Goal: Task Accomplishment & Management: Manage account settings

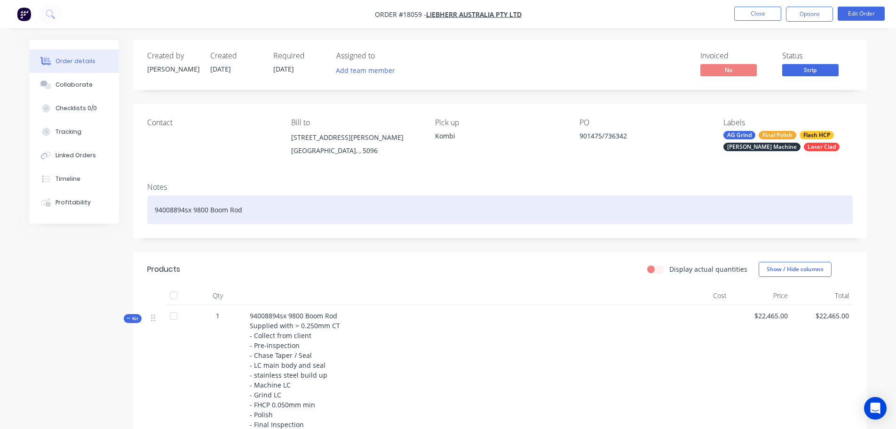
scroll to position [188, 0]
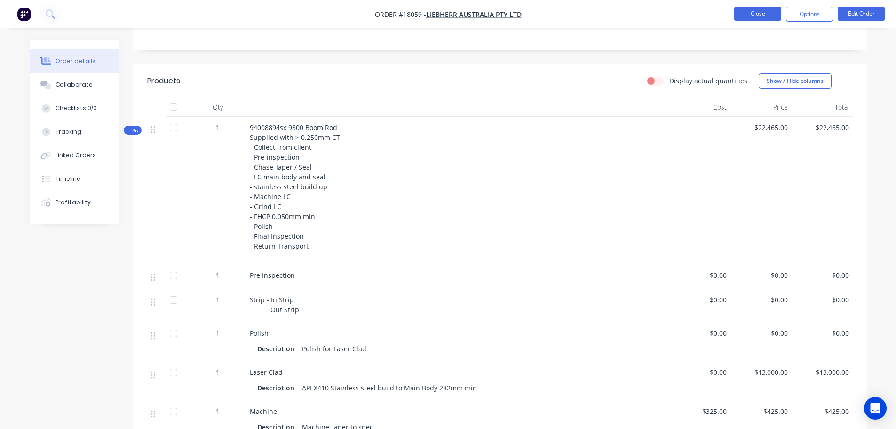
click at [743, 10] on button "Close" at bounding box center [757, 14] width 47 height 14
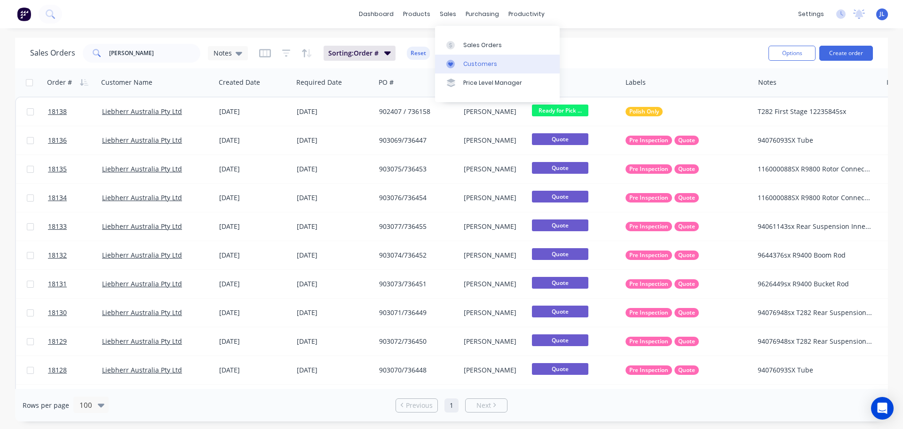
click at [468, 63] on div "Customers" at bounding box center [480, 64] width 34 height 8
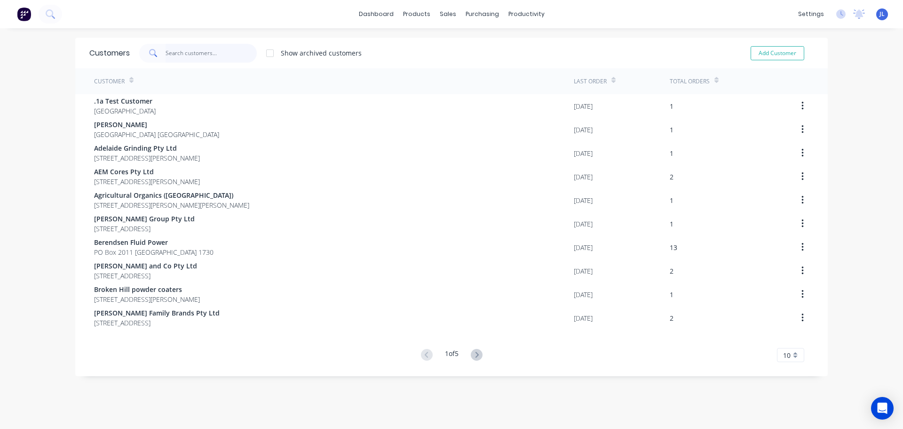
click at [183, 55] on input "text" at bounding box center [212, 53] width 92 height 19
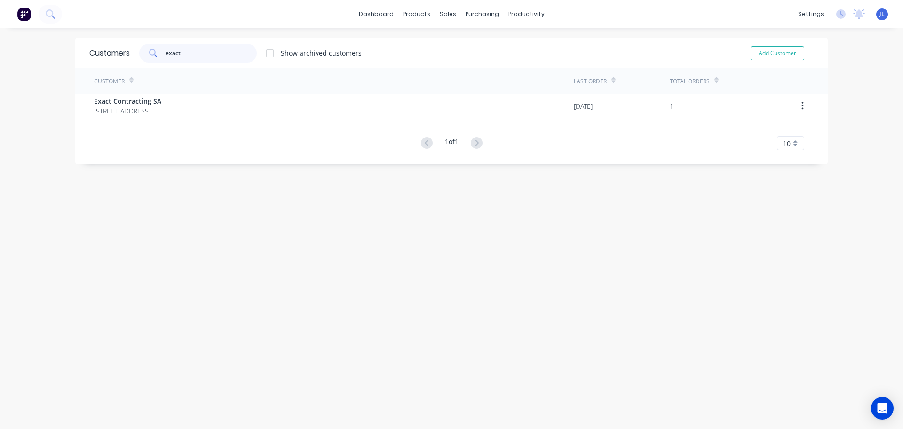
type input "exact"
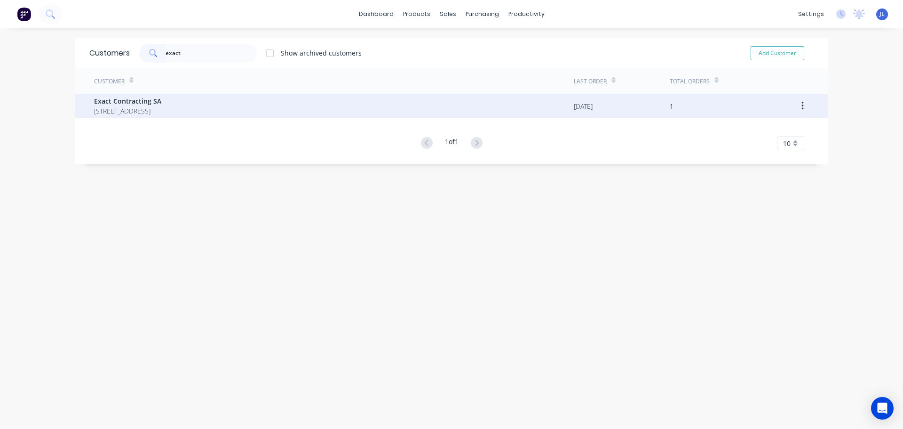
click at [161, 109] on span "43 Green Hill Road Wayville South Australia Australia 5034" at bounding box center [127, 111] width 67 height 10
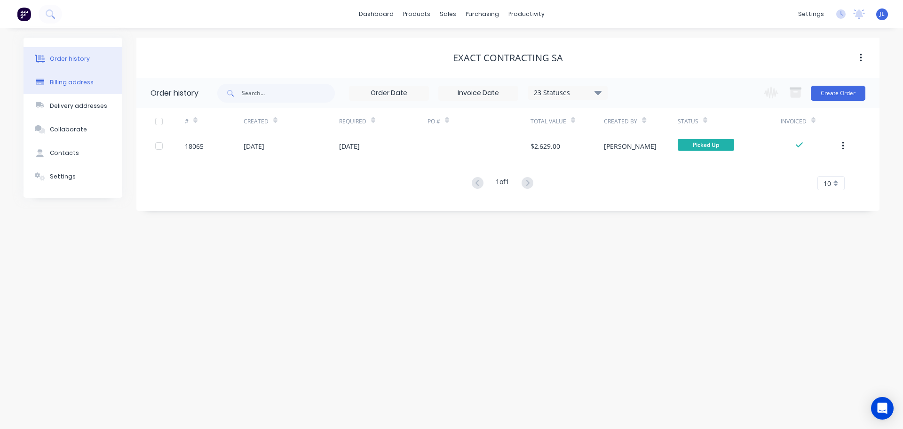
click at [86, 85] on div "Billing address" at bounding box center [72, 82] width 44 height 8
select select "AU"
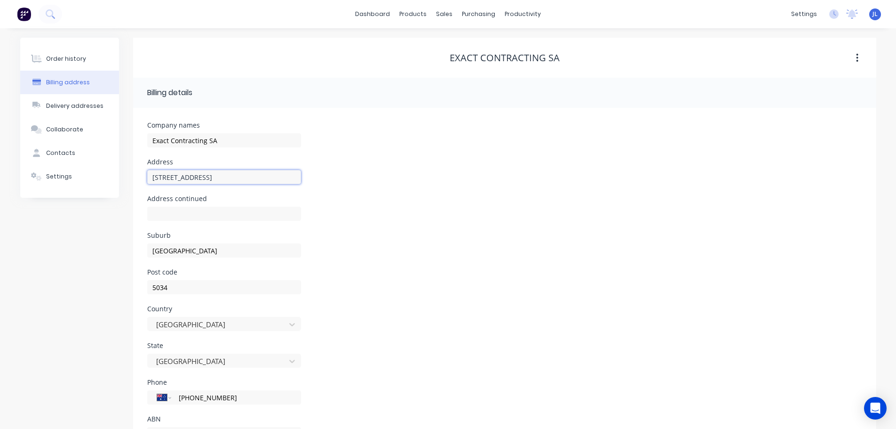
click at [182, 178] on input "43 Green Hill Road" at bounding box center [224, 177] width 154 height 14
type input "43 Greenhill Road"
click at [443, 223] on div "Address continued" at bounding box center [504, 213] width 715 height 37
click at [71, 112] on button "Delivery addresses" at bounding box center [69, 106] width 99 height 24
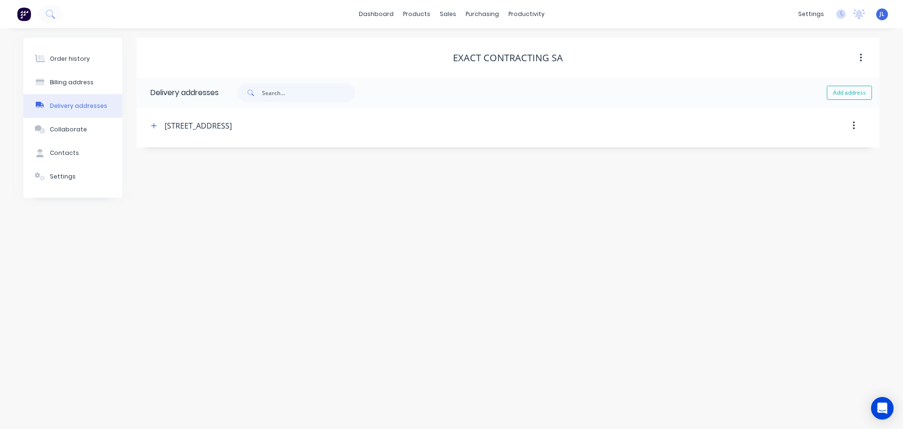
click at [223, 127] on div "43 Green Hill Road, Wayville" at bounding box center [198, 125] width 67 height 11
click at [854, 126] on icon "button" at bounding box center [854, 125] width 2 height 8
click at [208, 126] on div "43 Green Hill Road, Wayville" at bounding box center [198, 125] width 67 height 11
click at [860, 56] on icon "button" at bounding box center [861, 58] width 2 height 10
click at [485, 207] on div "Order history Billing address Delivery addresses Collaborate Contacts Settings …" at bounding box center [451, 228] width 903 height 400
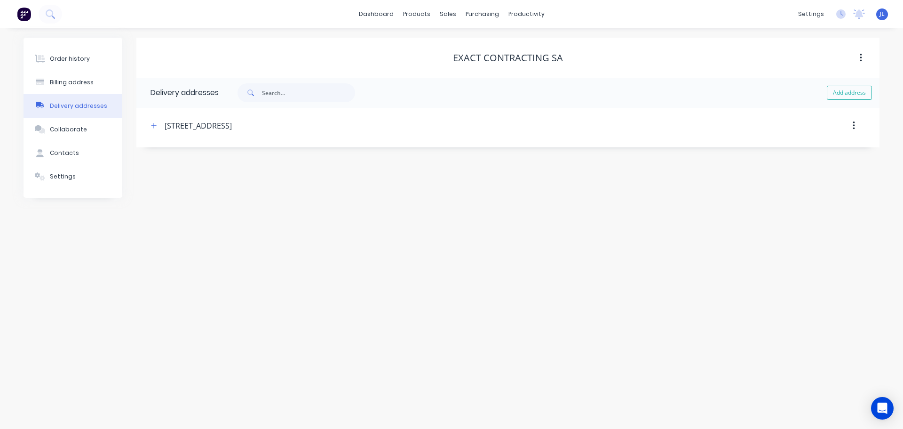
click at [858, 128] on button "button" at bounding box center [854, 125] width 22 height 17
click at [232, 130] on div "43 Green Hill Road, Wayville" at bounding box center [198, 125] width 67 height 11
drag, startPoint x: 262, startPoint y: 126, endPoint x: 165, endPoint y: 124, distance: 97.4
click at [165, 124] on div "43 Green Hill Road, Wayville" at bounding box center [198, 125] width 67 height 11
copy div "43 Green Hill Road, Wayville"
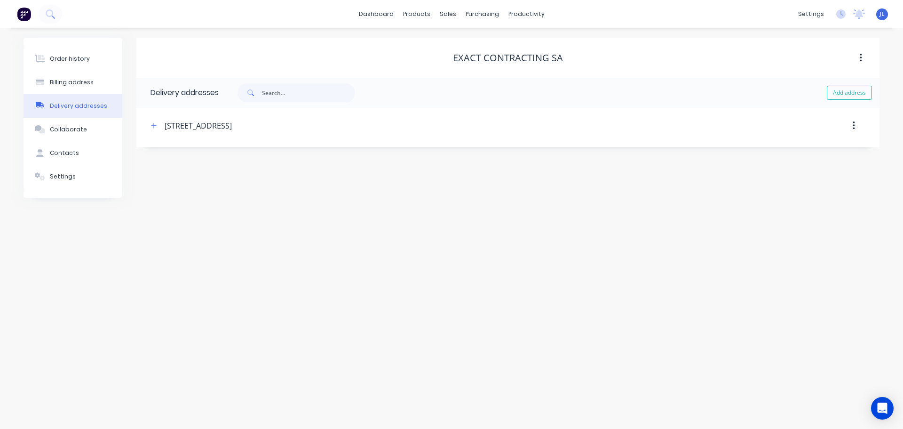
click at [853, 126] on icon "button" at bounding box center [854, 125] width 2 height 8
click at [801, 147] on div "Delete" at bounding box center [820, 150] width 72 height 14
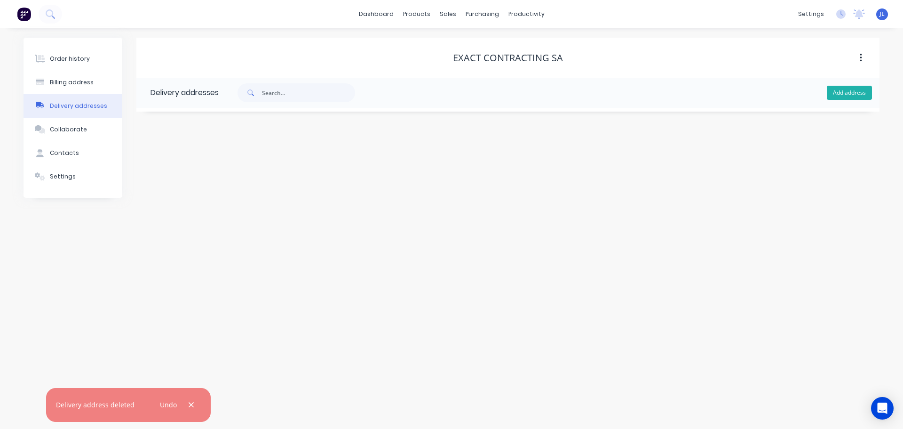
click at [848, 92] on button "Add address" at bounding box center [849, 93] width 45 height 14
click at [269, 159] on input "text" at bounding box center [235, 162] width 154 height 14
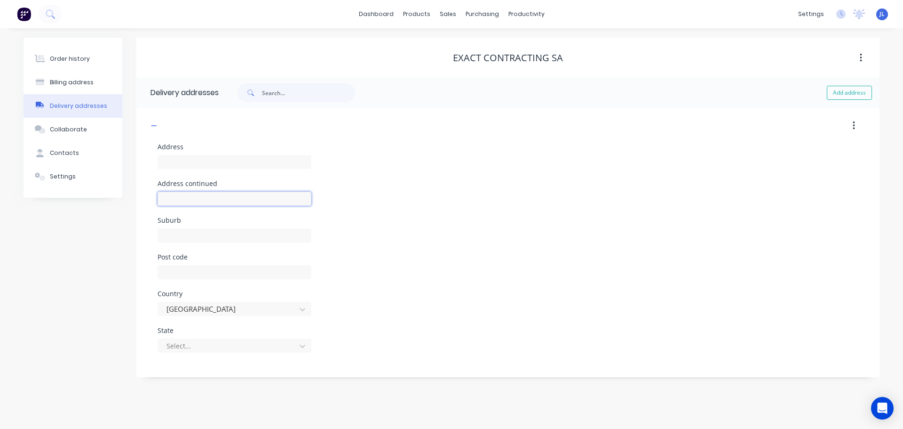
click at [178, 199] on input "text" at bounding box center [235, 198] width 154 height 14
paste input "43 Green Hill Road, Wayville"
type input "43 Green Hill Road, Wayville"
click at [176, 158] on input "text" at bounding box center [235, 162] width 154 height 14
type input "43 Greenhill Road"
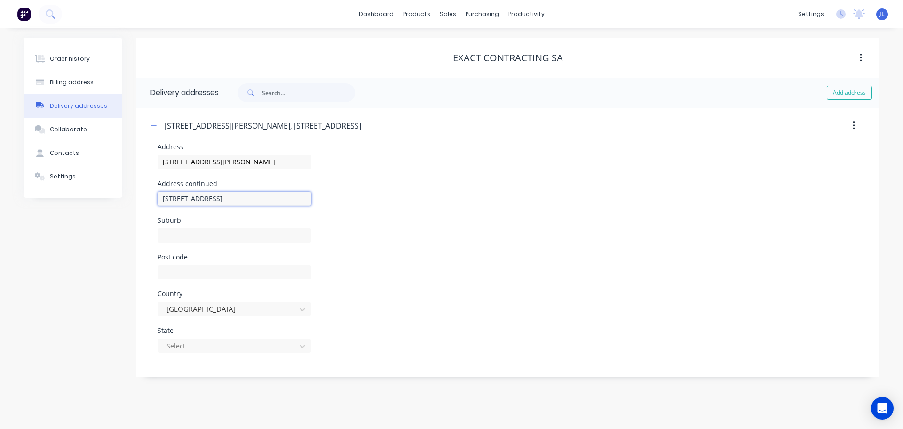
drag, startPoint x: 223, startPoint y: 199, endPoint x: 263, endPoint y: 198, distance: 40.5
click at [263, 198] on input "43 Green Hill Road, Wayville" at bounding box center [235, 198] width 154 height 14
click at [208, 232] on input "text" at bounding box center [235, 235] width 154 height 14
paste input "Wayville"
type input "Wayville"
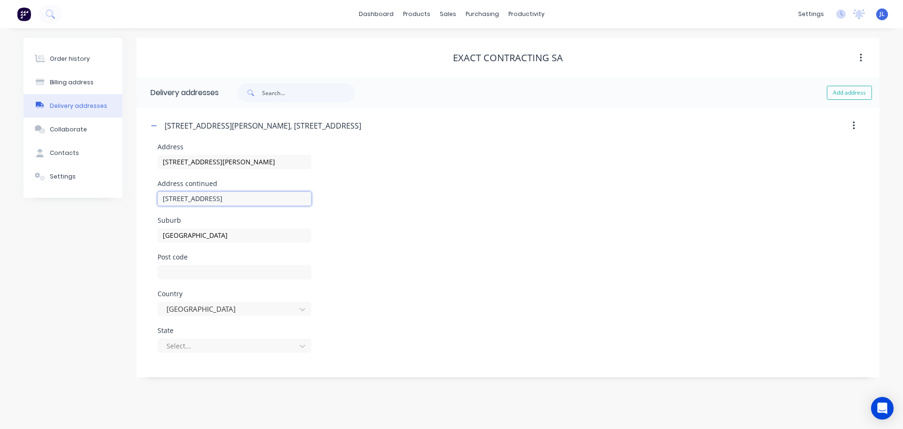
drag, startPoint x: 257, startPoint y: 198, endPoint x: 112, endPoint y: 198, distance: 144.9
click at [112, 198] on div "Order history Billing address Delivery addresses Collaborate Contacts Settings …" at bounding box center [452, 207] width 856 height 339
click at [474, 202] on div "Address continued" at bounding box center [508, 198] width 701 height 37
click at [201, 274] on input "text" at bounding box center [235, 272] width 154 height 14
type input "5034"
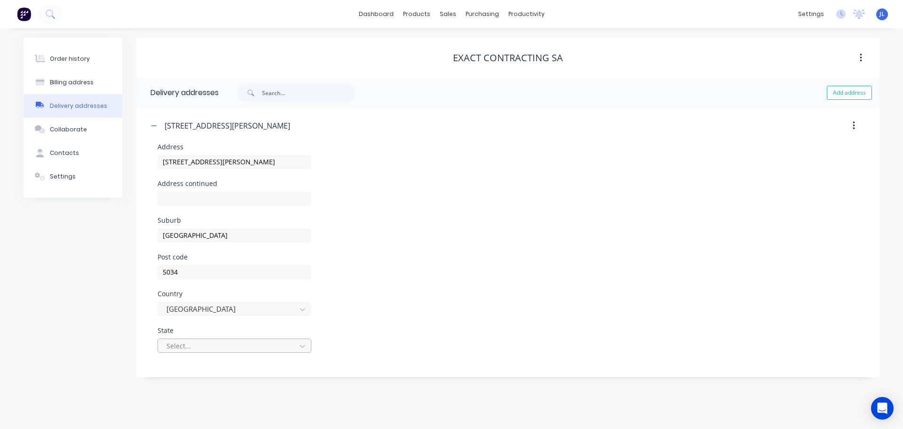
click at [222, 347] on div at bounding box center [229, 346] width 126 height 12
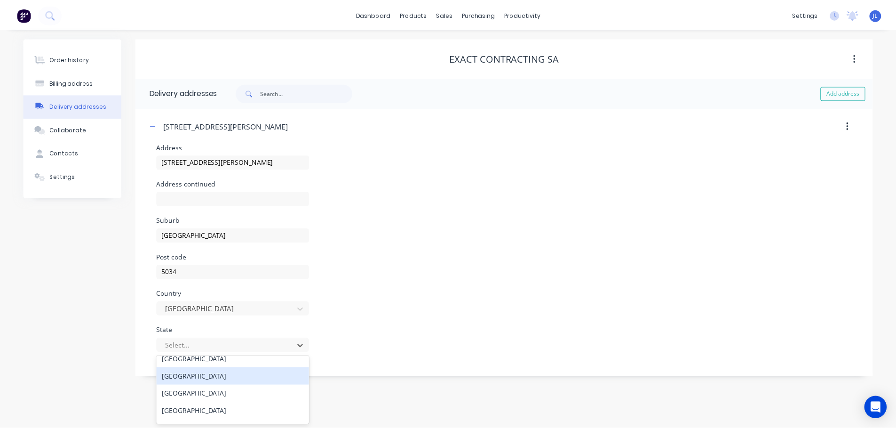
scroll to position [47, 0]
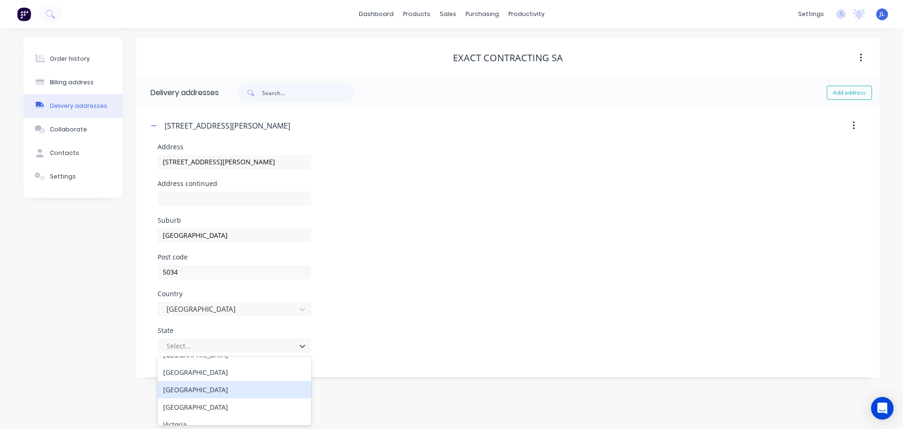
click at [200, 390] on div "South Australia" at bounding box center [235, 389] width 154 height 17
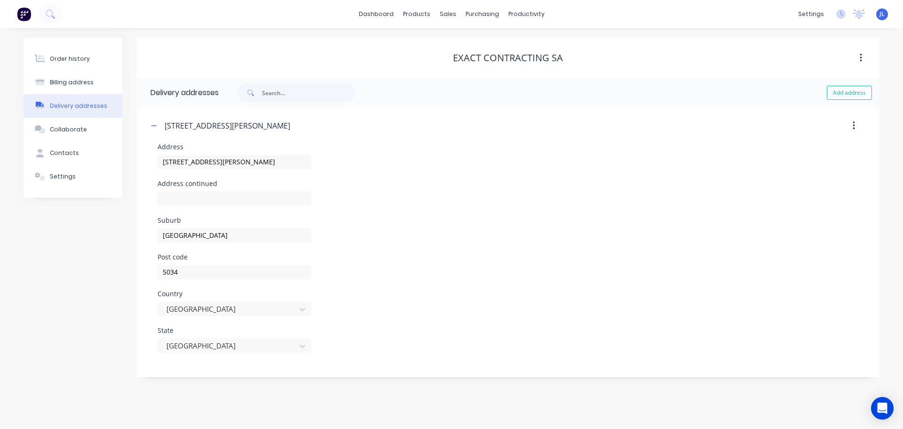
click at [450, 256] on div "Post code 5034" at bounding box center [508, 272] width 701 height 37
click at [69, 133] on div "Collaborate" at bounding box center [68, 129] width 37 height 8
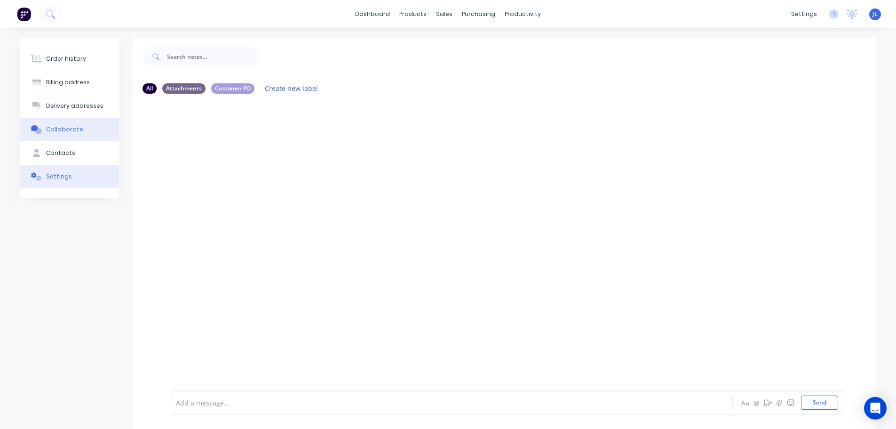
click at [54, 178] on div "Settings" at bounding box center [59, 176] width 26 height 8
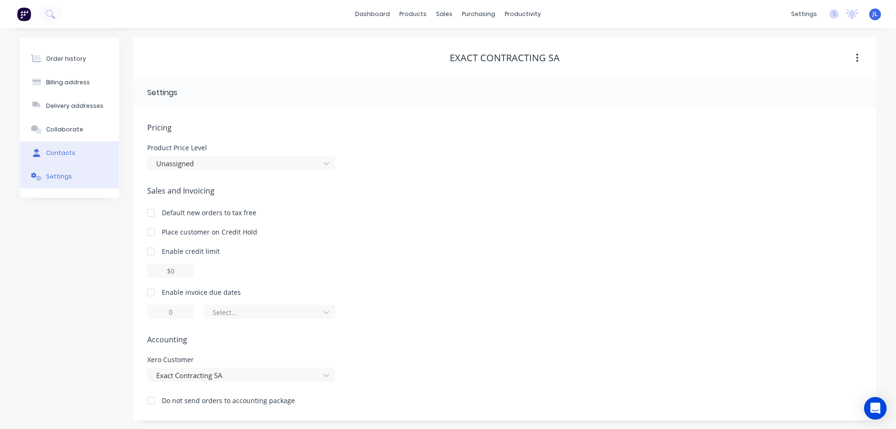
click at [84, 157] on button "Contacts" at bounding box center [69, 153] width 99 height 24
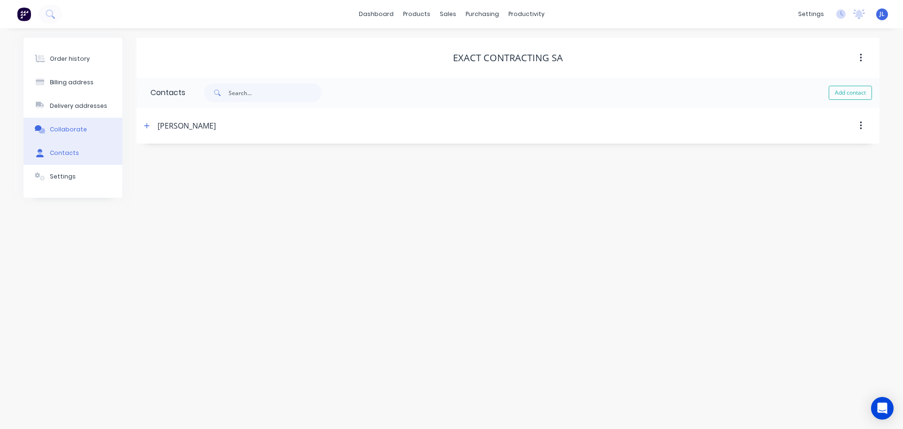
click at [81, 135] on button "Collaborate" at bounding box center [73, 130] width 99 height 24
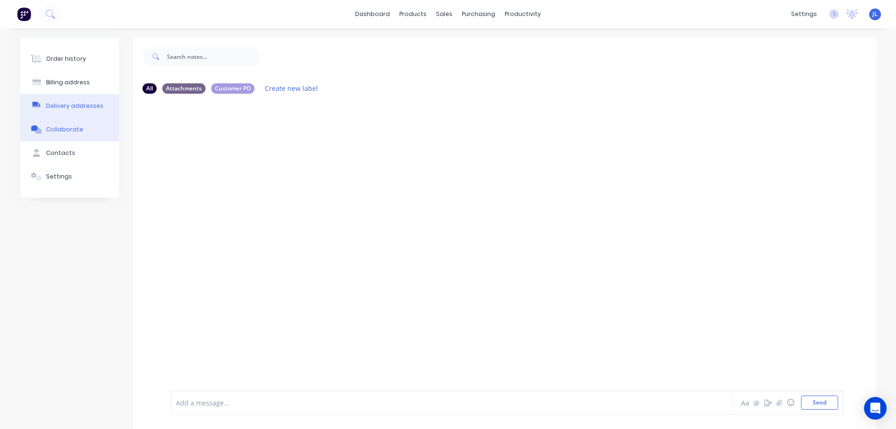
click at [76, 111] on button "Delivery addresses" at bounding box center [69, 106] width 99 height 24
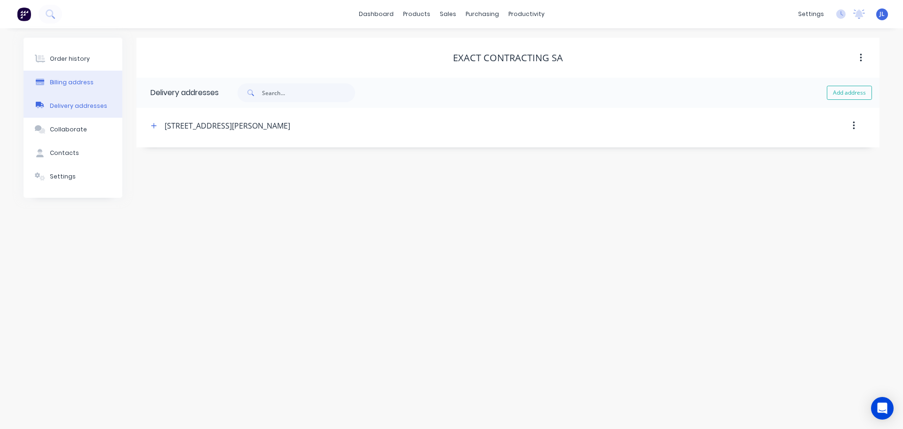
click at [73, 88] on button "Billing address" at bounding box center [73, 83] width 99 height 24
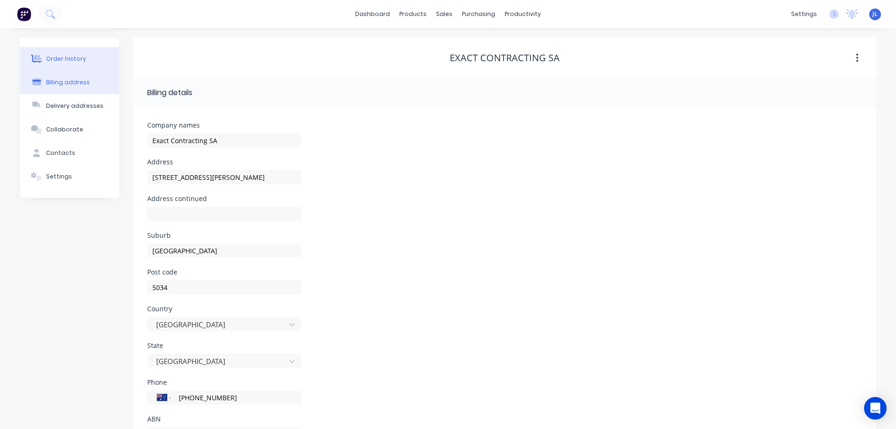
click at [64, 52] on button "Order history" at bounding box center [69, 59] width 99 height 24
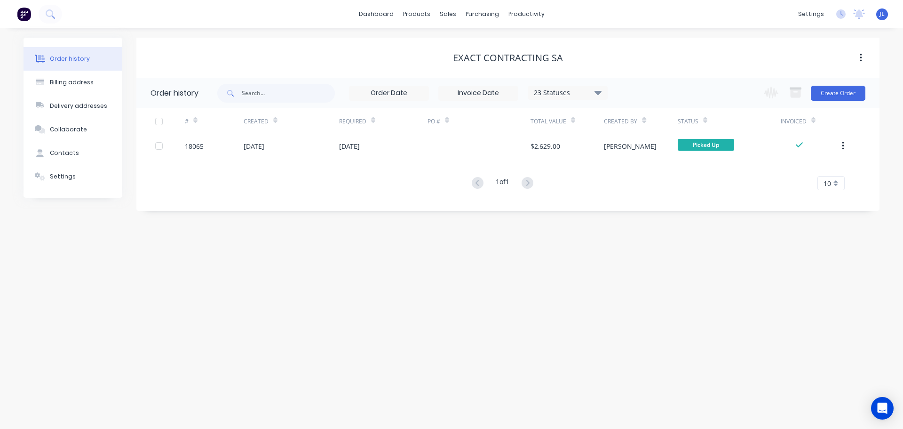
click at [26, 17] on img at bounding box center [24, 14] width 14 height 14
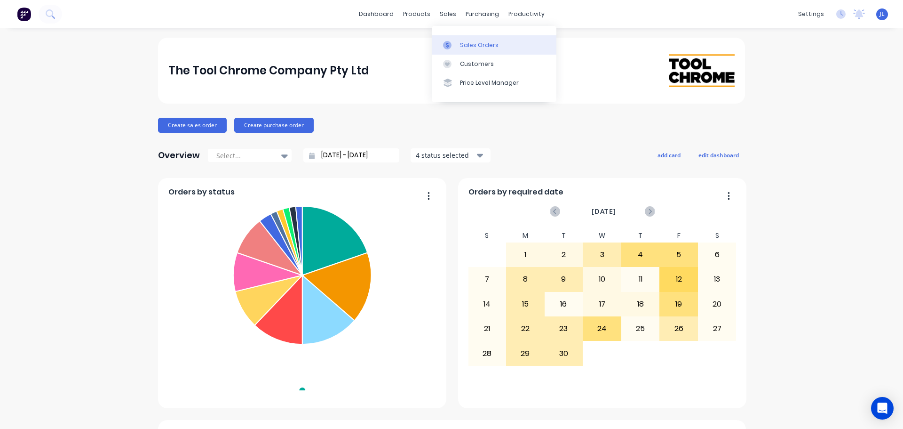
click at [460, 51] on link "Sales Orders" at bounding box center [494, 44] width 125 height 19
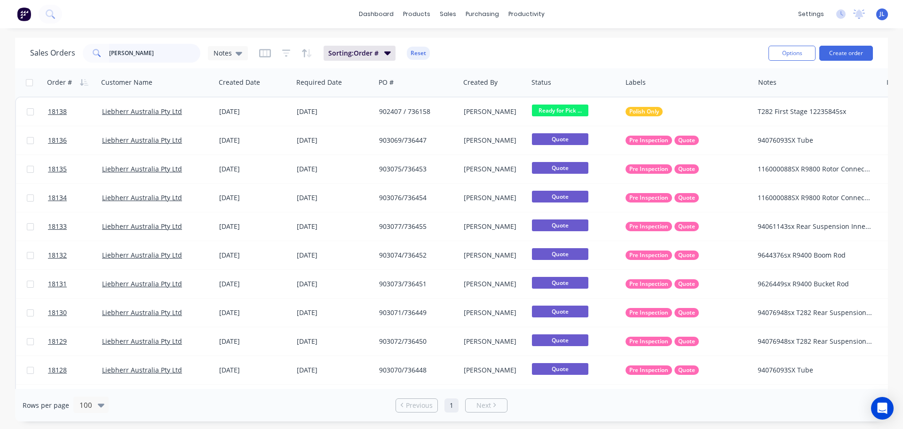
drag, startPoint x: 147, startPoint y: 53, endPoint x: 80, endPoint y: 55, distance: 66.8
click at [80, 55] on div "Sales Orders lieb Notes" at bounding box center [139, 53] width 218 height 19
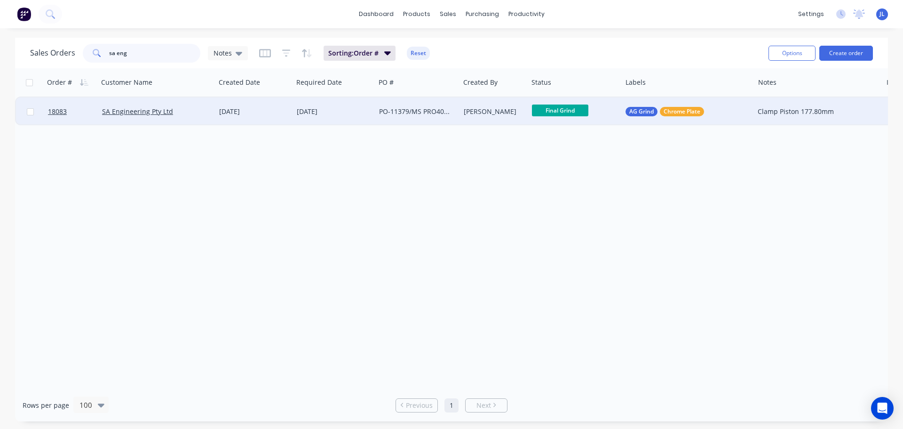
type input "sa eng"
click at [354, 120] on div "[DATE]" at bounding box center [334, 111] width 82 height 28
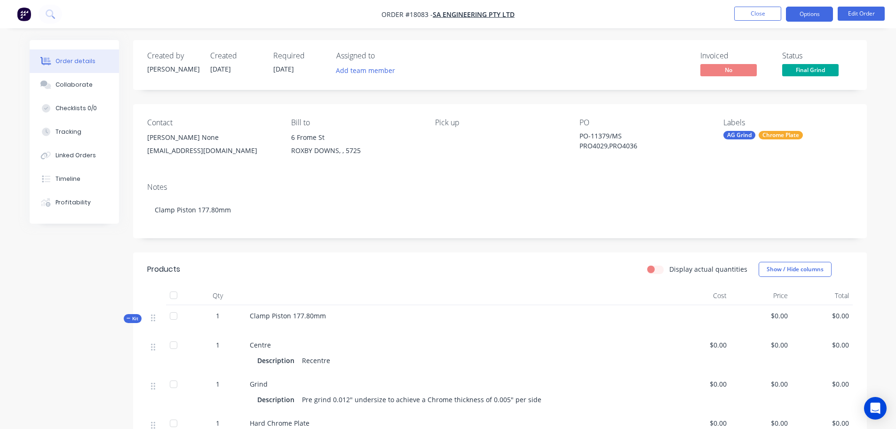
click at [812, 17] on button "Options" at bounding box center [809, 14] width 47 height 15
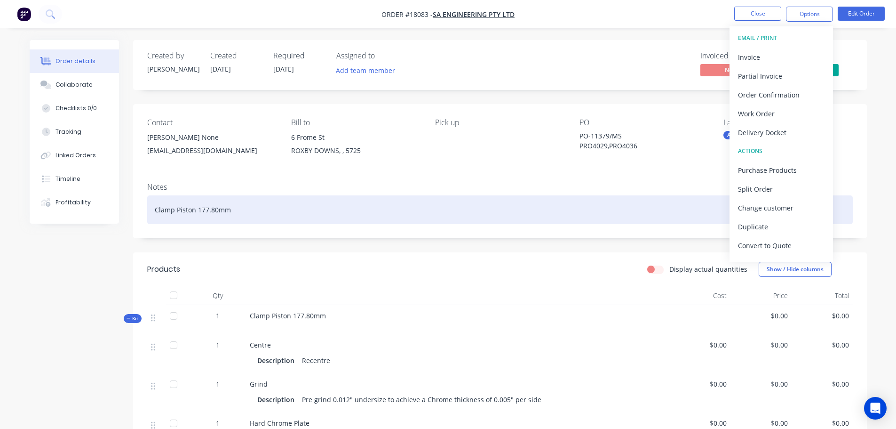
click at [470, 215] on div "Clamp Piston 177.80mm" at bounding box center [500, 209] width 706 height 29
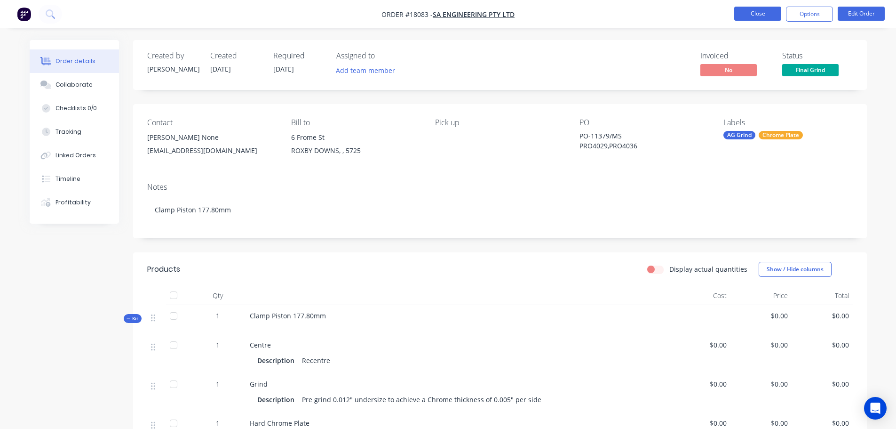
click at [748, 15] on button "Close" at bounding box center [757, 14] width 47 height 14
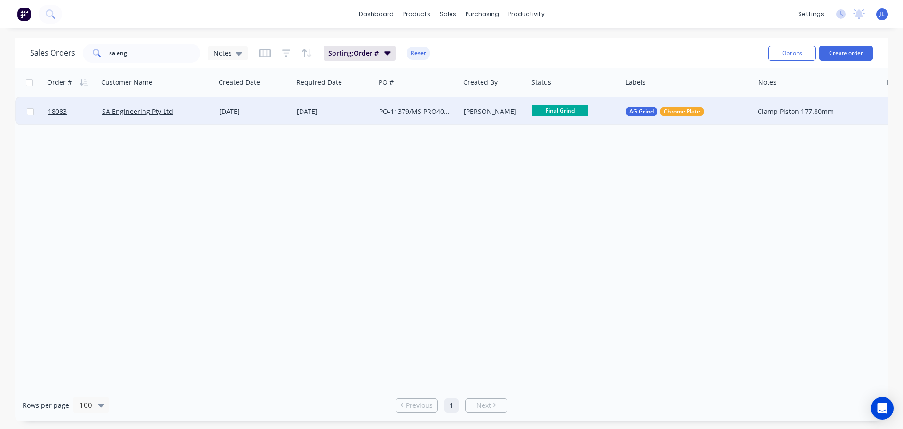
click at [218, 118] on div "[DATE]" at bounding box center [254, 111] width 78 height 28
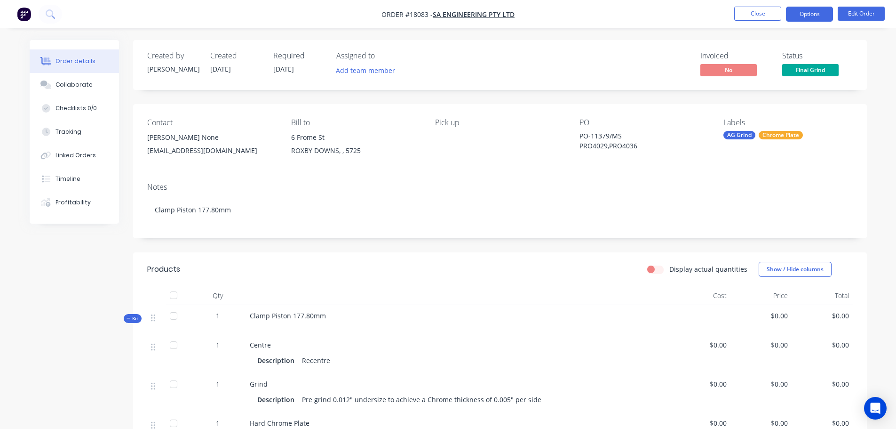
click at [816, 17] on button "Options" at bounding box center [809, 14] width 47 height 15
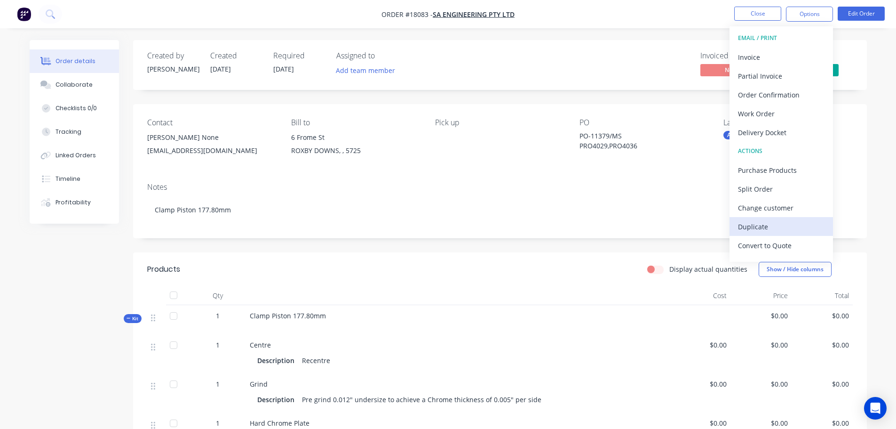
click at [756, 226] on div "Duplicate" at bounding box center [781, 227] width 87 height 14
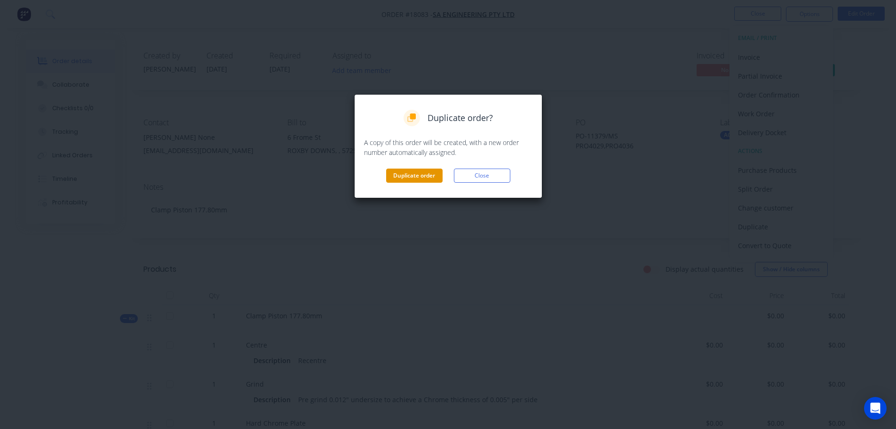
click at [429, 180] on button "Duplicate order" at bounding box center [414, 175] width 56 height 14
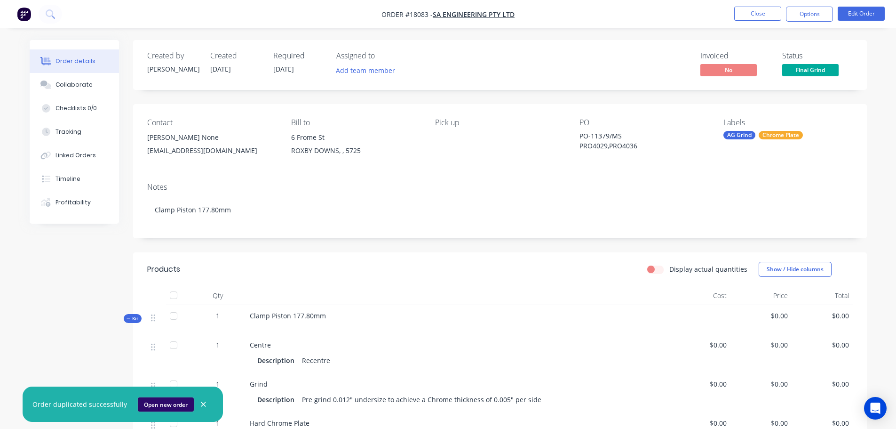
click at [157, 399] on button "Open new order" at bounding box center [166, 404] width 56 height 14
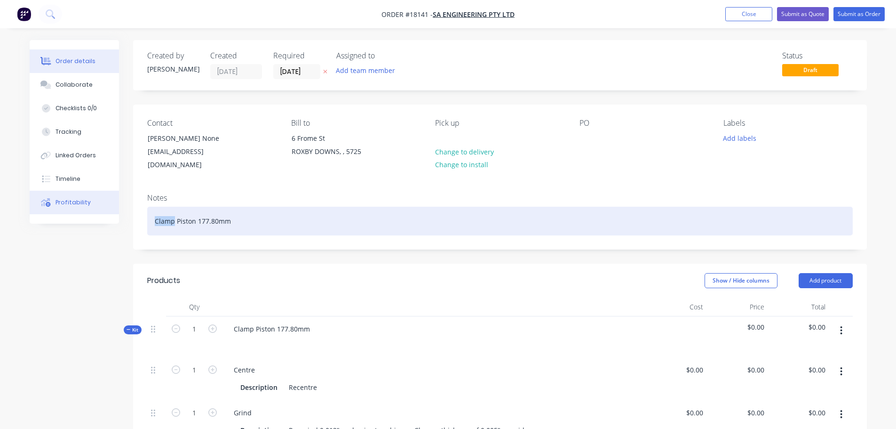
drag, startPoint x: 174, startPoint y: 209, endPoint x: 111, endPoint y: 209, distance: 62.1
drag, startPoint x: 258, startPoint y: 209, endPoint x: 115, endPoint y: 213, distance: 143.1
copy div "Piercing Pistons 152.38mm"
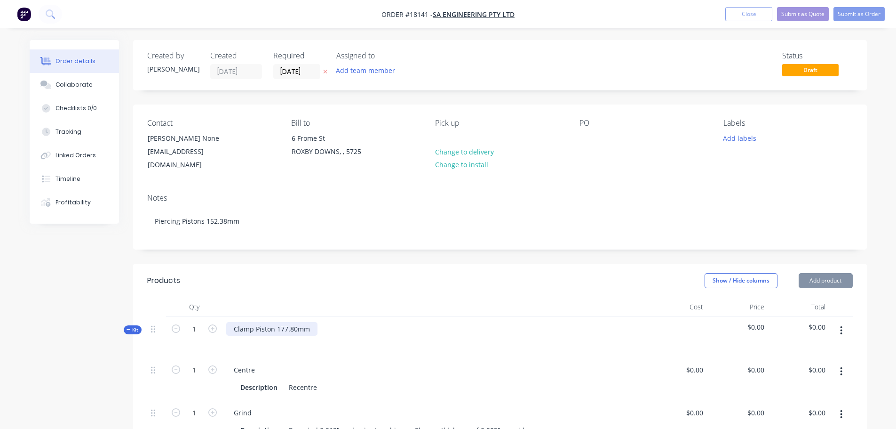
click at [314, 322] on div "Clamp Piston 177.80mm" at bounding box center [271, 329] width 91 height 14
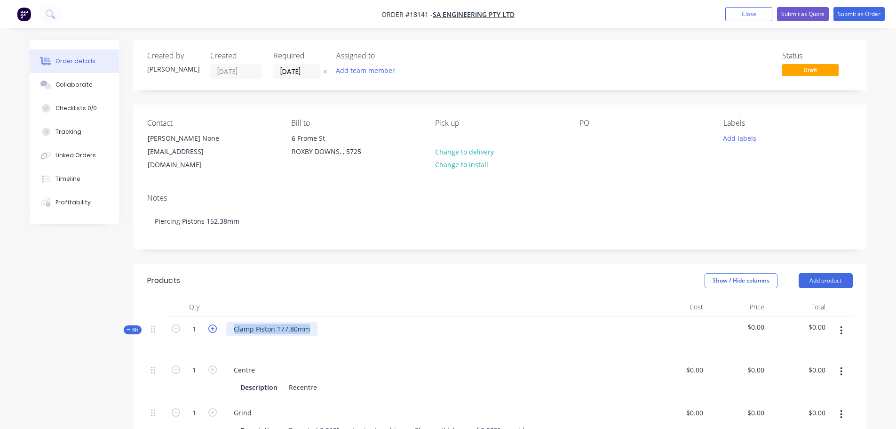
drag, startPoint x: 314, startPoint y: 319, endPoint x: 215, endPoint y: 320, distance: 98.8
click at [215, 320] on div "Kit 1 Clamp Piston 177.80mm $0.00 $0.00" at bounding box center [500, 336] width 706 height 41
paste div
click at [340, 335] on div at bounding box center [434, 342] width 416 height 14
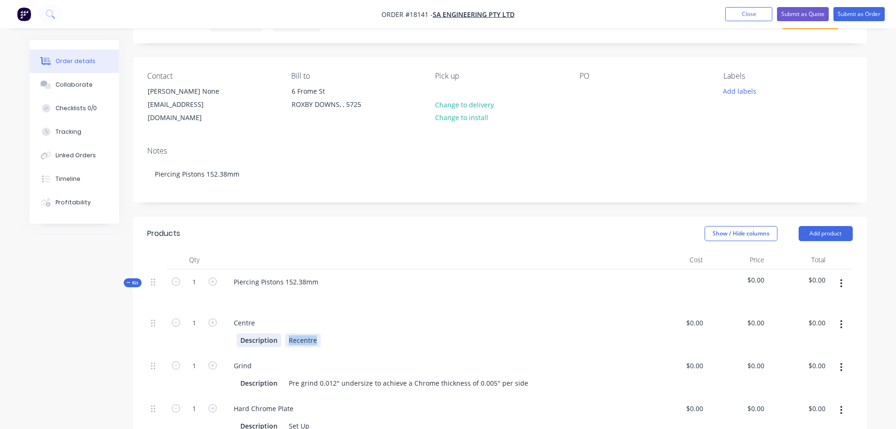
drag, startPoint x: 316, startPoint y: 332, endPoint x: 256, endPoint y: 332, distance: 59.3
click at [256, 333] on div "Description Recentre" at bounding box center [432, 340] width 391 height 14
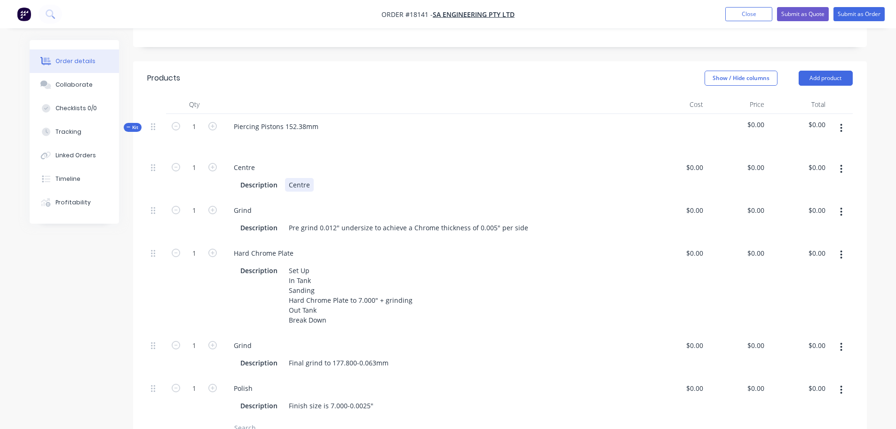
scroll to position [235, 0]
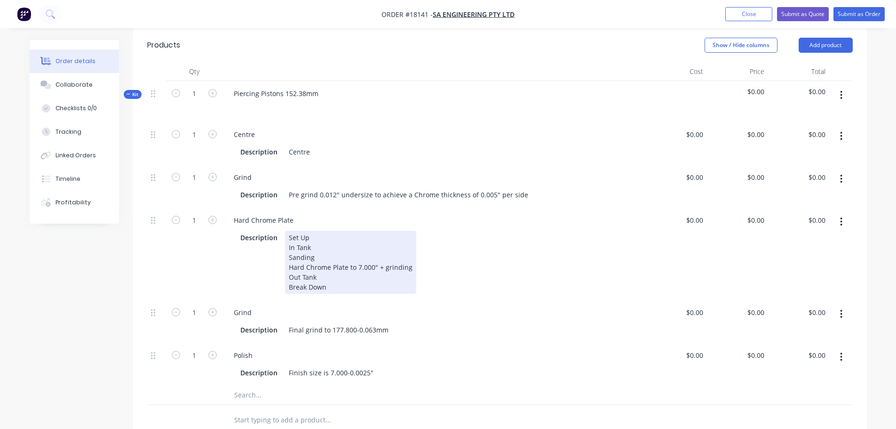
click at [361, 255] on div "Set Up In Tank Sanding Hard Chrome Plate to 7.000" + grinding Out Tank Break Do…" at bounding box center [350, 261] width 131 height 63
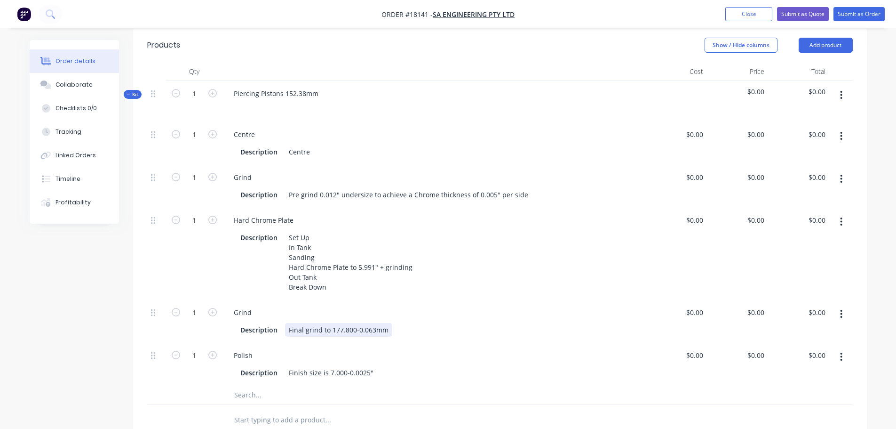
click at [335, 323] on div "Final grind to 177.800-0.063mm" at bounding box center [338, 330] width 107 height 14
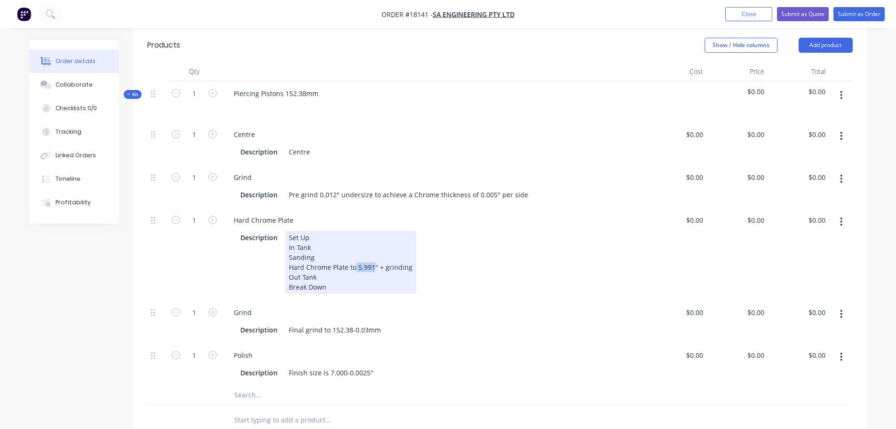
drag, startPoint x: 355, startPoint y: 255, endPoint x: 372, endPoint y: 254, distance: 16.5
click at [372, 254] on div "Set Up In Tank Sanding Hard Chrome Plate to 5.991" + grinding Out Tank Break Do…" at bounding box center [350, 261] width 131 height 63
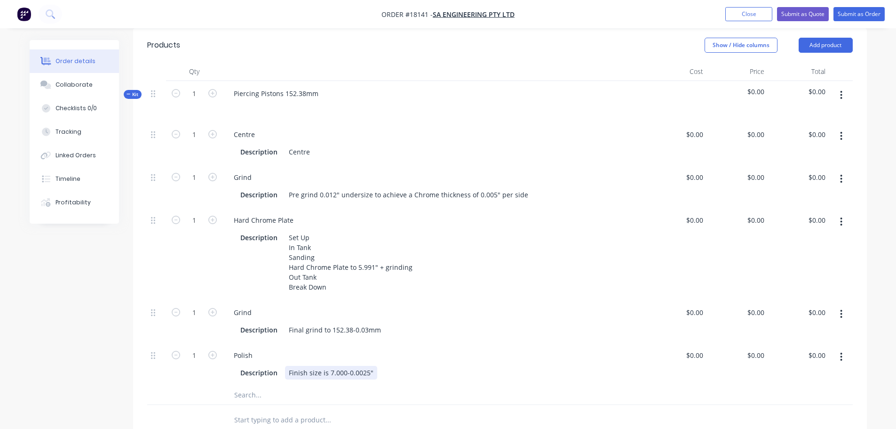
click at [342, 373] on div "Finish size is 7.000-0.0025"" at bounding box center [331, 373] width 92 height 14
drag, startPoint x: 328, startPoint y: 371, endPoint x: 345, endPoint y: 371, distance: 16.9
click at [345, 371] on div "Finish size is 7.000-0.0025"" at bounding box center [331, 373] width 92 height 14
paste div
click at [362, 371] on div "Finish size is 5.991-0.0025"" at bounding box center [332, 373] width 94 height 14
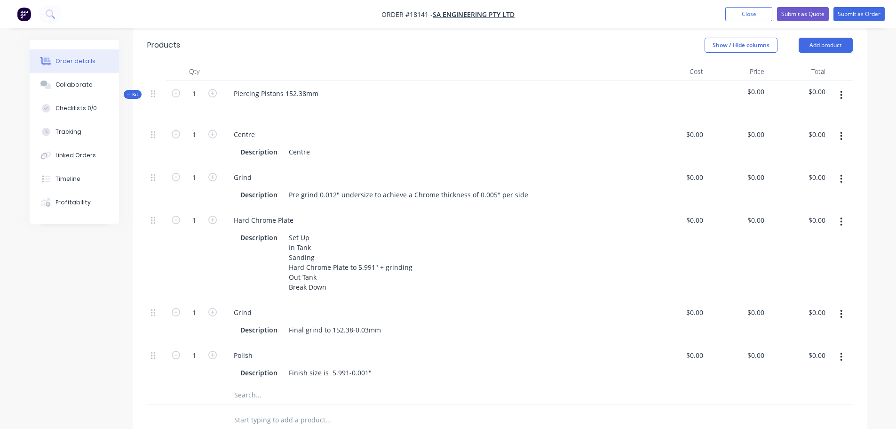
click at [47, 333] on div "Created by [PERSON_NAME] Created [DATE] Required [DATE] Assigned to Add team me…" at bounding box center [448, 240] width 837 height 870
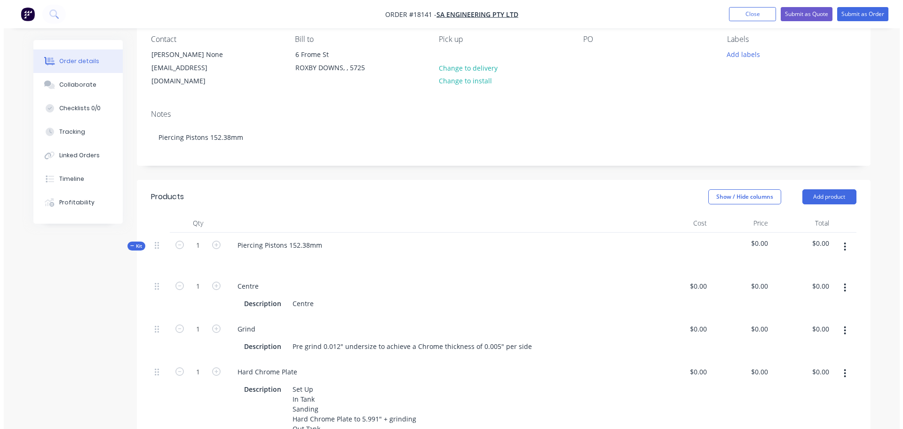
scroll to position [0, 0]
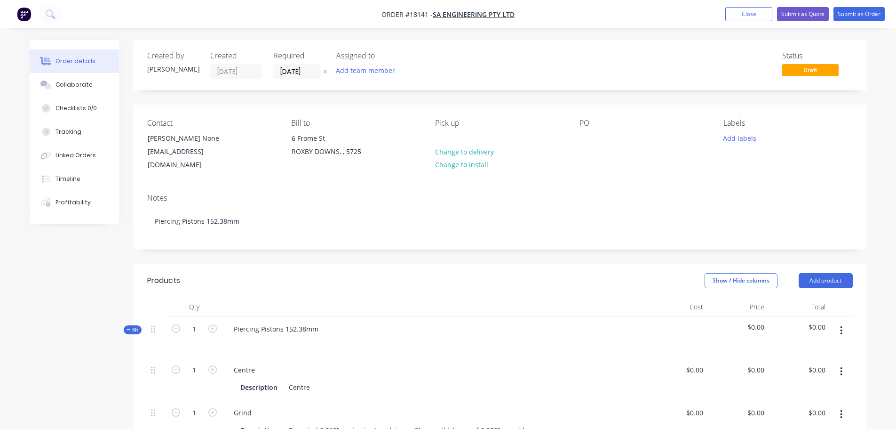
click at [25, 16] on img "button" at bounding box center [24, 14] width 14 height 14
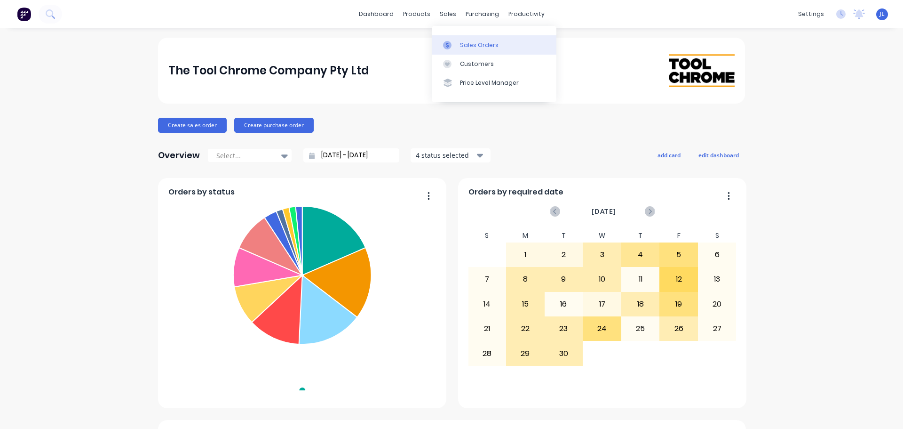
click at [453, 41] on div at bounding box center [450, 45] width 14 height 8
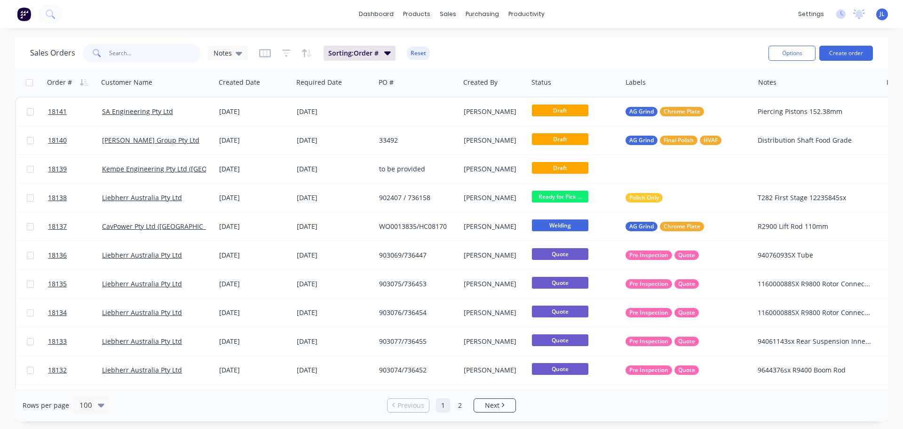
click at [142, 49] on input "text" at bounding box center [155, 53] width 92 height 19
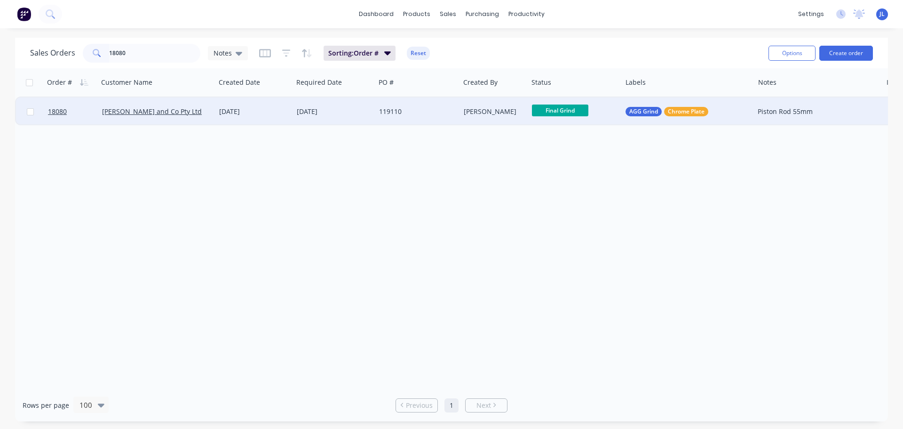
click at [560, 113] on span "Final Grind" at bounding box center [560, 110] width 56 height 12
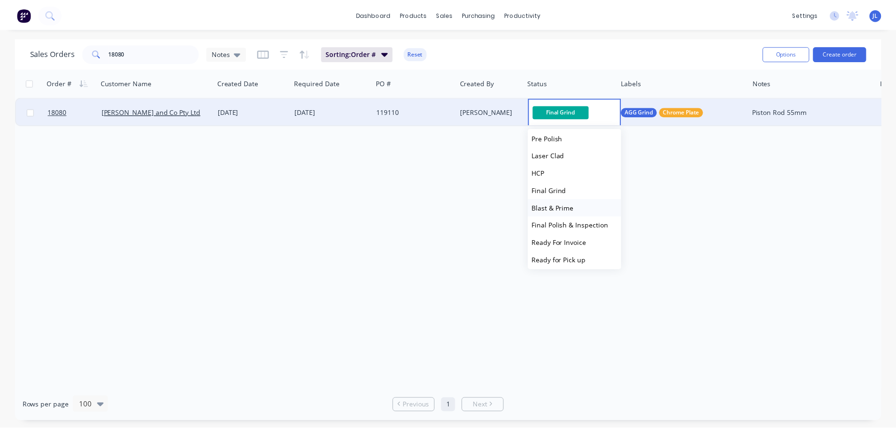
scroll to position [141, 0]
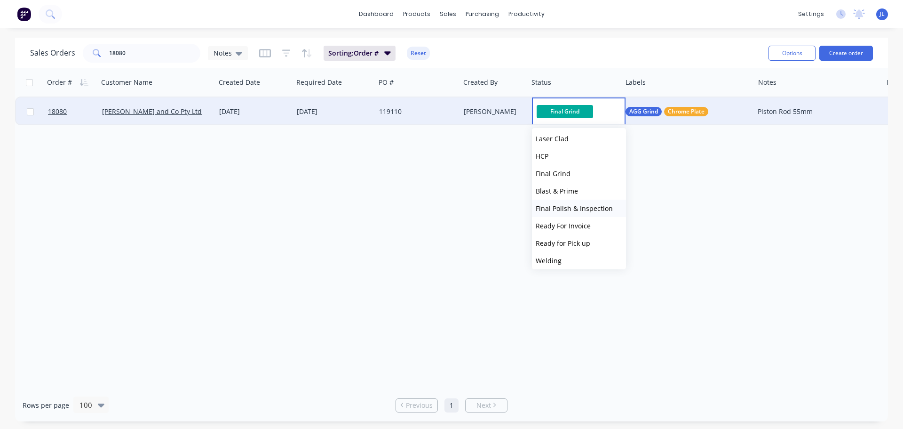
click at [579, 205] on span "Final Polish & Inspection" at bounding box center [574, 208] width 77 height 9
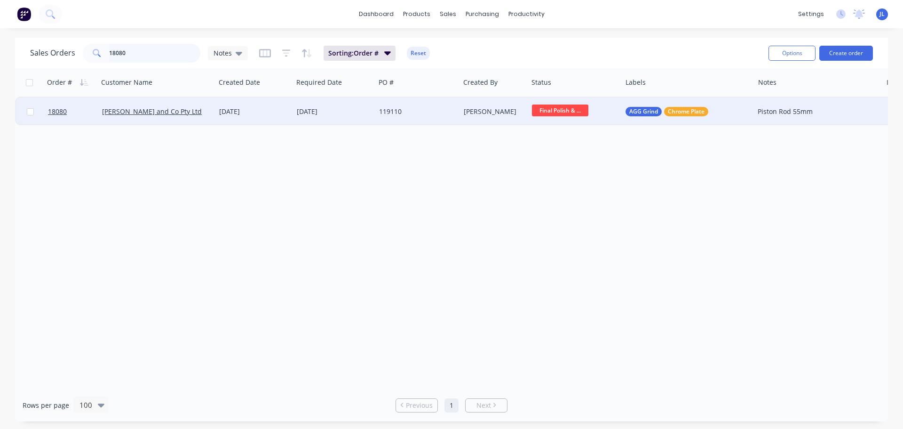
click at [155, 52] on input "18080" at bounding box center [155, 53] width 92 height 19
type input "18085"
click at [412, 114] on div "59396" at bounding box center [415, 111] width 73 height 9
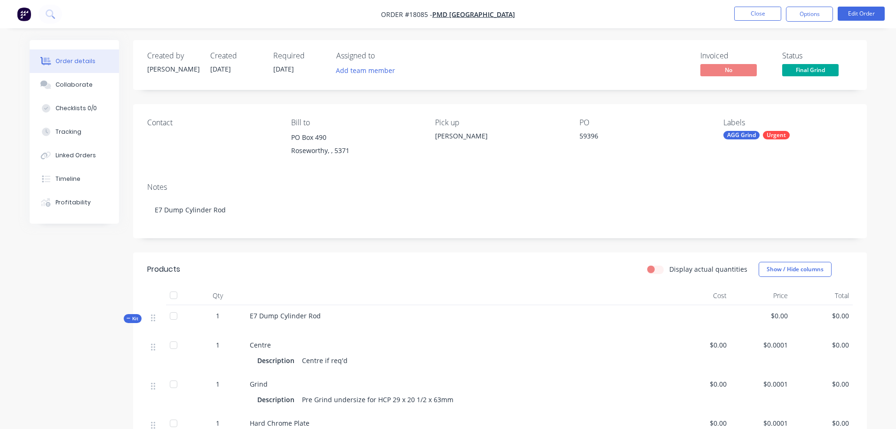
click at [788, 74] on span "Final Grind" at bounding box center [810, 70] width 56 height 12
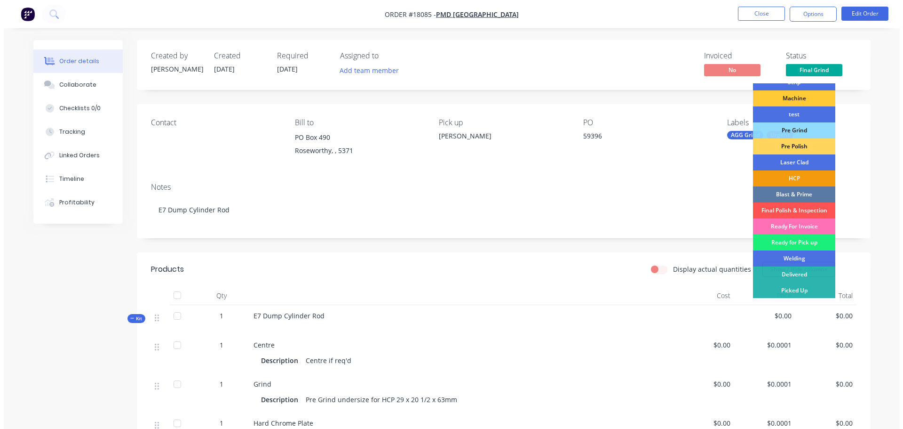
scroll to position [57, 0]
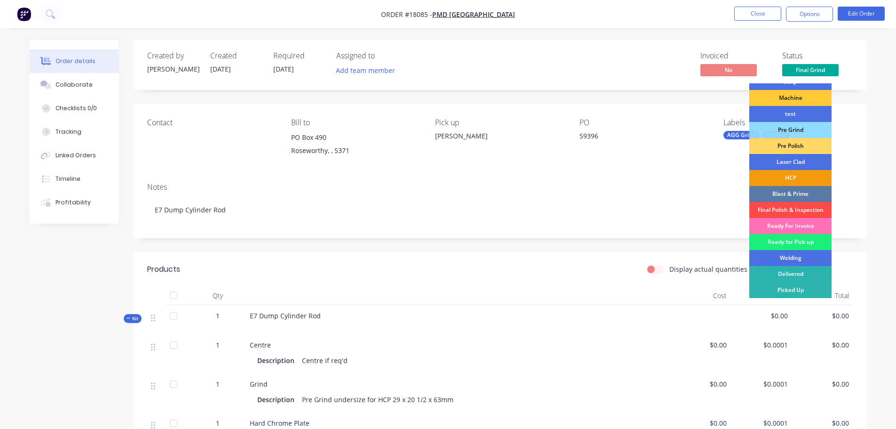
click at [794, 207] on div "Final Polish & Inspection" at bounding box center [790, 210] width 82 height 16
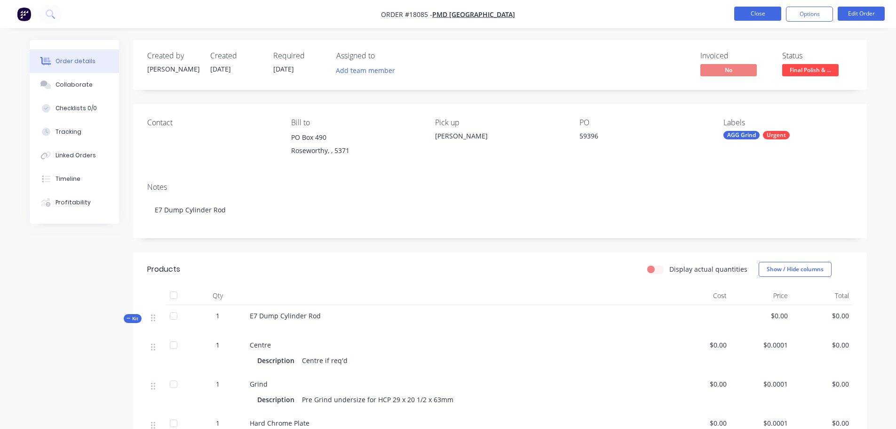
click at [735, 9] on button "Close" at bounding box center [757, 14] width 47 height 14
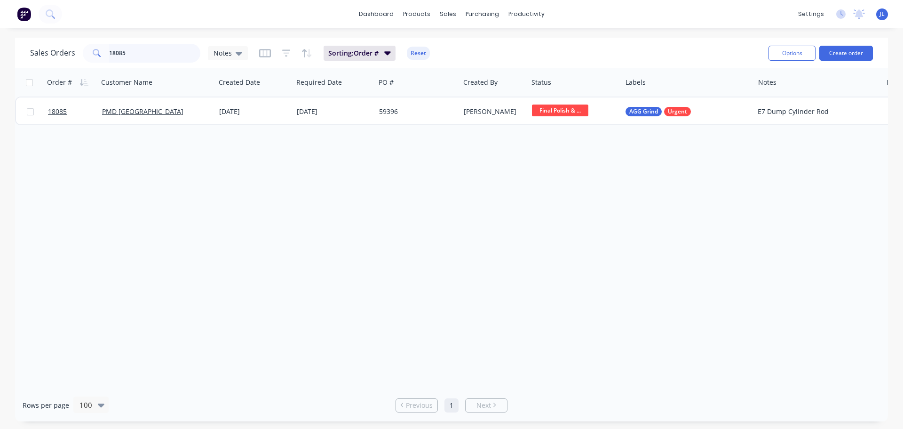
click at [144, 48] on input "18085" at bounding box center [155, 53] width 92 height 19
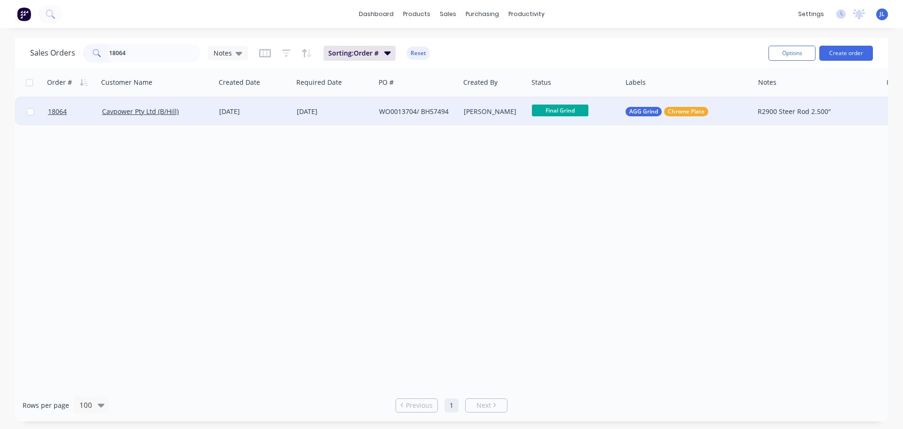
click at [572, 115] on span "Final Grind" at bounding box center [560, 110] width 56 height 12
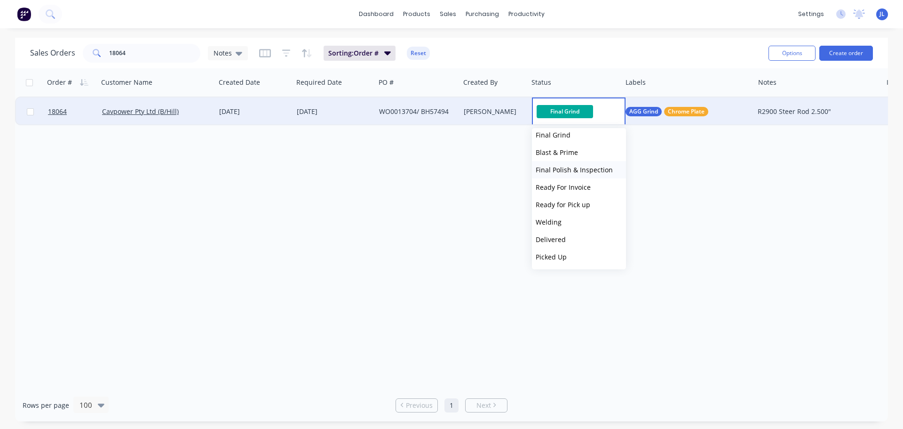
click at [575, 173] on span "Final Polish & Inspection" at bounding box center [574, 169] width 77 height 9
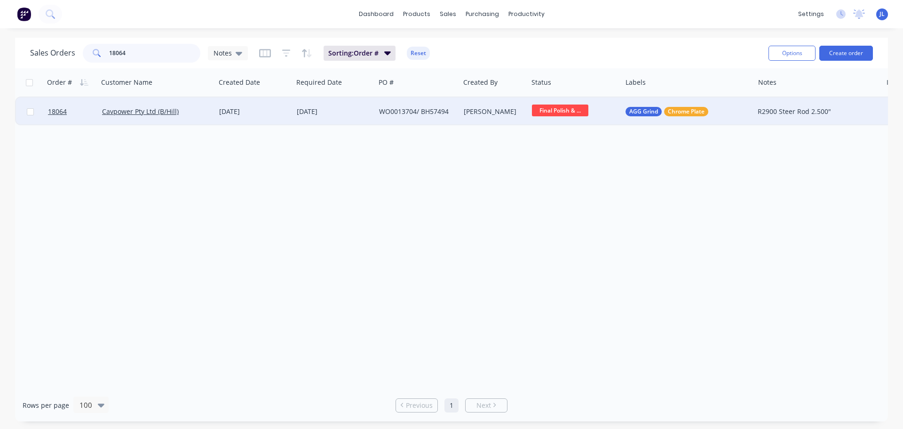
click at [129, 55] on input "18064" at bounding box center [155, 53] width 92 height 19
type input "18081"
click at [556, 115] on span "Final Grind" at bounding box center [560, 110] width 56 height 12
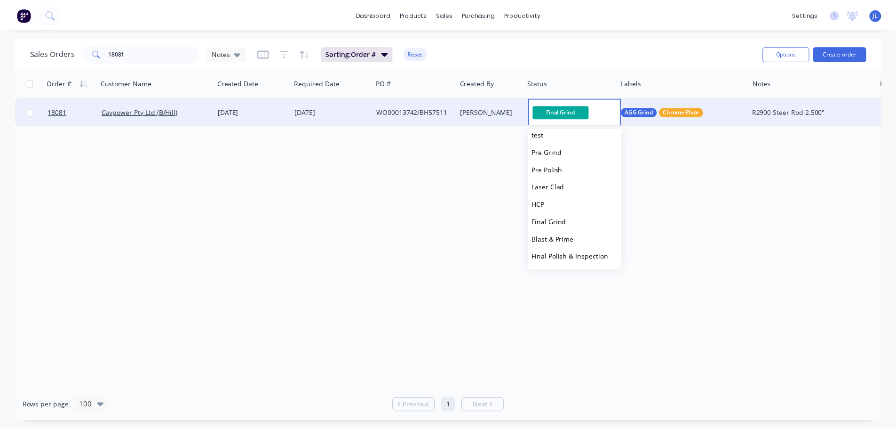
scroll to position [94, 0]
click at [564, 252] on span "Final Polish & Inspection" at bounding box center [574, 255] width 77 height 9
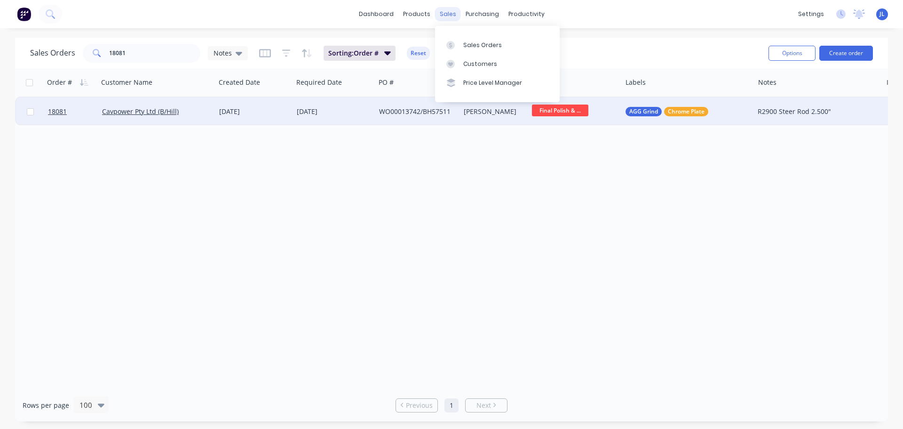
click at [454, 15] on div "sales" at bounding box center [448, 14] width 26 height 14
drag, startPoint x: 154, startPoint y: 50, endPoint x: 90, endPoint y: 49, distance: 63.5
click at [90, 49] on div "18081" at bounding box center [142, 53] width 118 height 19
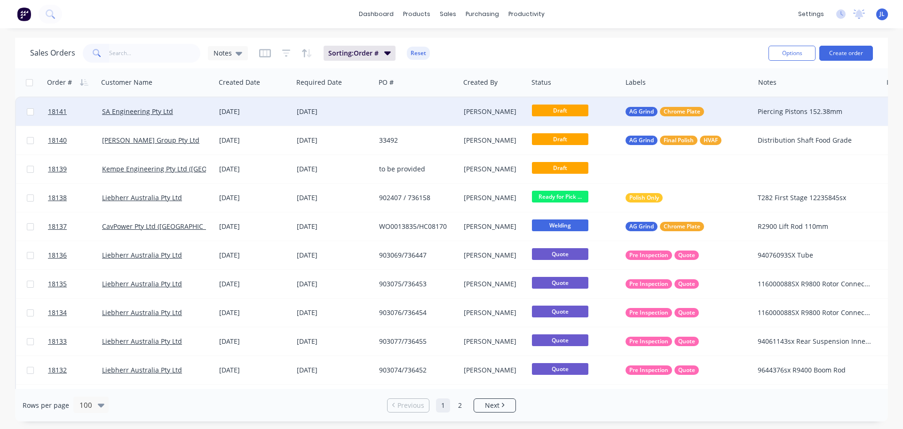
click at [292, 105] on div "[DATE]" at bounding box center [254, 111] width 78 height 28
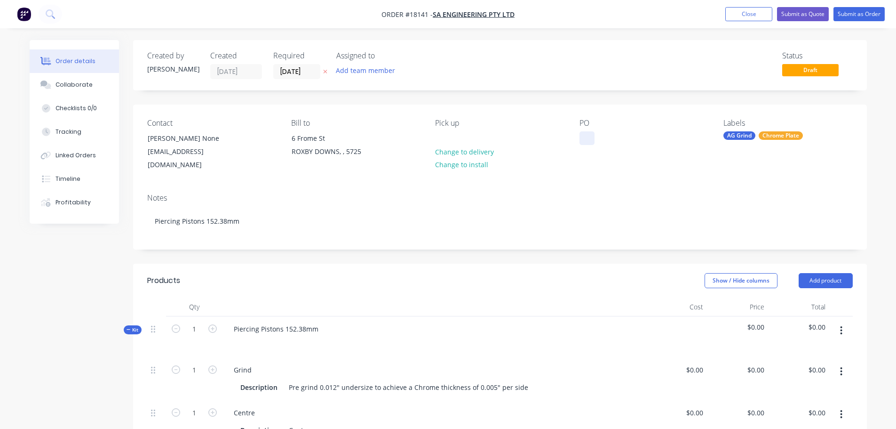
click at [585, 135] on div at bounding box center [587, 138] width 15 height 14
click at [283, 73] on input "[DATE]" at bounding box center [297, 71] width 46 height 14
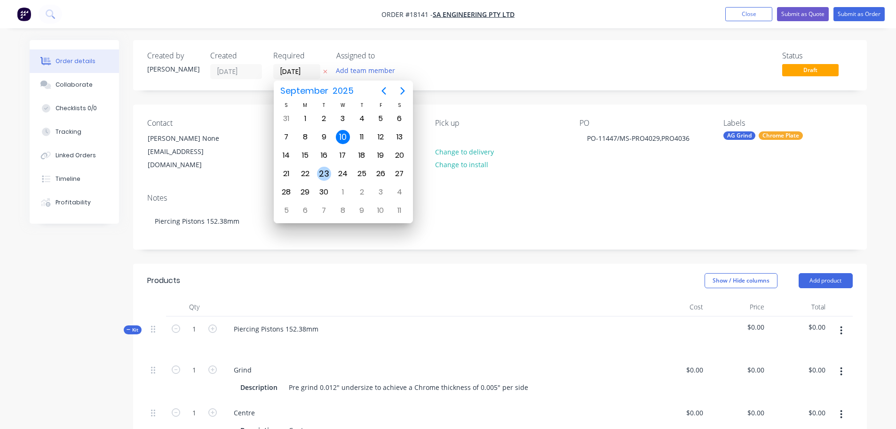
click at [325, 175] on div "23" at bounding box center [324, 174] width 14 height 14
type input "[DATE]"
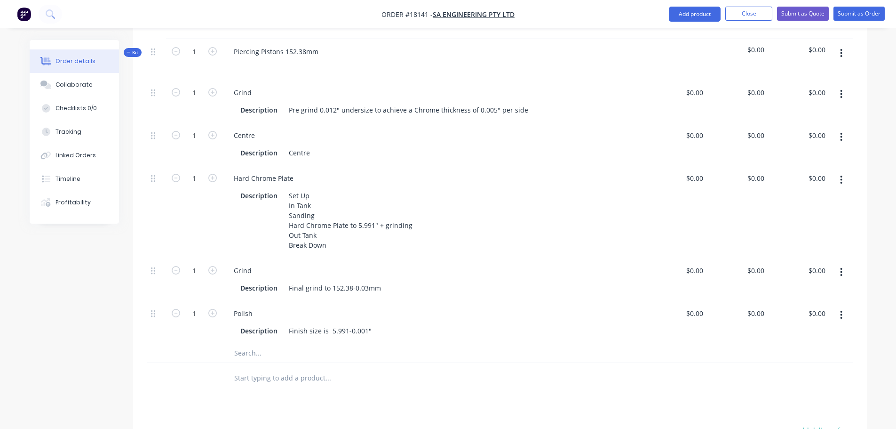
scroll to position [282, 0]
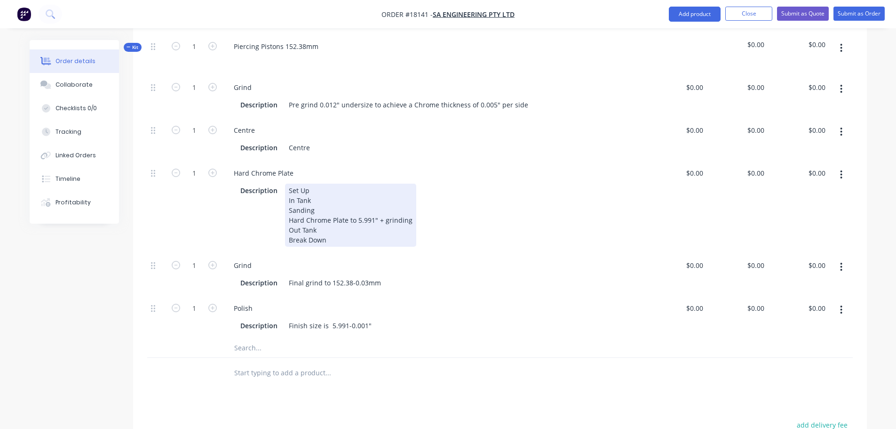
click at [329, 183] on div "Set Up In Tank Sanding Hard Chrome Plate to 5.991" + grinding Out Tank Break Do…" at bounding box center [350, 214] width 131 height 63
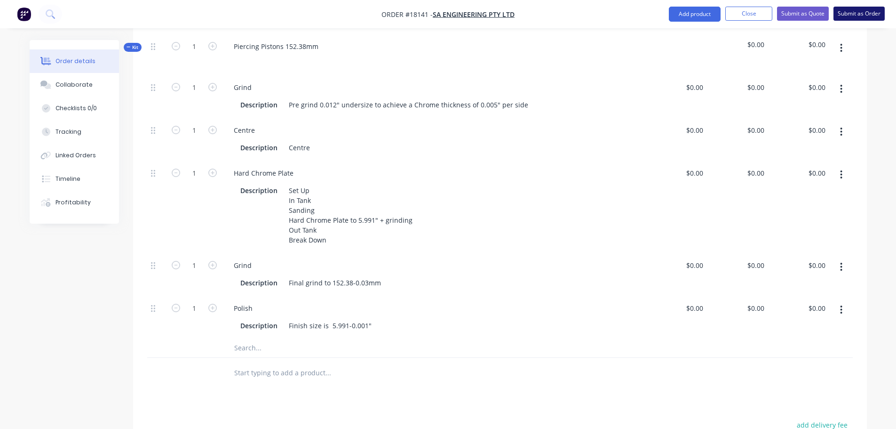
click at [867, 17] on button "Submit as Order" at bounding box center [859, 14] width 51 height 14
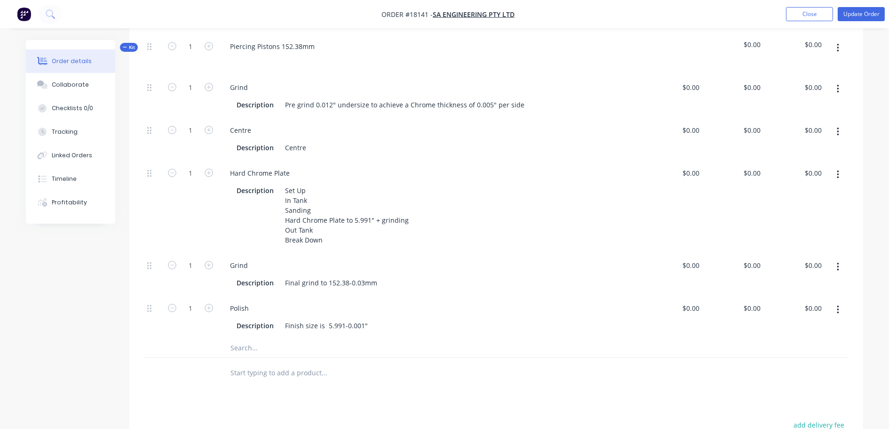
scroll to position [0, 0]
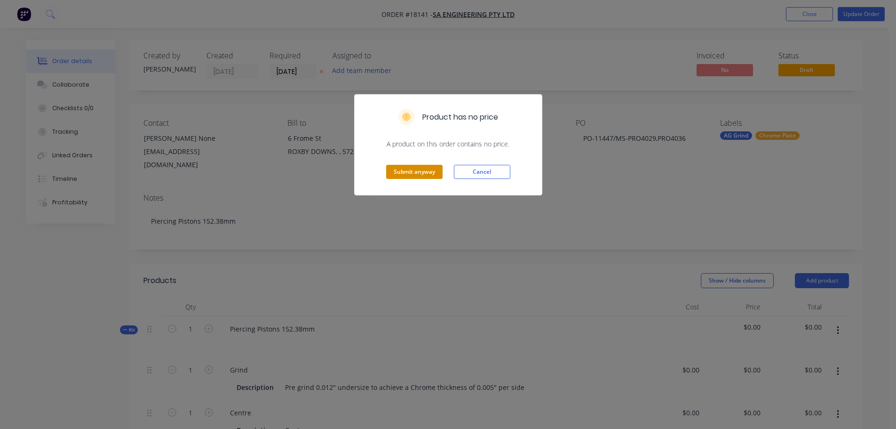
click at [426, 176] on button "Submit anyway" at bounding box center [414, 172] width 56 height 14
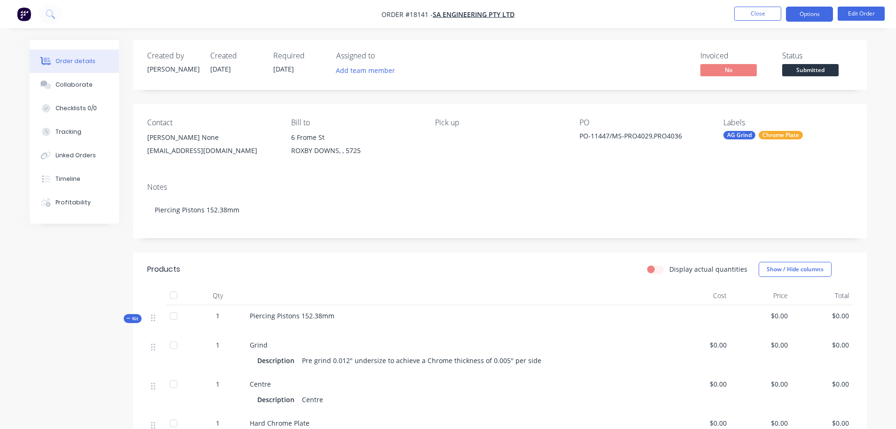
click at [818, 8] on button "Options" at bounding box center [809, 14] width 47 height 15
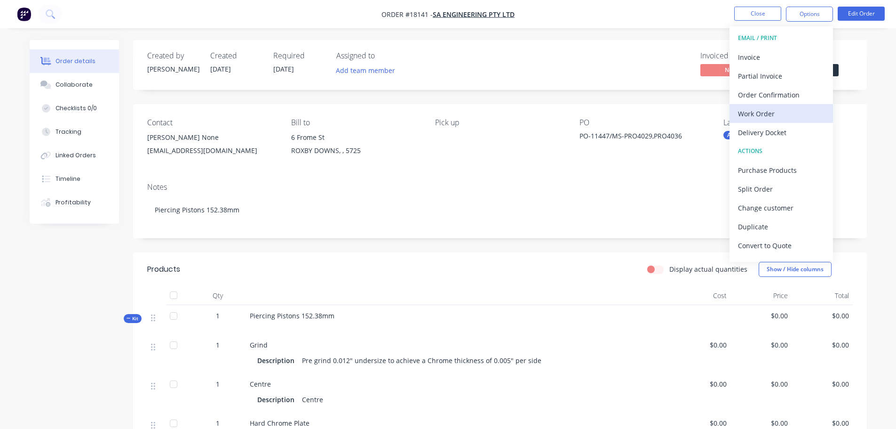
click at [774, 113] on div "Work Order" at bounding box center [781, 114] width 87 height 14
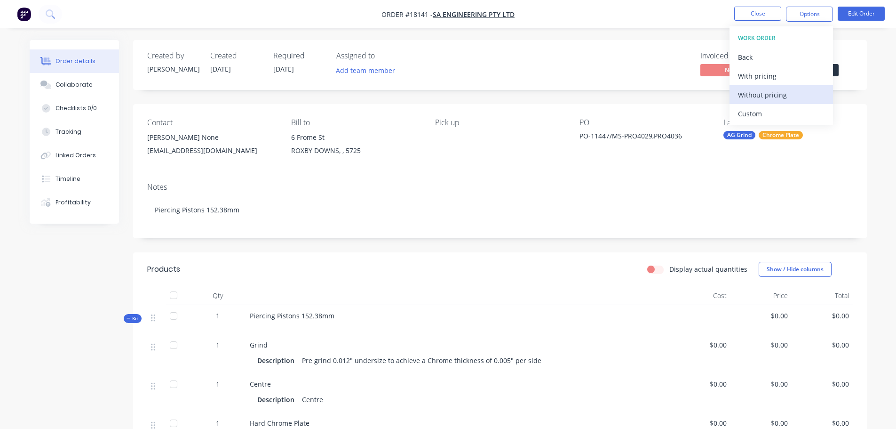
click at [762, 90] on div "Without pricing" at bounding box center [781, 95] width 87 height 14
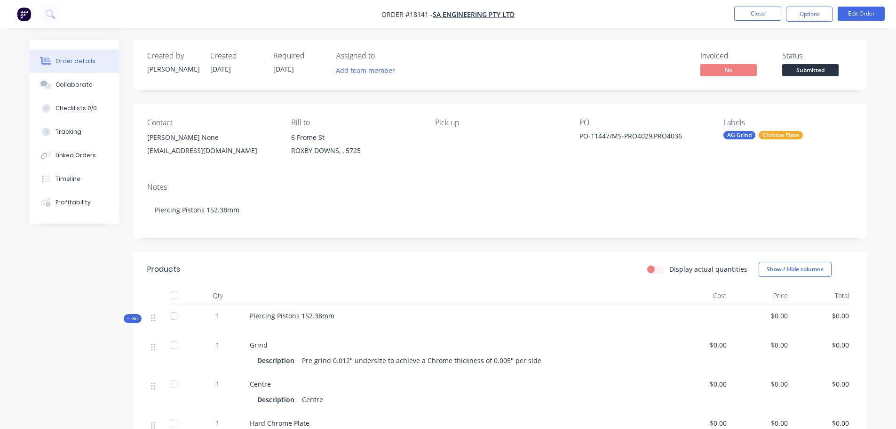
click at [603, 23] on nav "Order #18141 - SA Engineering Pty Ltd Close Options Edit Order" at bounding box center [448, 14] width 896 height 28
click at [816, 72] on span "Submitted" at bounding box center [810, 70] width 56 height 12
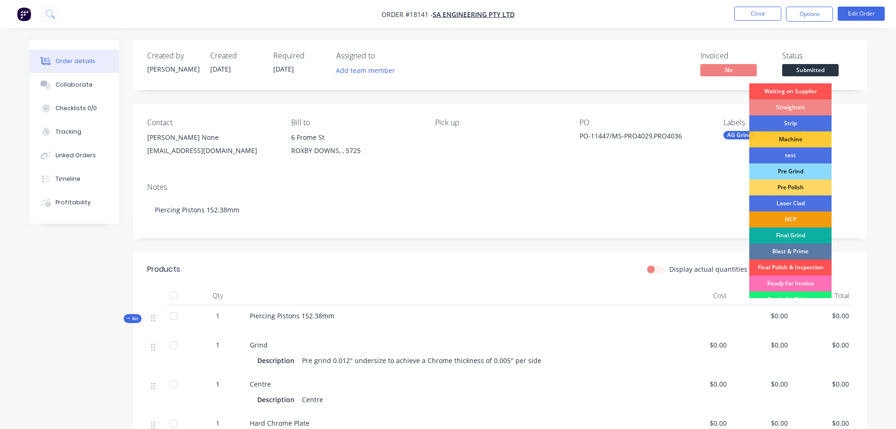
click at [790, 167] on div "Pre Grind" at bounding box center [790, 171] width 82 height 16
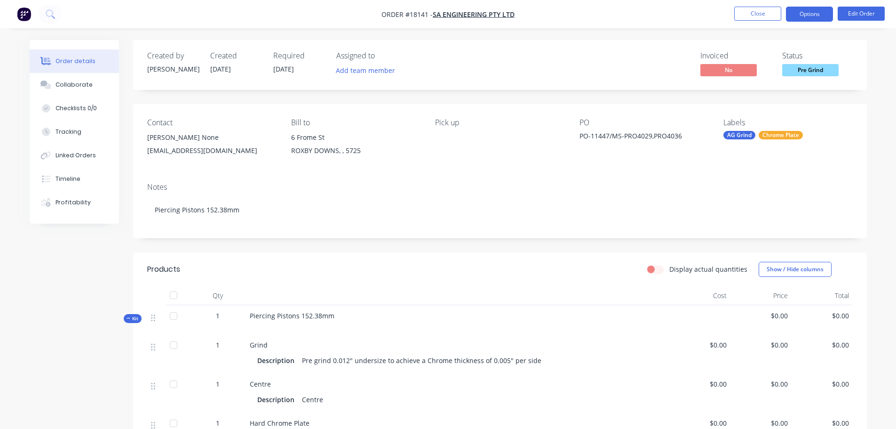
click at [803, 14] on button "Options" at bounding box center [809, 14] width 47 height 15
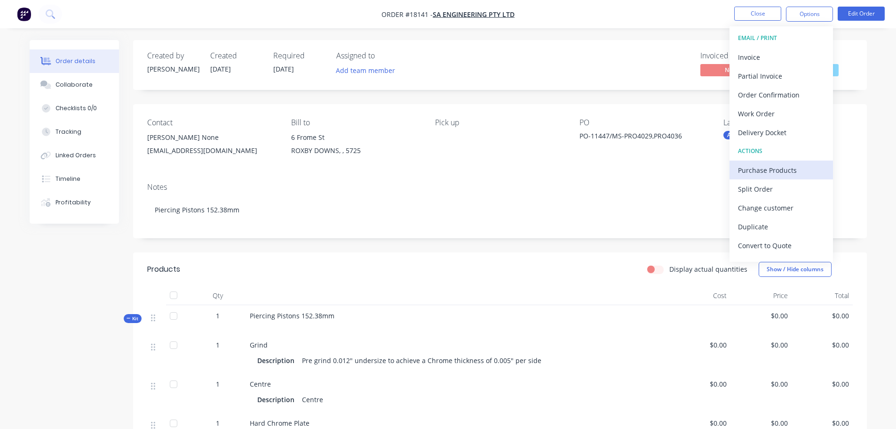
click at [770, 162] on button "Purchase Products" at bounding box center [781, 169] width 103 height 19
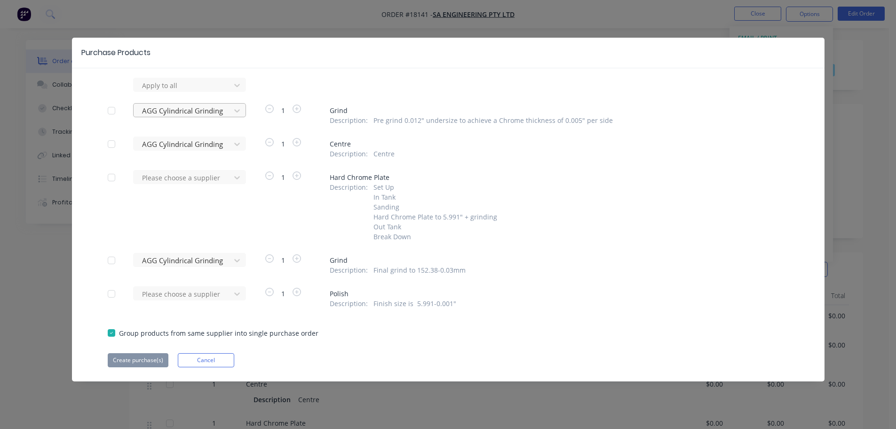
click at [196, 115] on div at bounding box center [183, 111] width 85 height 12
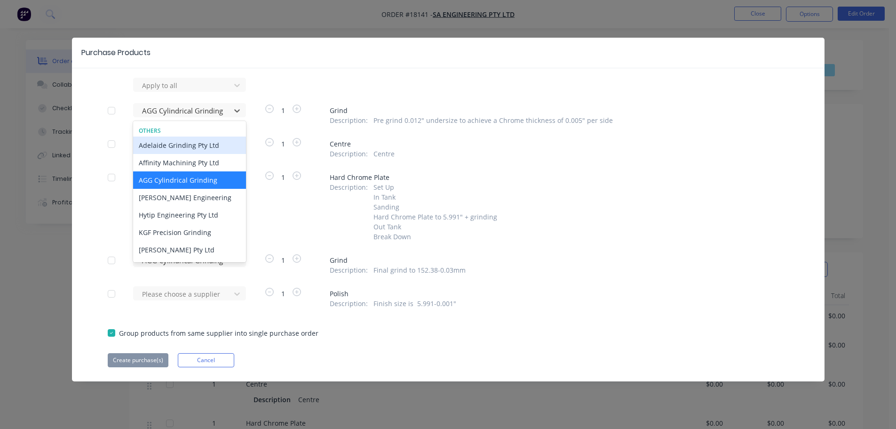
click at [190, 147] on div "Adelaide Grinding Pty Ltd" at bounding box center [189, 144] width 113 height 17
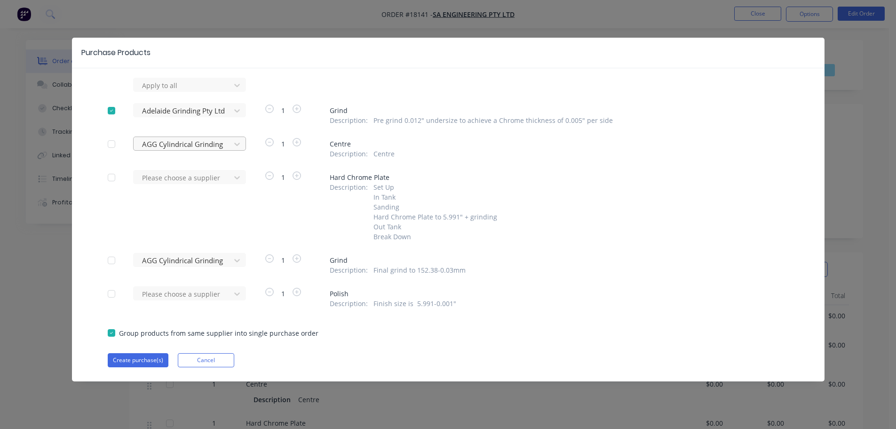
click at [191, 148] on div at bounding box center [183, 144] width 85 height 12
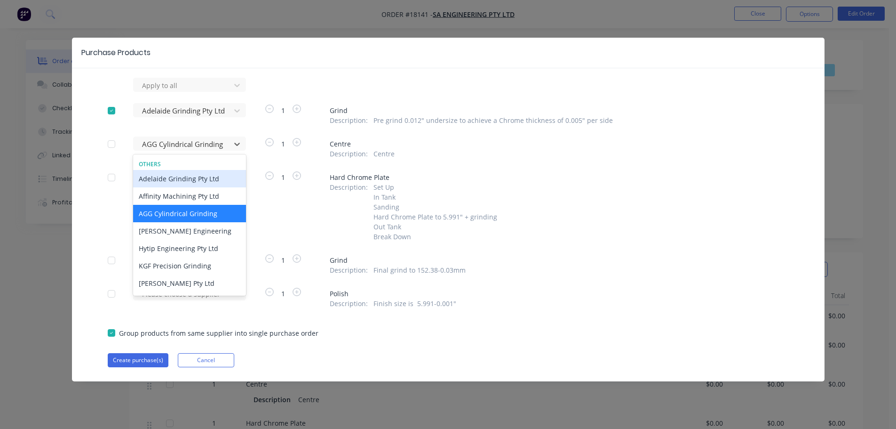
click at [186, 175] on div "Adelaide Grinding Pty Ltd" at bounding box center [189, 178] width 113 height 17
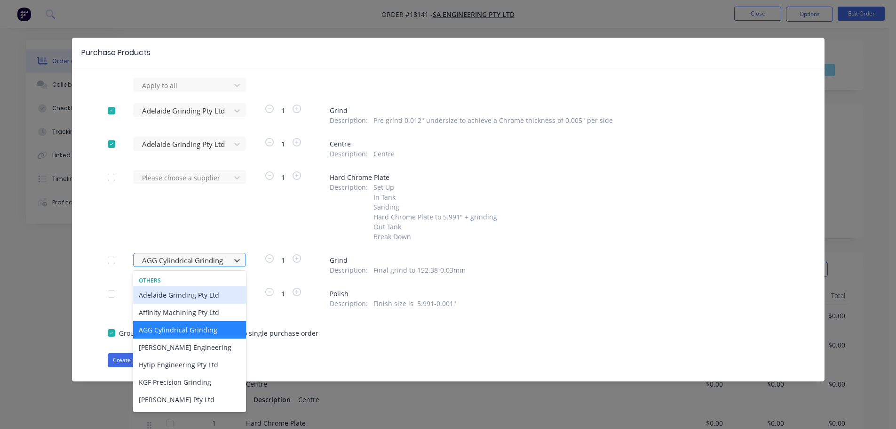
click at [177, 259] on div at bounding box center [183, 260] width 85 height 12
click at [189, 295] on div "Adelaide Grinding Pty Ltd" at bounding box center [189, 294] width 113 height 17
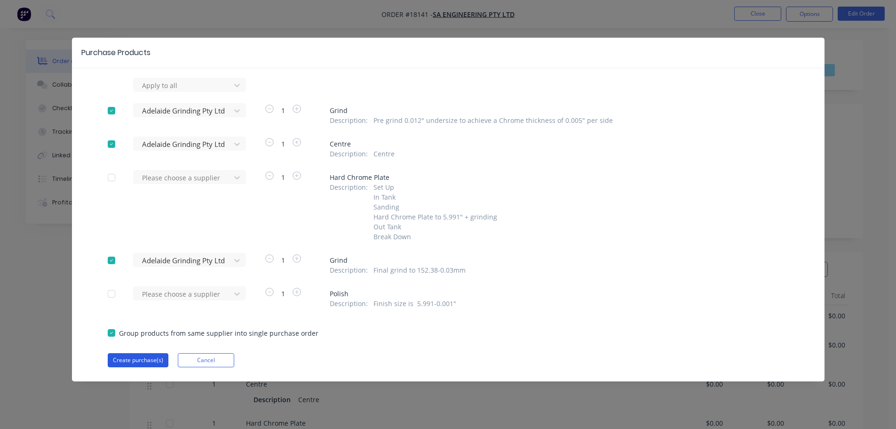
click at [151, 367] on button "Create purchase(s)" at bounding box center [138, 360] width 61 height 14
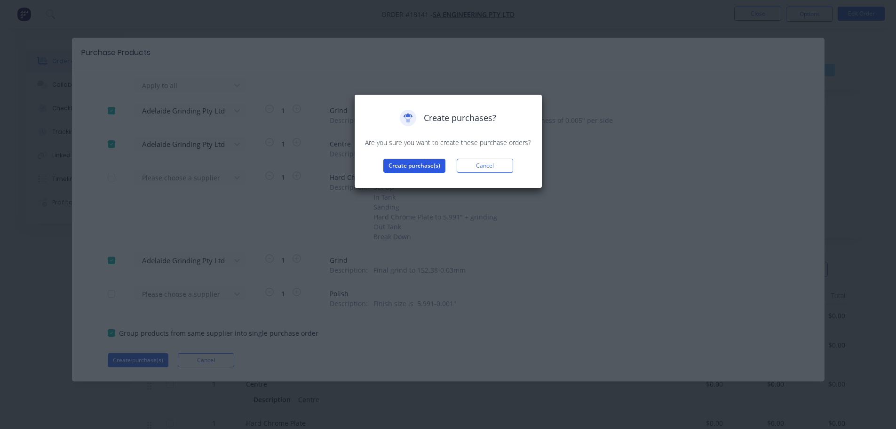
click at [403, 164] on button "Create purchase(s)" at bounding box center [414, 166] width 62 height 14
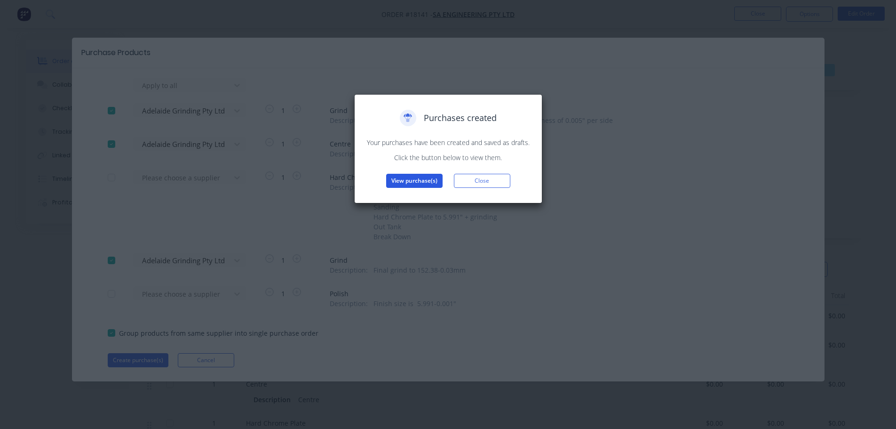
click at [401, 178] on button "View purchase(s)" at bounding box center [414, 181] width 56 height 14
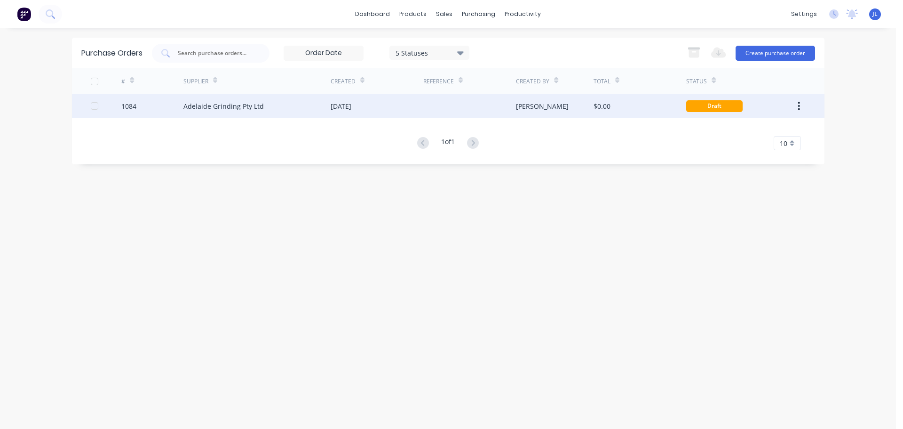
click at [347, 110] on div "[DATE]" at bounding box center [341, 106] width 21 height 10
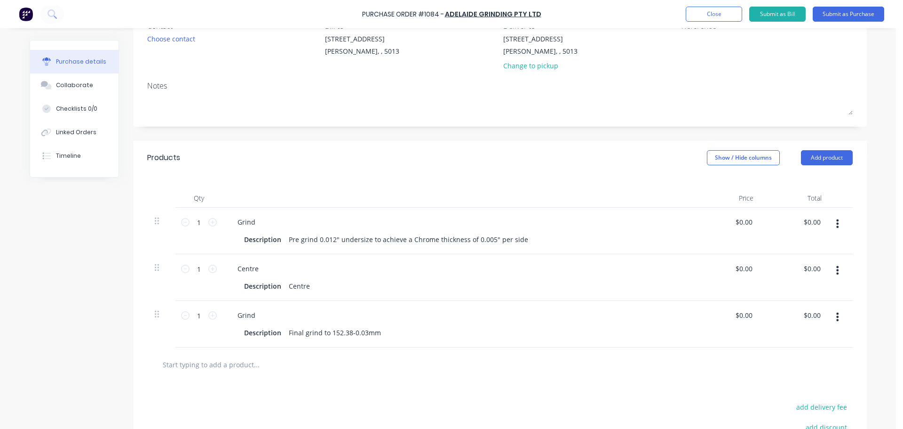
scroll to position [94, 0]
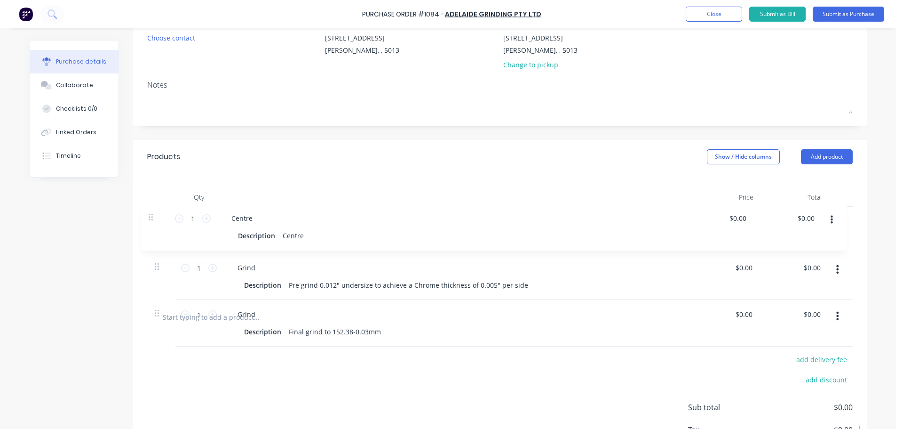
drag, startPoint x: 154, startPoint y: 266, endPoint x: 152, endPoint y: 206, distance: 60.7
click at [152, 206] on div "Qty Price Total 1 1 Grind Description Pre grind 0.012" undersize to achieve a C…" at bounding box center [500, 237] width 734 height 126
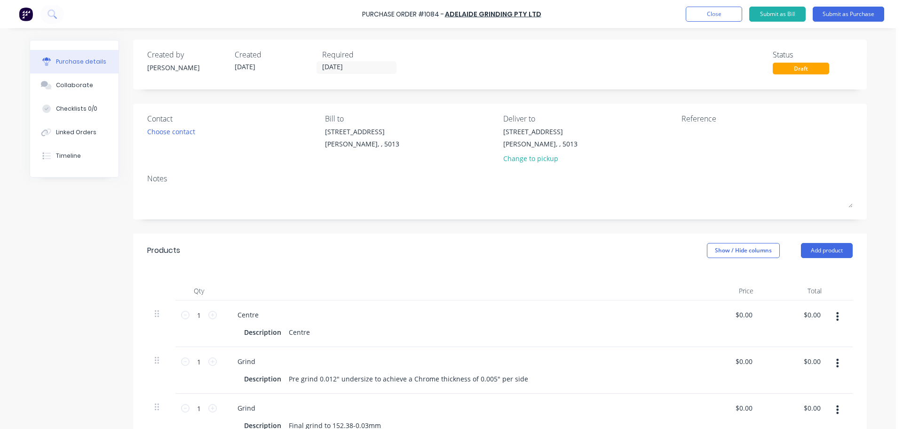
scroll to position [0, 0]
click at [835, 17] on button "Submit as Purchase" at bounding box center [849, 14] width 72 height 15
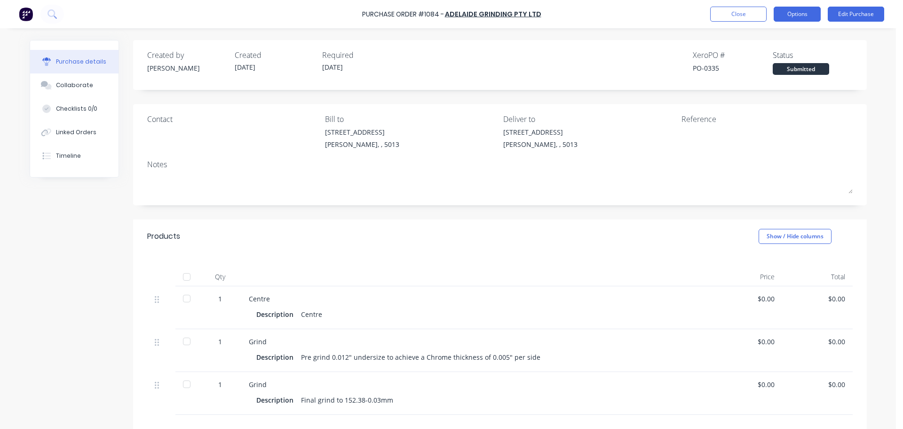
click at [808, 16] on button "Options" at bounding box center [797, 14] width 47 height 15
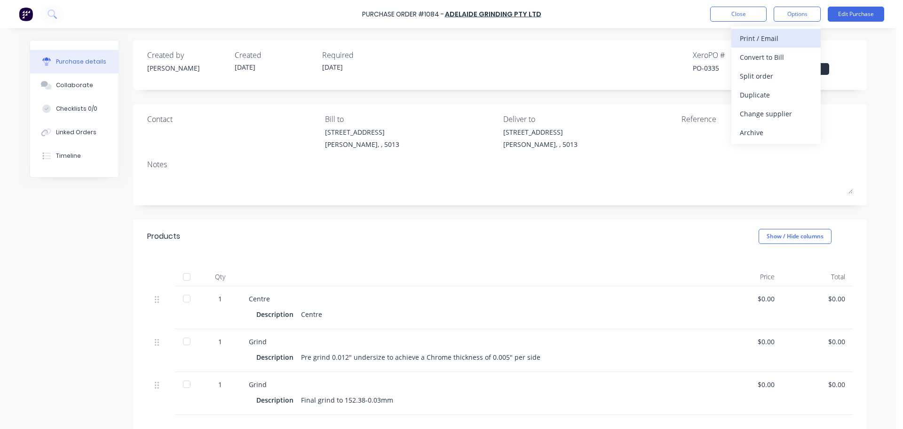
click at [776, 38] on div "Print / Email" at bounding box center [776, 39] width 72 height 14
click at [767, 78] on div "Without pricing" at bounding box center [776, 76] width 72 height 14
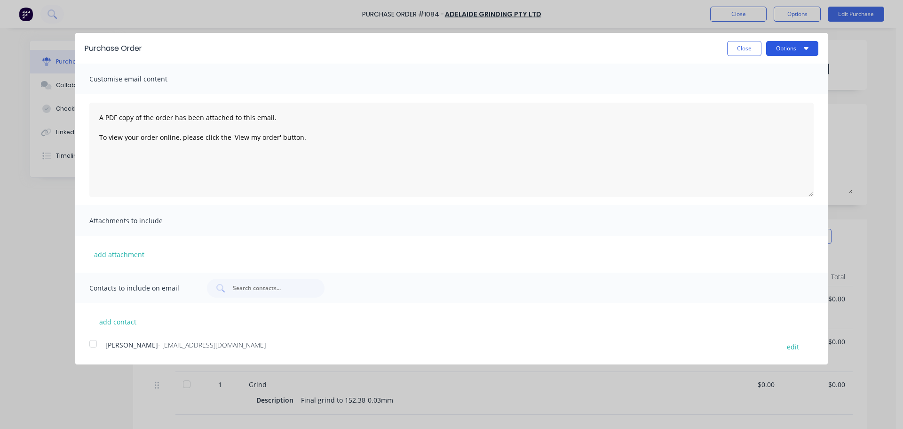
click at [795, 52] on button "Options" at bounding box center [792, 48] width 52 height 15
click at [764, 70] on div "Print" at bounding box center [774, 72] width 72 height 14
click at [737, 51] on button "Close" at bounding box center [744, 48] width 34 height 15
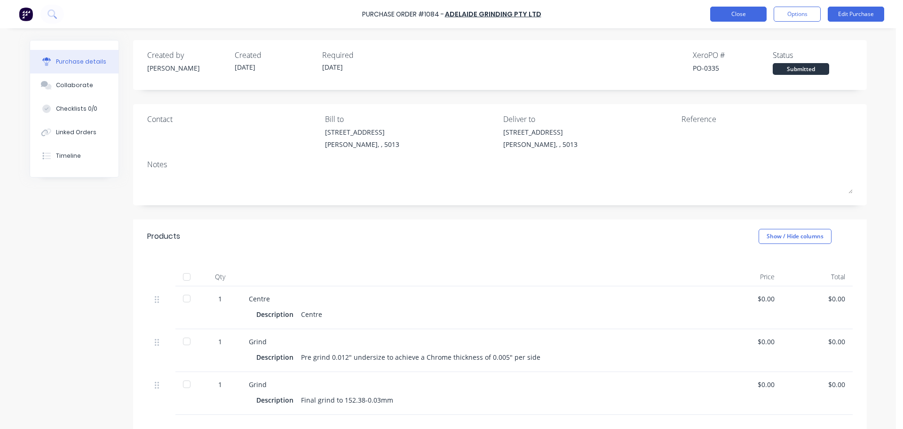
click at [745, 16] on button "Close" at bounding box center [738, 14] width 56 height 15
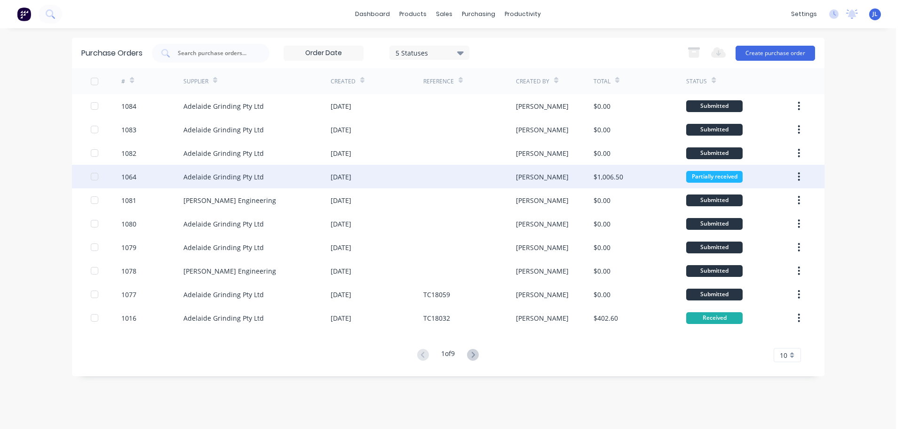
click at [435, 183] on div at bounding box center [469, 177] width 93 height 24
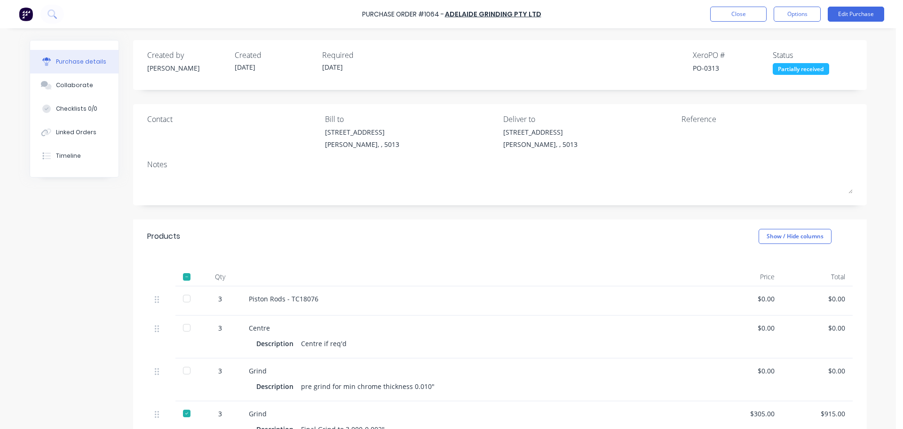
click at [184, 277] on div at bounding box center [186, 276] width 19 height 19
click at [748, 15] on button "Close" at bounding box center [738, 14] width 56 height 15
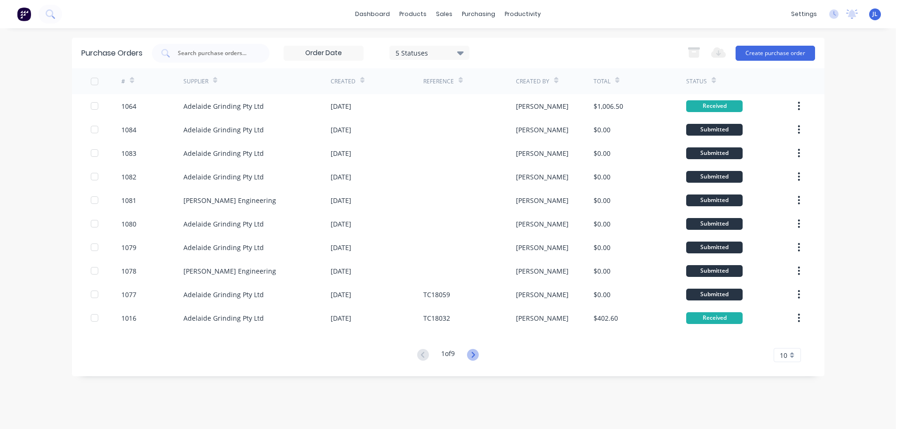
click at [476, 357] on icon at bounding box center [473, 355] width 12 height 12
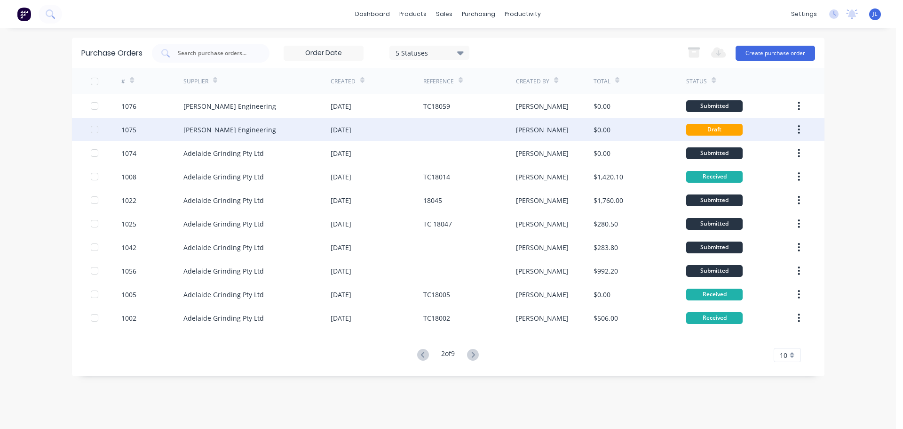
click at [539, 129] on div "[PERSON_NAME]" at bounding box center [555, 130] width 78 height 24
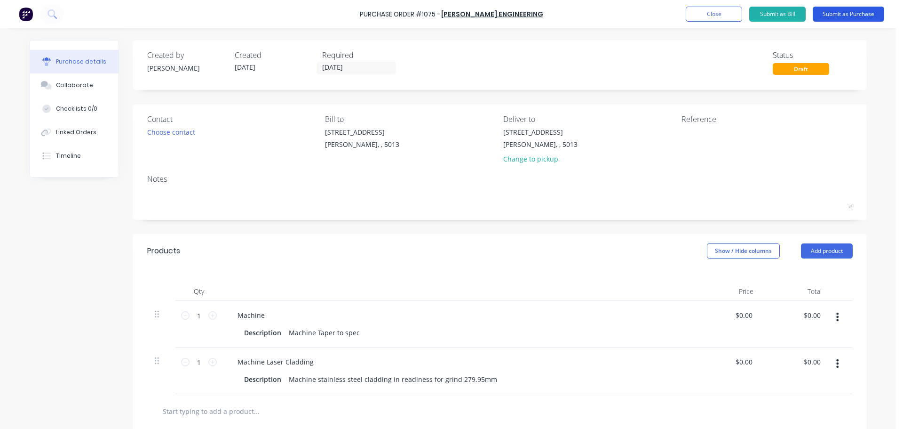
click at [842, 14] on button "Submit as Purchase" at bounding box center [849, 14] width 72 height 15
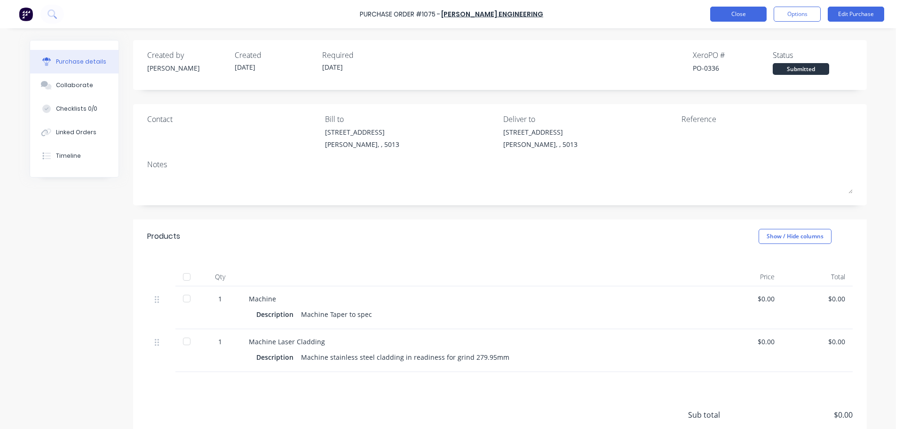
click at [742, 14] on button "Close" at bounding box center [738, 14] width 56 height 15
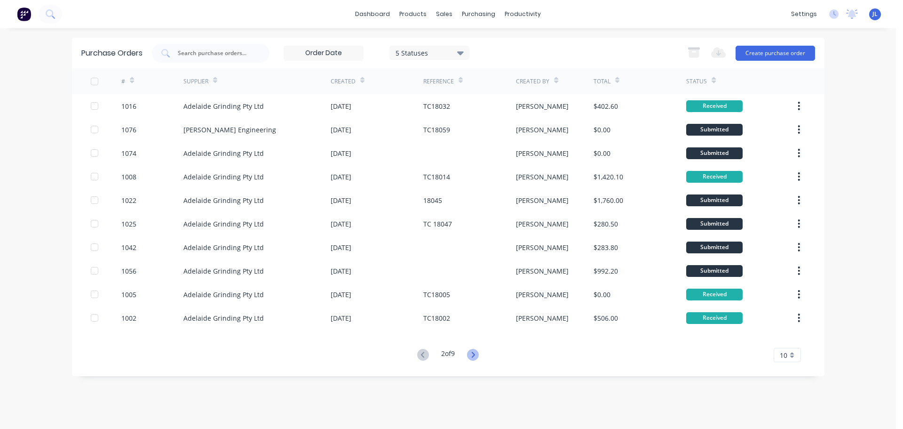
click at [475, 360] on icon at bounding box center [473, 355] width 12 height 12
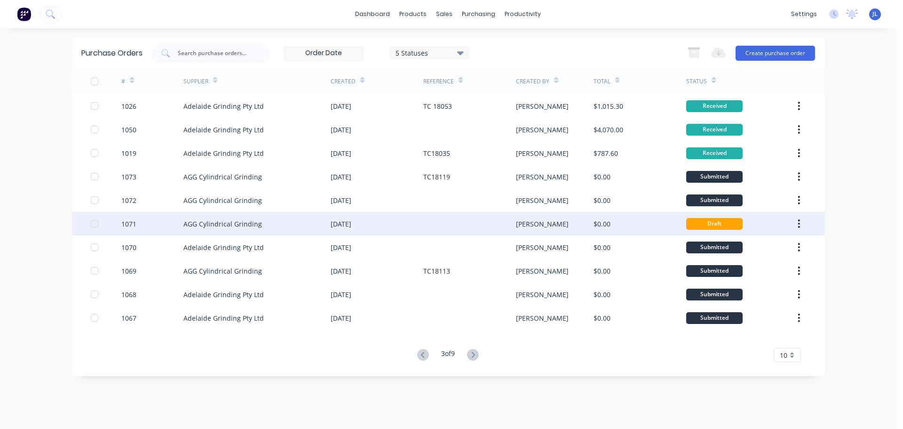
click at [483, 225] on div at bounding box center [469, 224] width 93 height 24
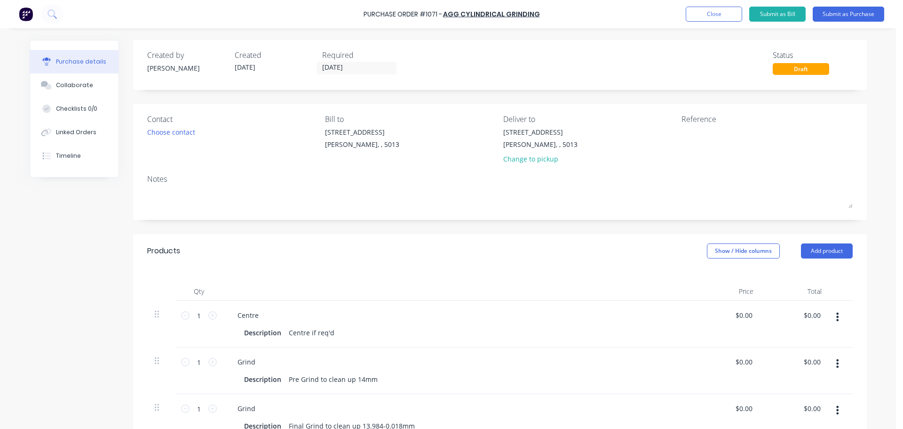
click at [803, 67] on div "Draft" at bounding box center [801, 69] width 56 height 12
click at [852, 19] on button "Submit as Purchase" at bounding box center [849, 14] width 72 height 15
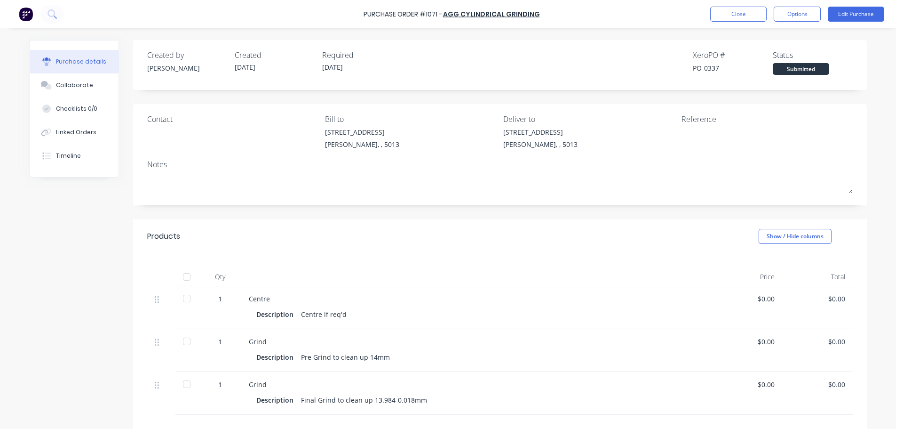
click at [732, 23] on div "Purchase Order #1071 - AGG Cylindrical Grinding Close Options Edit Purchase" at bounding box center [451, 14] width 903 height 28
click at [730, 15] on button "Close" at bounding box center [738, 14] width 56 height 15
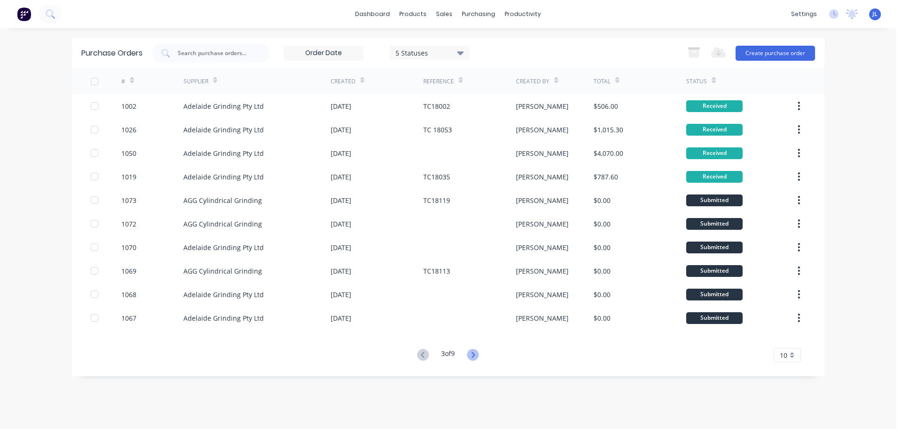
click at [478, 351] on icon at bounding box center [473, 355] width 12 height 12
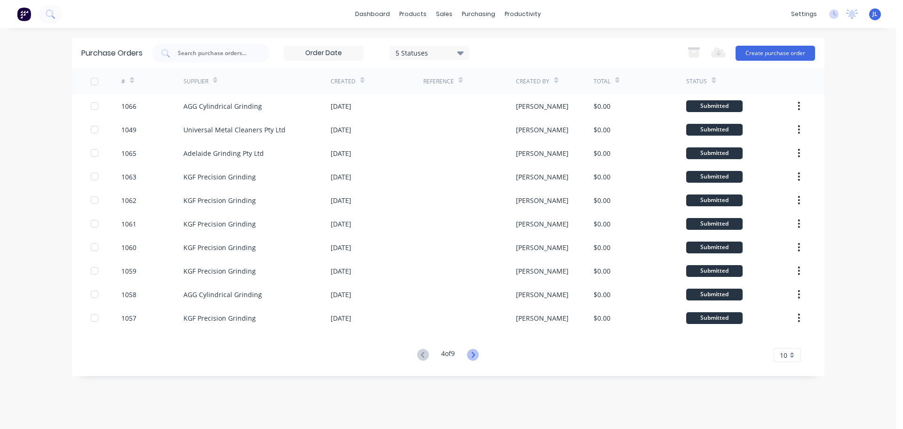
click at [478, 353] on icon at bounding box center [473, 355] width 12 height 12
click at [475, 354] on icon at bounding box center [473, 354] width 3 height 6
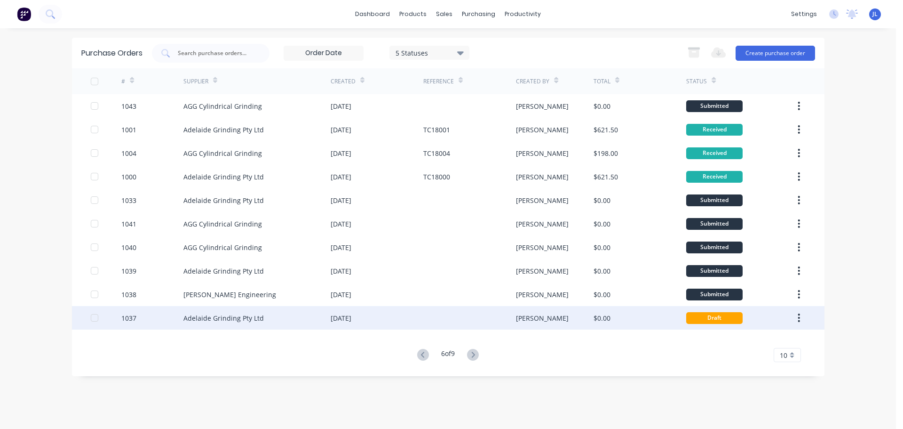
click at [479, 324] on div at bounding box center [469, 318] width 93 height 24
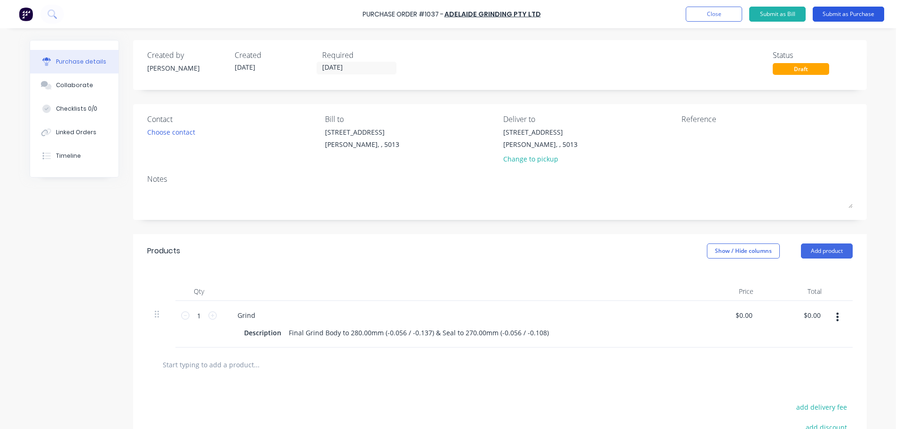
click at [834, 17] on button "Submit as Purchase" at bounding box center [849, 14] width 72 height 15
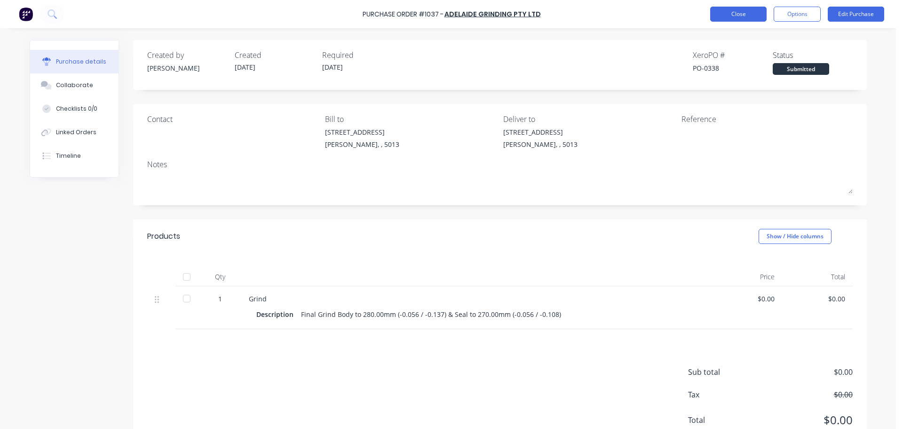
click at [727, 17] on button "Close" at bounding box center [738, 14] width 56 height 15
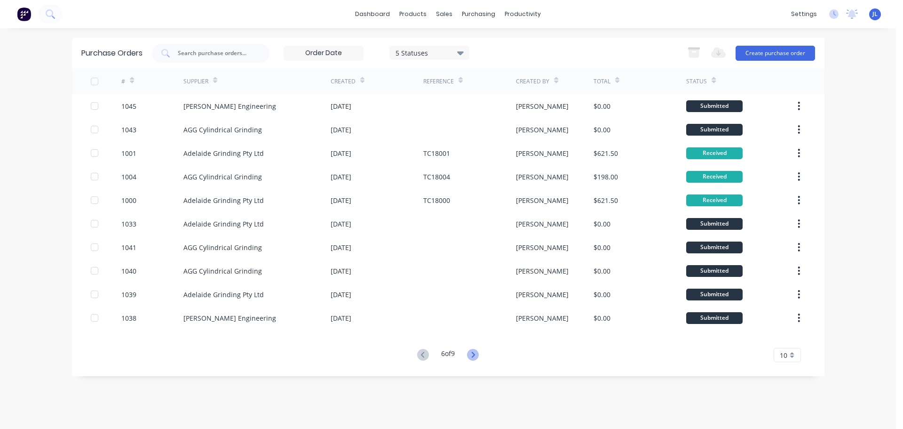
click at [475, 355] on icon at bounding box center [473, 354] width 3 height 6
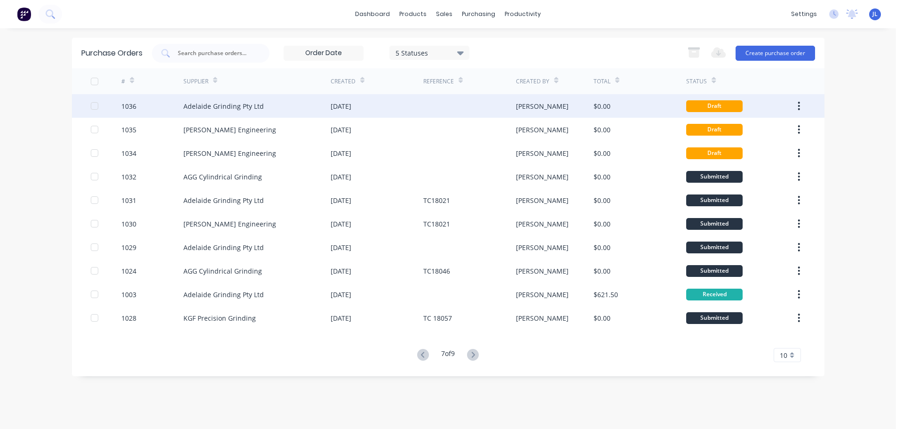
click at [577, 111] on div "[PERSON_NAME]" at bounding box center [555, 106] width 78 height 24
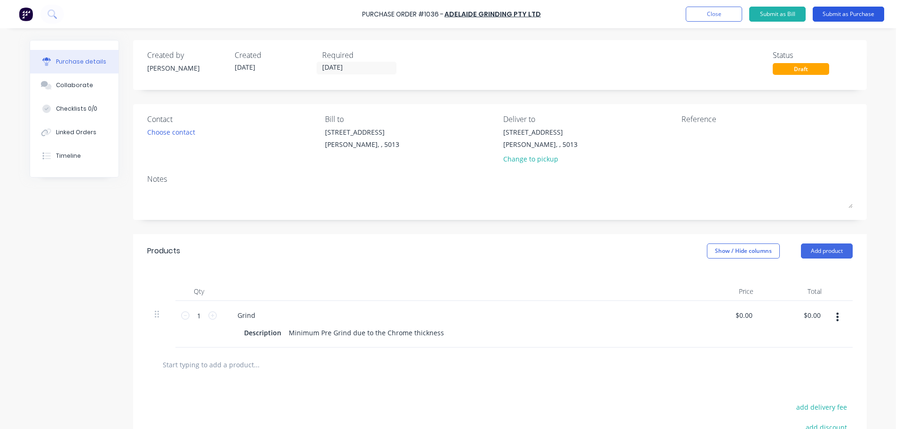
click at [839, 16] on button "Submit as Purchase" at bounding box center [849, 14] width 72 height 15
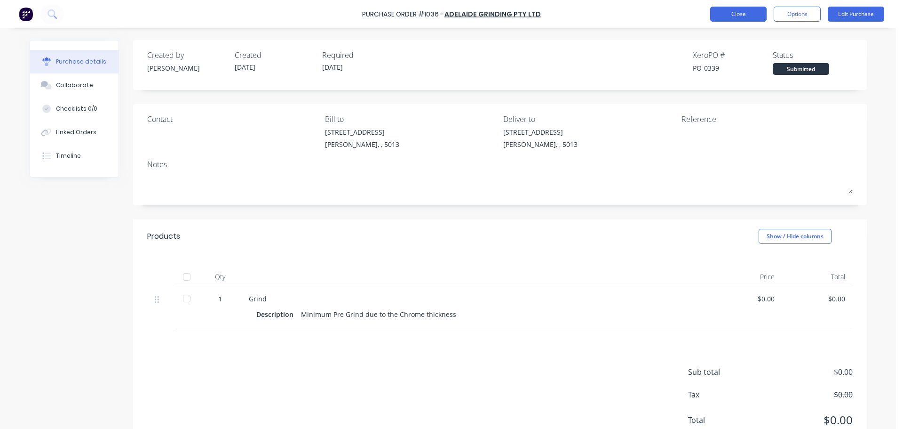
click at [750, 15] on button "Close" at bounding box center [738, 14] width 56 height 15
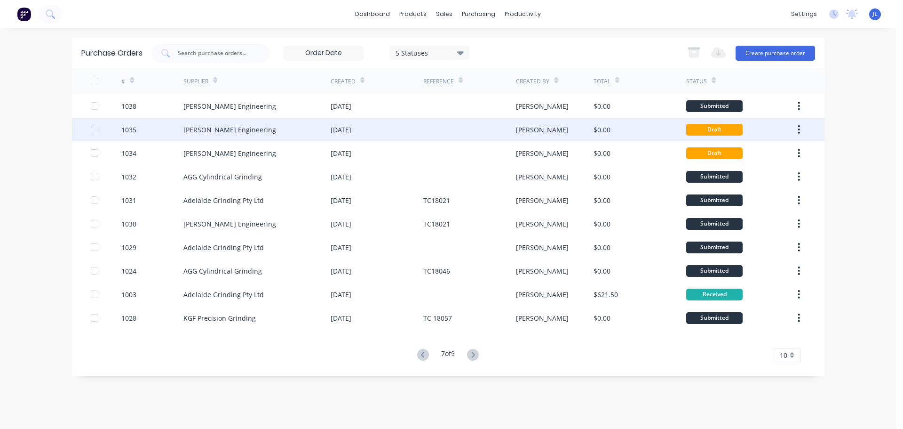
click at [588, 137] on div "[PERSON_NAME]" at bounding box center [555, 130] width 78 height 24
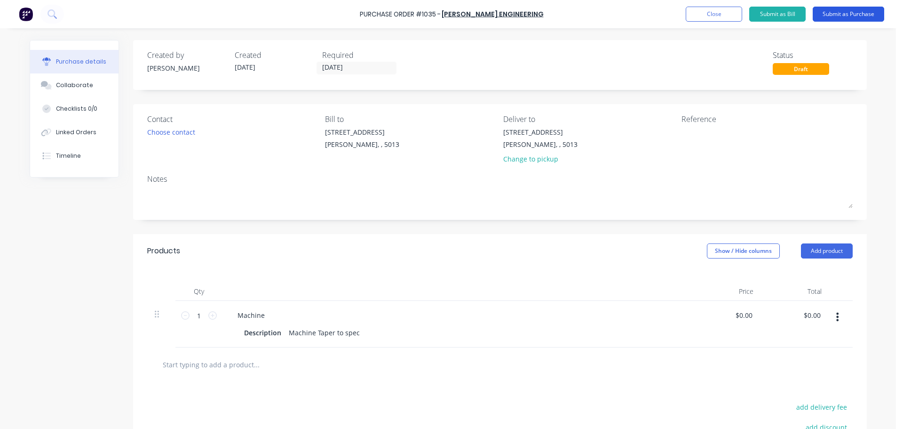
click at [837, 17] on button "Submit as Purchase" at bounding box center [849, 14] width 72 height 15
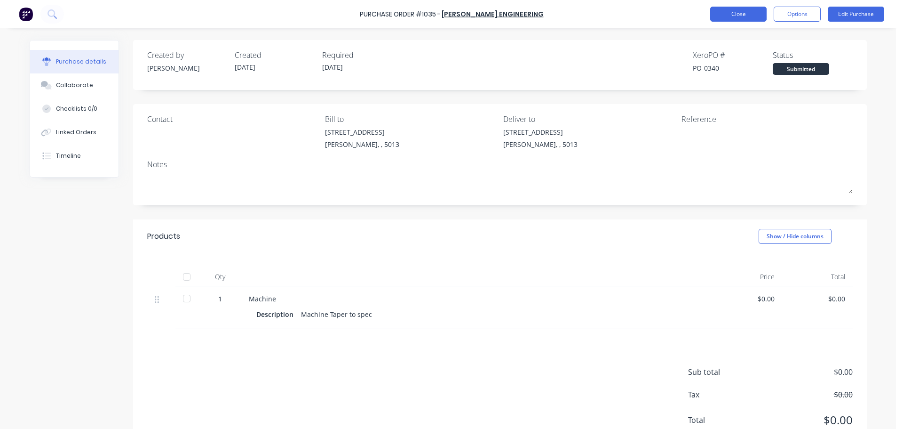
click at [733, 9] on button "Close" at bounding box center [738, 14] width 56 height 15
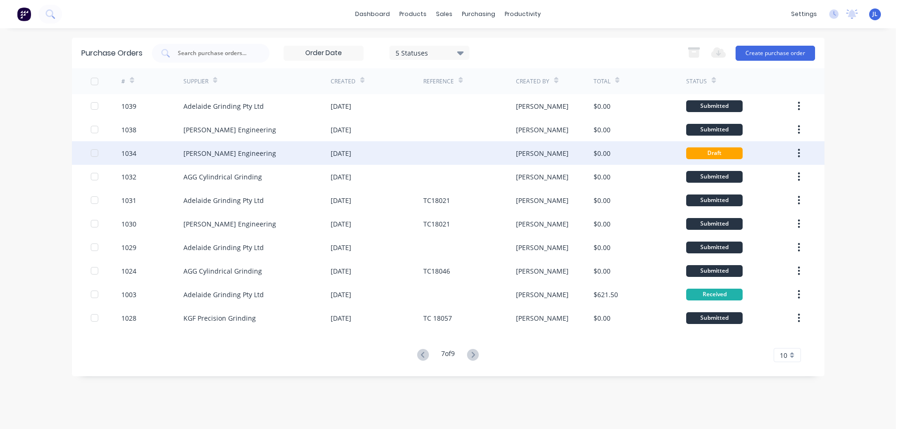
click at [557, 149] on div "[PERSON_NAME]" at bounding box center [555, 153] width 78 height 24
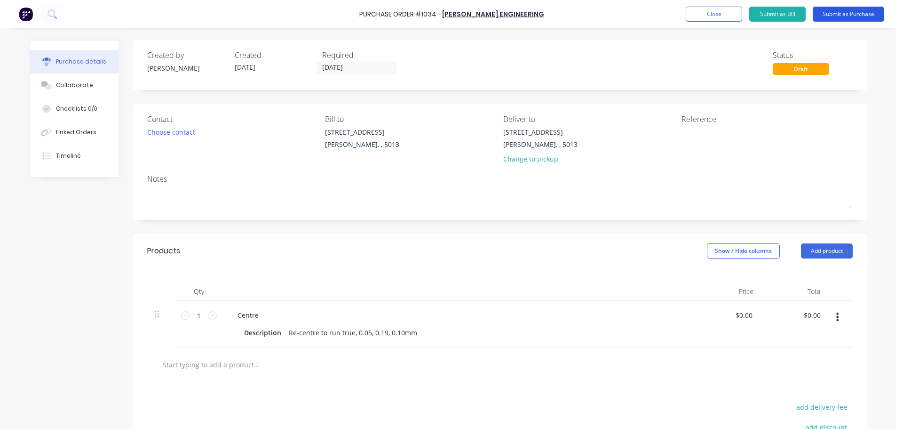
click at [849, 13] on button "Submit as Purchase" at bounding box center [849, 14] width 72 height 15
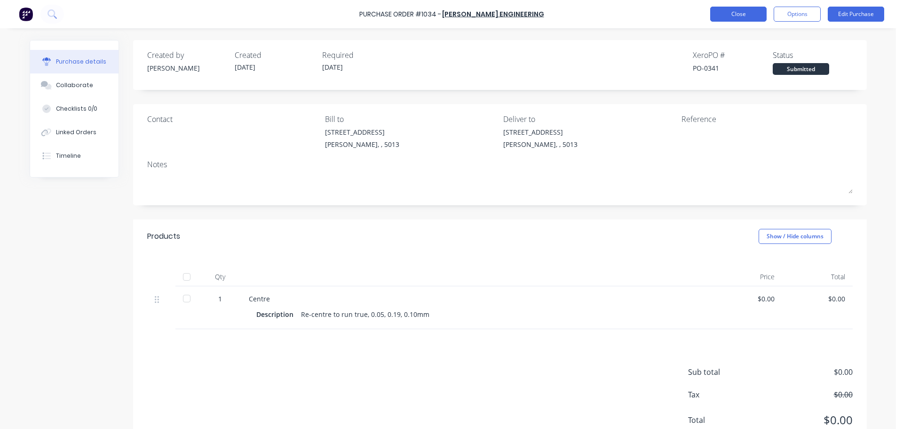
click at [732, 15] on button "Close" at bounding box center [738, 14] width 56 height 15
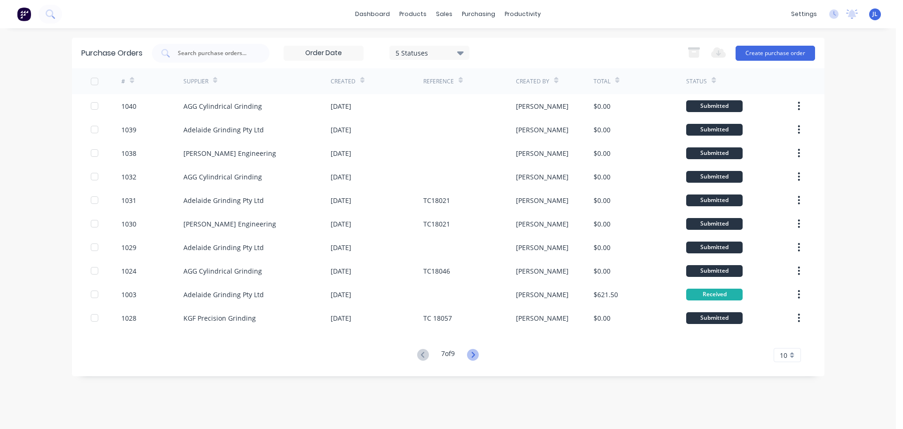
click at [473, 358] on icon at bounding box center [473, 355] width 12 height 12
click at [478, 355] on icon at bounding box center [473, 355] width 12 height 12
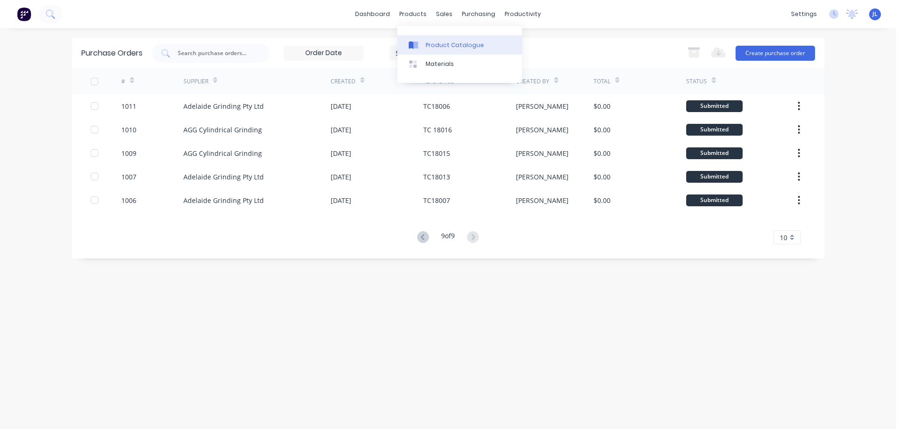
click at [438, 43] on div "Product Catalogue" at bounding box center [455, 45] width 58 height 8
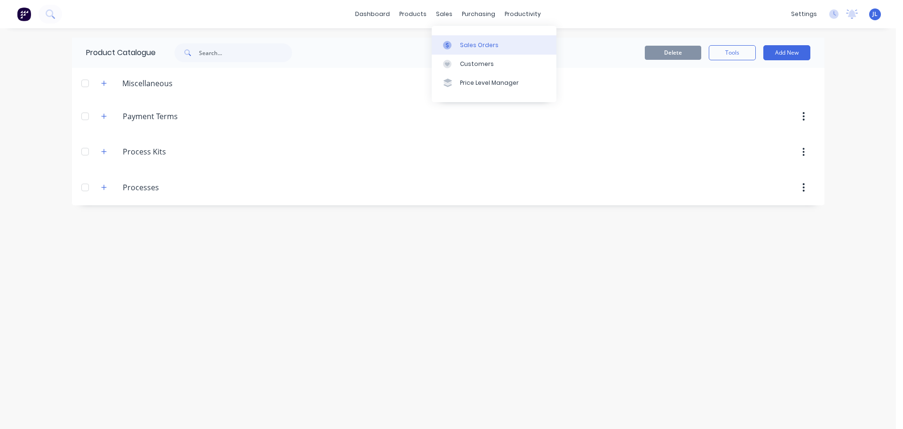
click at [456, 42] on div at bounding box center [450, 45] width 14 height 8
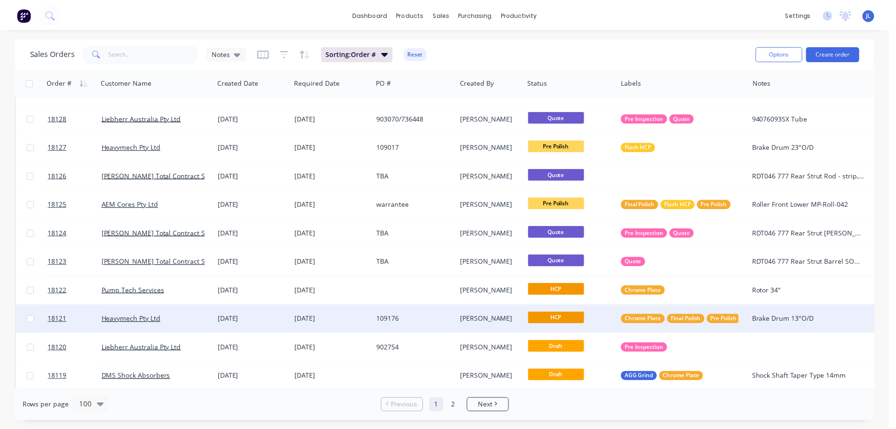
scroll to position [470, 0]
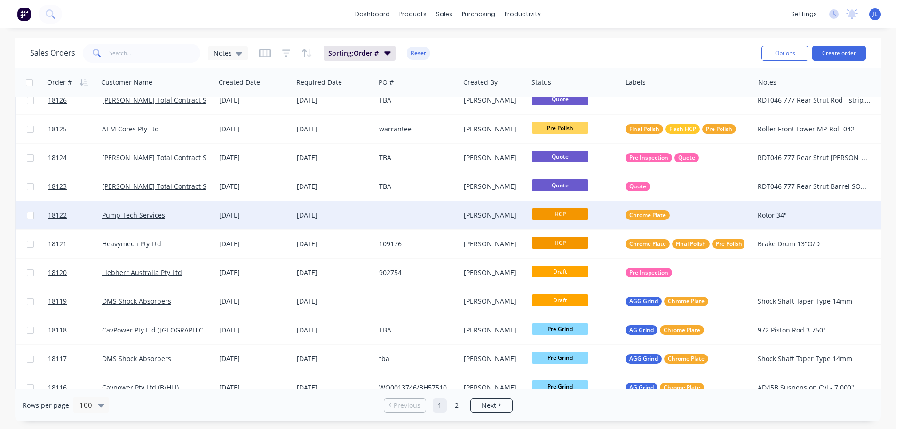
click at [265, 219] on div "[DATE]" at bounding box center [254, 214] width 70 height 9
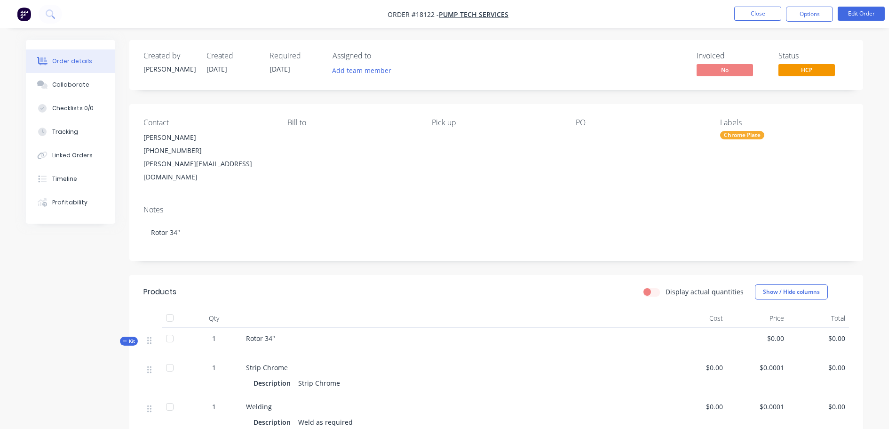
click at [778, 131] on div "Chrome Plate" at bounding box center [784, 135] width 129 height 8
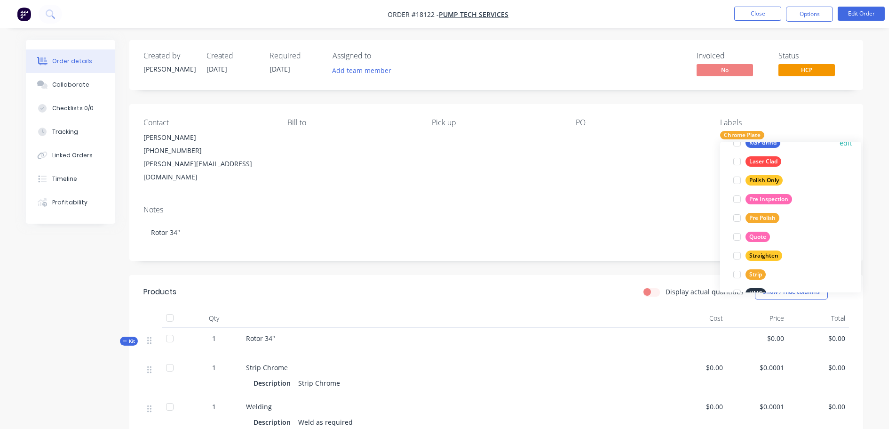
scroll to position [282, 0]
click at [736, 270] on div at bounding box center [737, 273] width 19 height 19
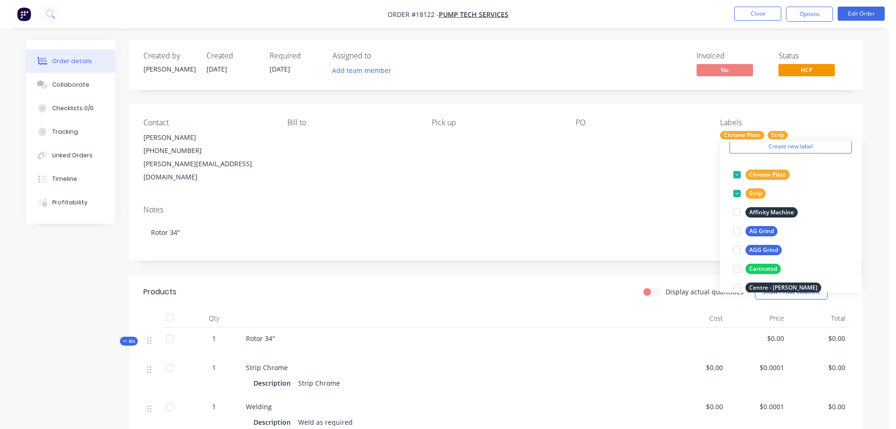
scroll to position [0, 0]
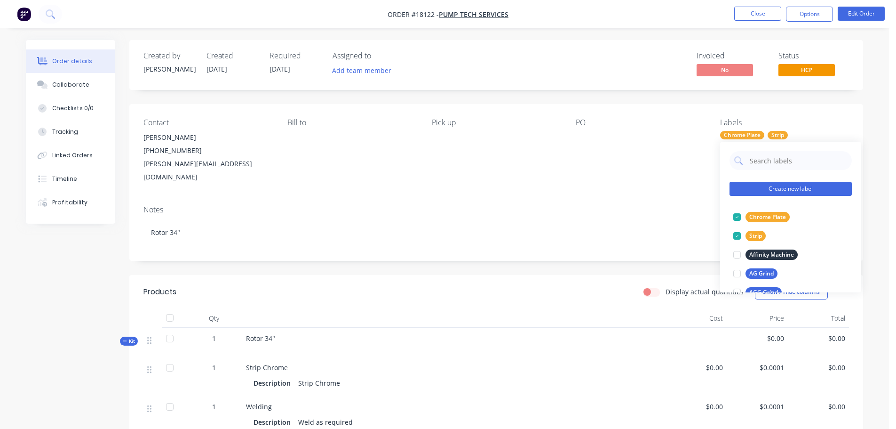
click at [768, 185] on button "Create new label" at bounding box center [791, 189] width 122 height 14
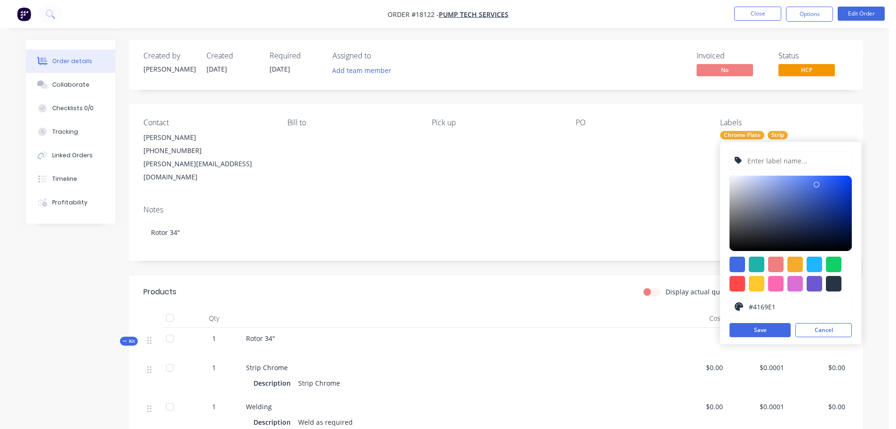
click at [763, 160] on input "text" at bounding box center [797, 160] width 100 height 18
type input "Weld"
click at [779, 263] on div at bounding box center [776, 264] width 16 height 16
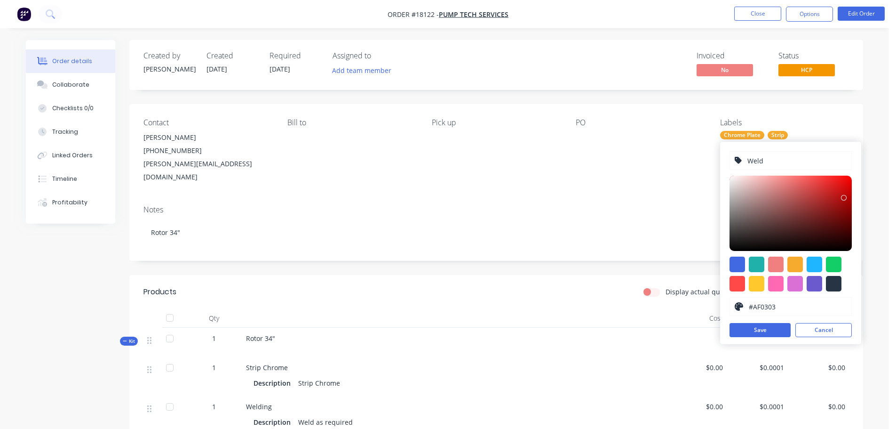
type input "#AF0000"
drag, startPoint x: 824, startPoint y: 183, endPoint x: 853, endPoint y: 199, distance: 33.9
click at [853, 199] on div "Weld #AF0000 hex #AF0000 Save Cancel" at bounding box center [790, 243] width 141 height 202
click at [763, 320] on div "Weld #AF0000 hex #AF0000 Save Cancel" at bounding box center [790, 243] width 141 height 202
click at [763, 327] on button "Save" at bounding box center [760, 330] width 61 height 14
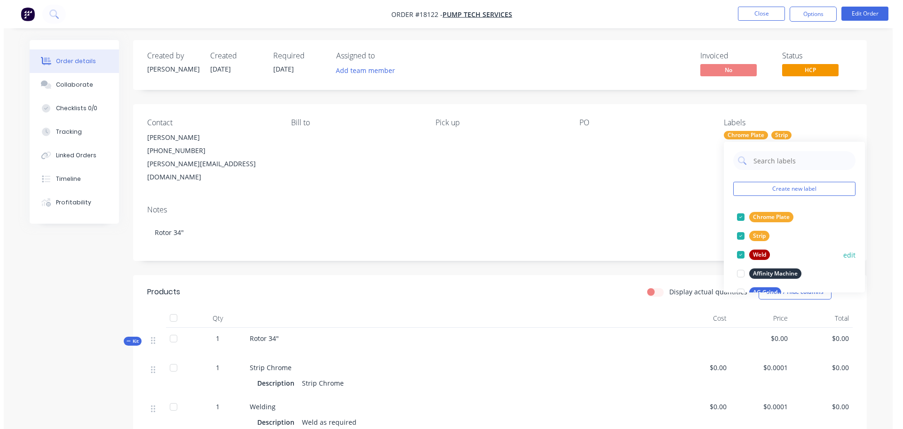
scroll to position [47, 0]
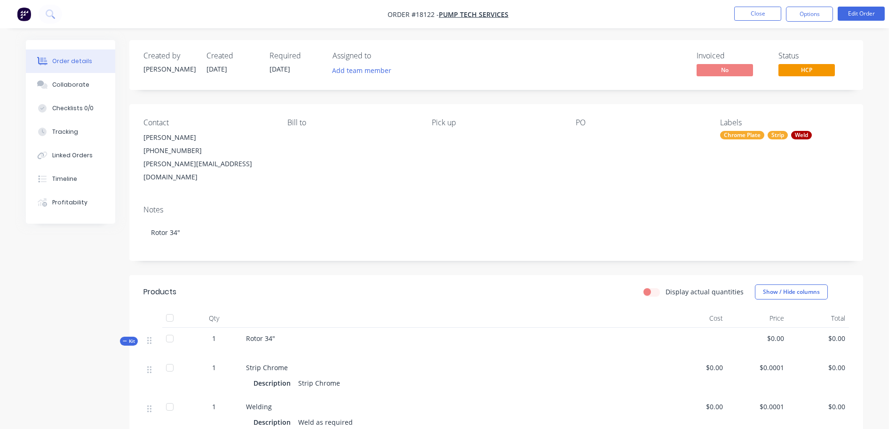
click at [599, 254] on div "Created by [PERSON_NAME] Created [DATE] Required [DATE] Assigned to Add team me…" at bounding box center [496, 397] width 734 height 715
click at [739, 16] on button "Close" at bounding box center [757, 14] width 47 height 14
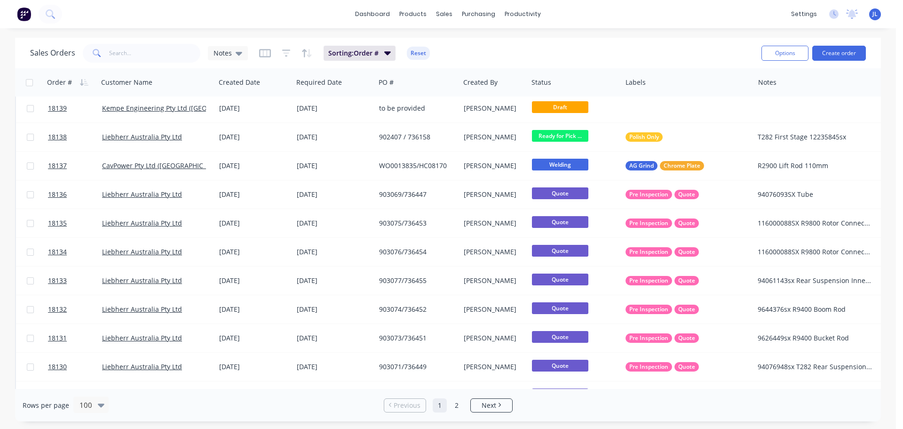
scroll to position [89, 0]
click at [493, 407] on span "Next" at bounding box center [489, 404] width 15 height 9
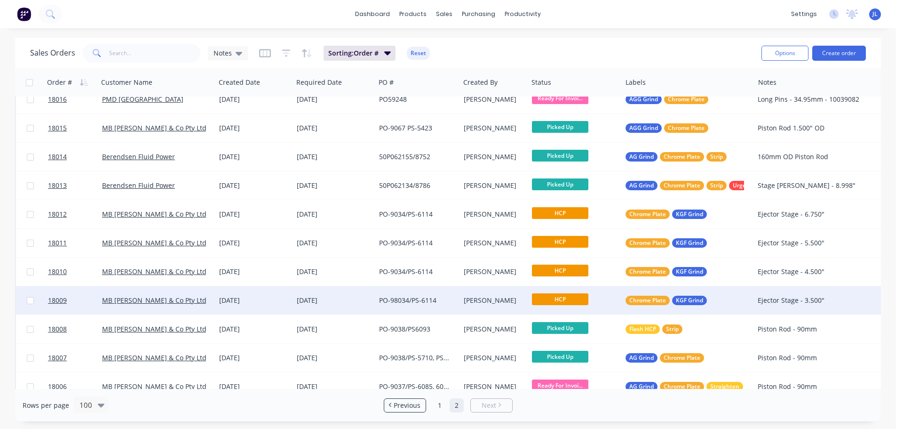
scroll to position [654, 0]
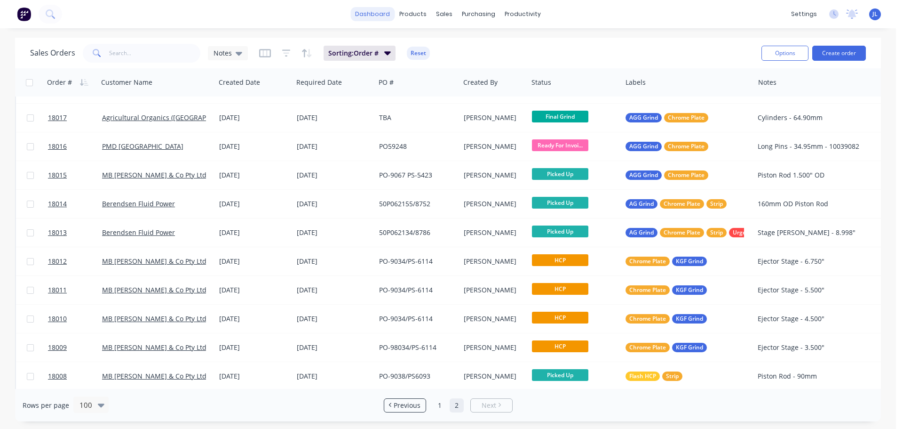
click at [369, 16] on link "dashboard" at bounding box center [372, 14] width 44 height 14
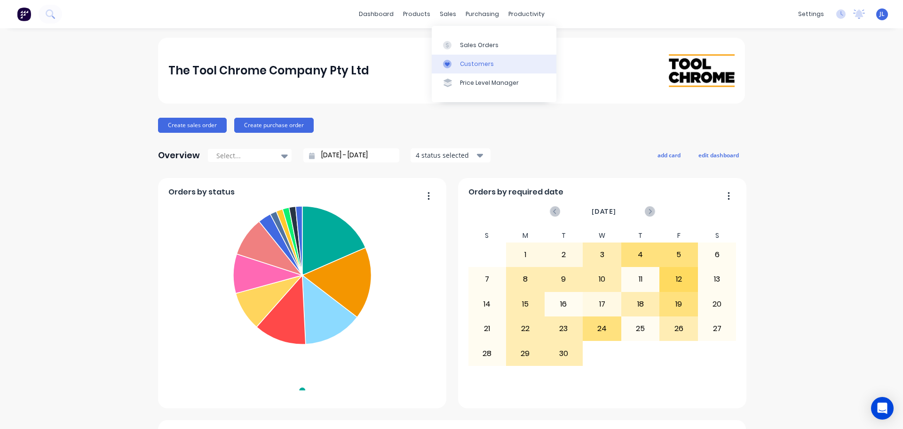
click at [456, 56] on link "Customers" at bounding box center [494, 64] width 125 height 19
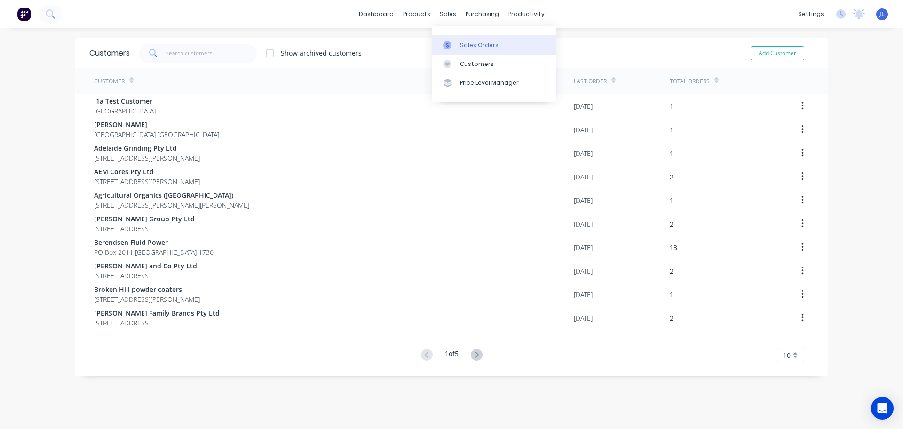
click at [450, 40] on link "Sales Orders" at bounding box center [494, 44] width 125 height 19
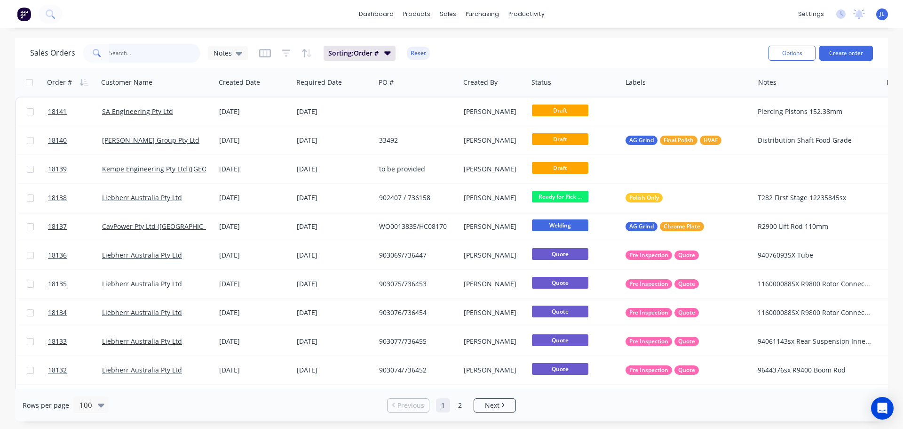
click at [138, 52] on input "text" at bounding box center [155, 53] width 92 height 19
type input "18112"
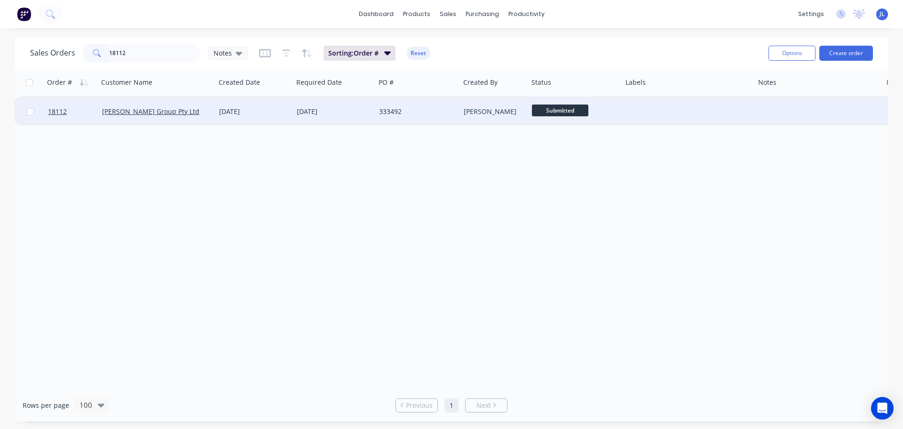
click at [302, 109] on div "[DATE]" at bounding box center [334, 111] width 75 height 9
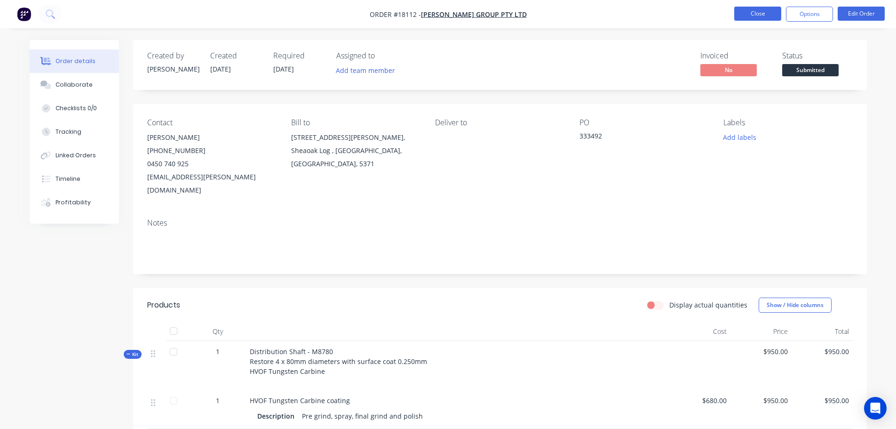
click at [762, 18] on button "Close" at bounding box center [757, 14] width 47 height 14
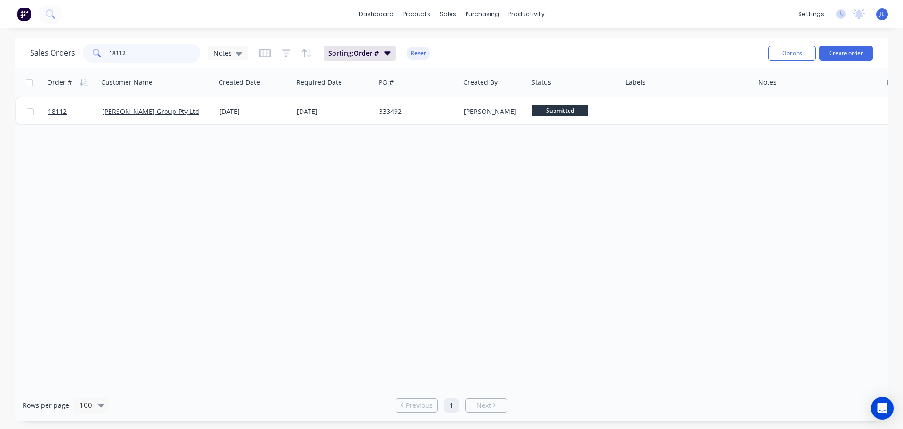
drag, startPoint x: 159, startPoint y: 54, endPoint x: 61, endPoint y: 59, distance: 98.9
click at [59, 60] on div "Sales Orders 18112 Notes" at bounding box center [139, 53] width 218 height 19
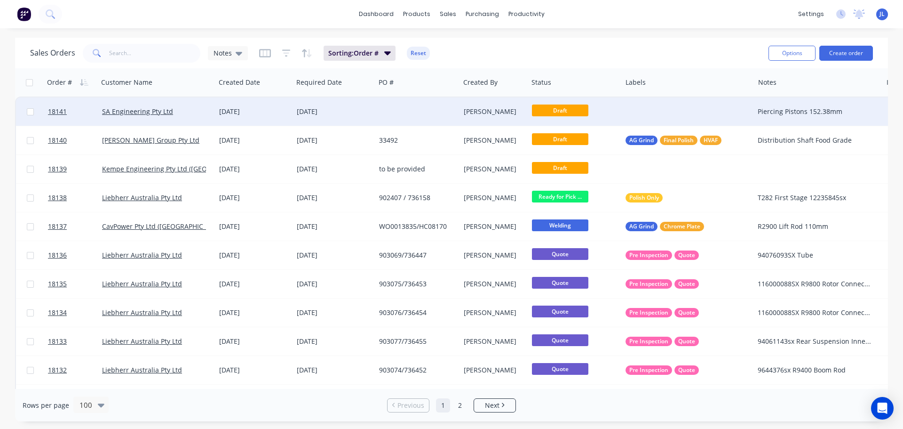
click at [673, 112] on div at bounding box center [688, 111] width 132 height 28
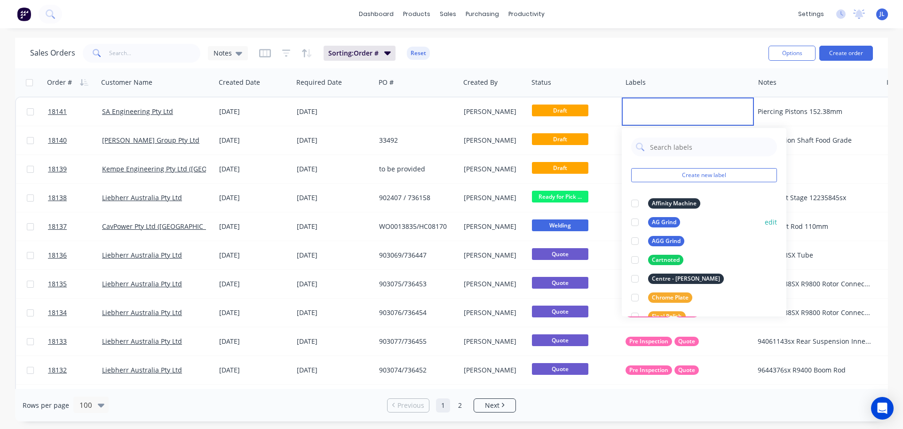
click at [634, 226] on div at bounding box center [635, 222] width 19 height 19
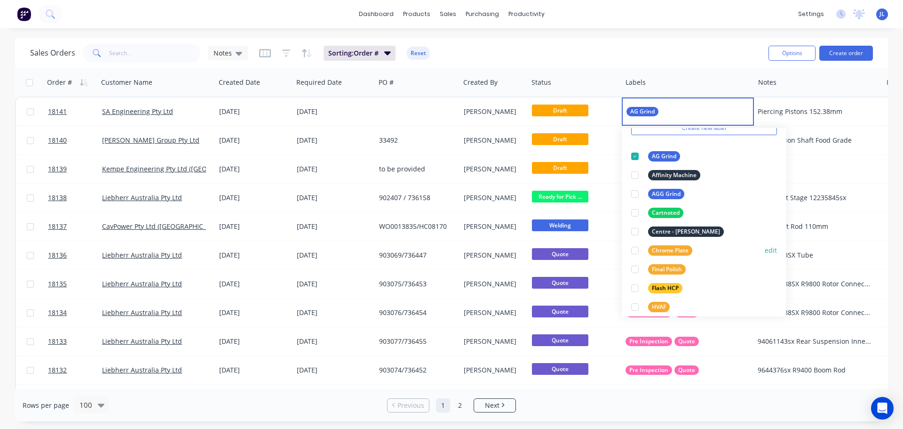
click at [639, 250] on div at bounding box center [635, 250] width 19 height 19
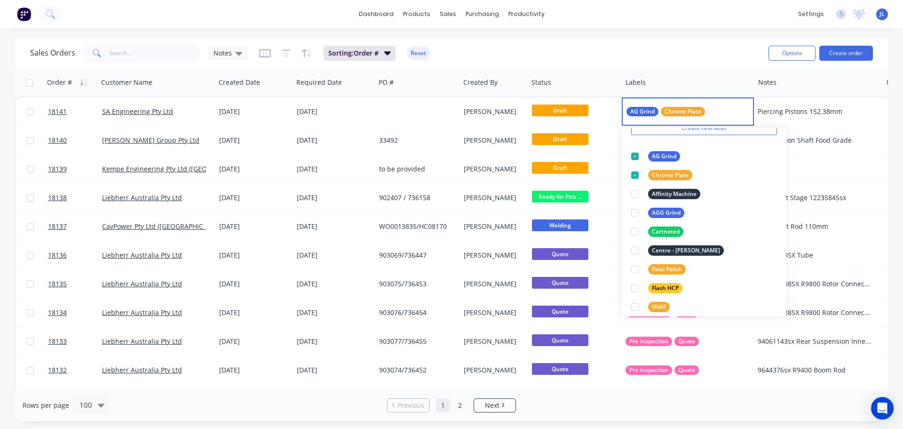
click at [701, 40] on div "Sales Orders Notes Sorting: Order # Reset Options Create order" at bounding box center [451, 53] width 873 height 31
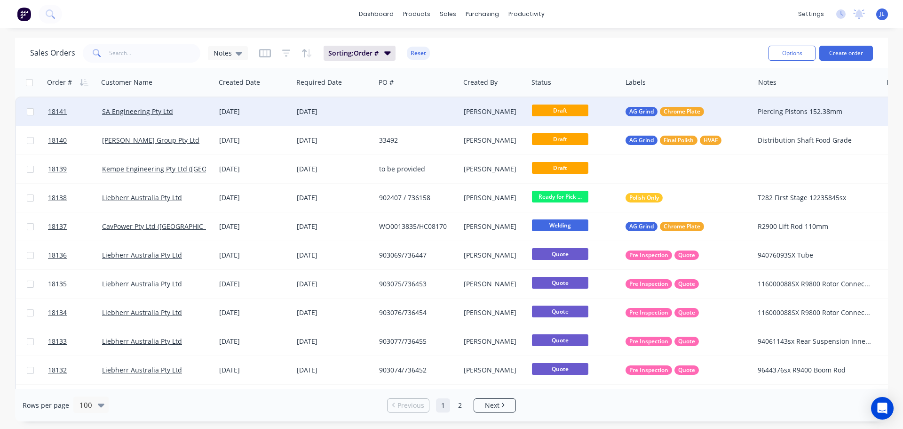
click at [396, 113] on div at bounding box center [417, 111] width 84 height 28
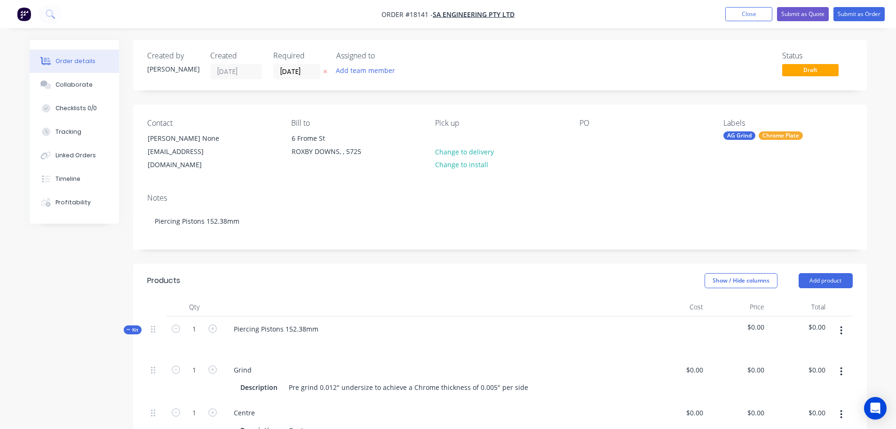
click at [28, 11] on img "button" at bounding box center [24, 14] width 14 height 14
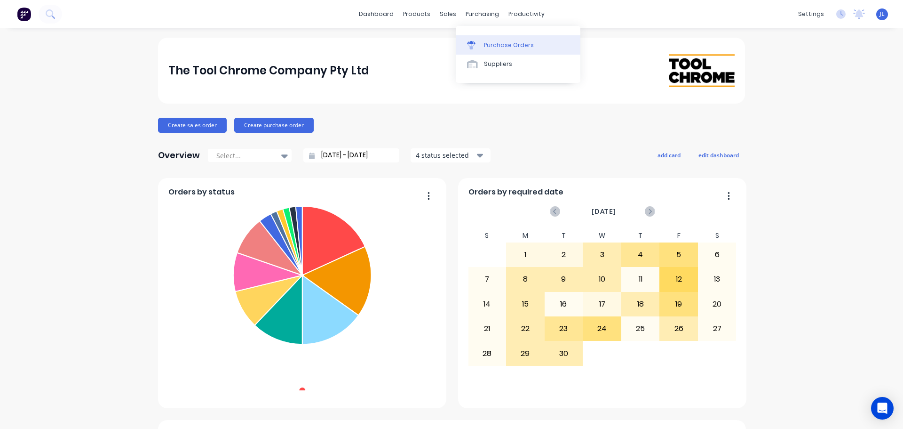
click at [482, 40] on link "Purchase Orders" at bounding box center [518, 44] width 125 height 19
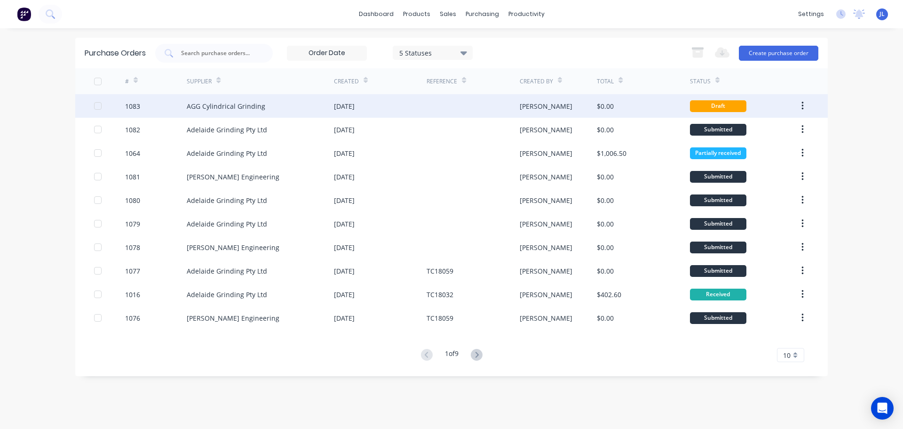
click at [355, 106] on div "[DATE]" at bounding box center [344, 106] width 21 height 10
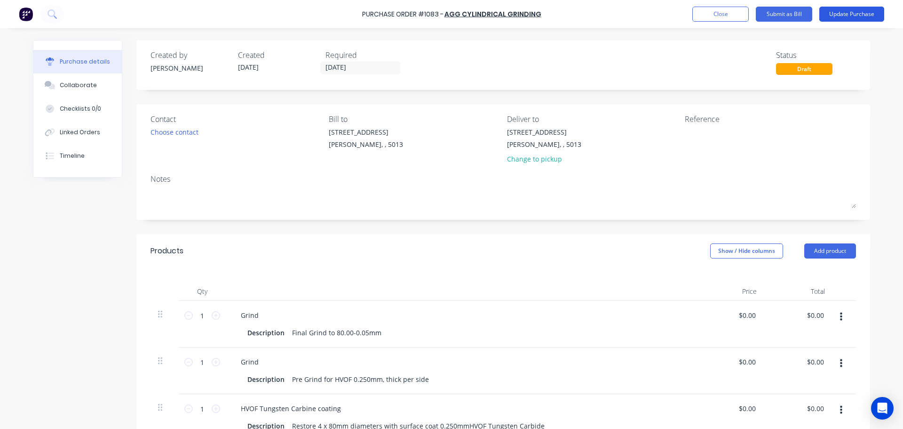
click at [841, 19] on button "Update Purchase" at bounding box center [851, 14] width 65 height 15
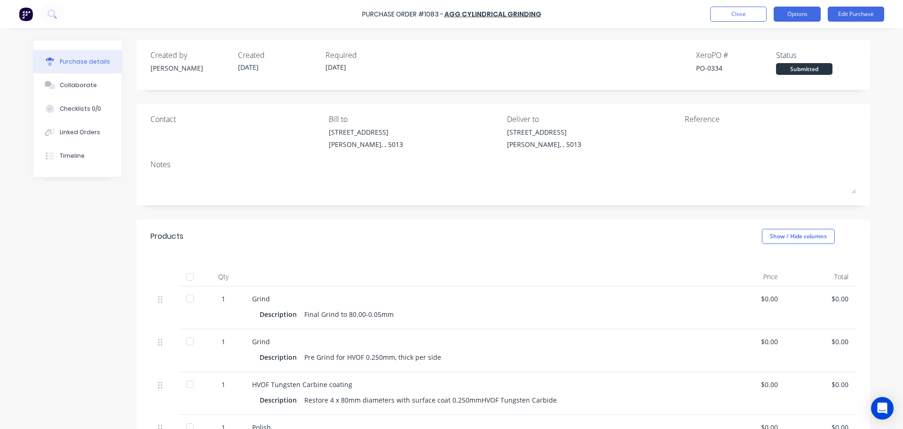
click at [795, 18] on button "Options" at bounding box center [797, 14] width 47 height 15
click at [755, 149] on div at bounding box center [744, 139] width 118 height 24
click at [799, 15] on button "Options" at bounding box center [797, 14] width 47 height 15
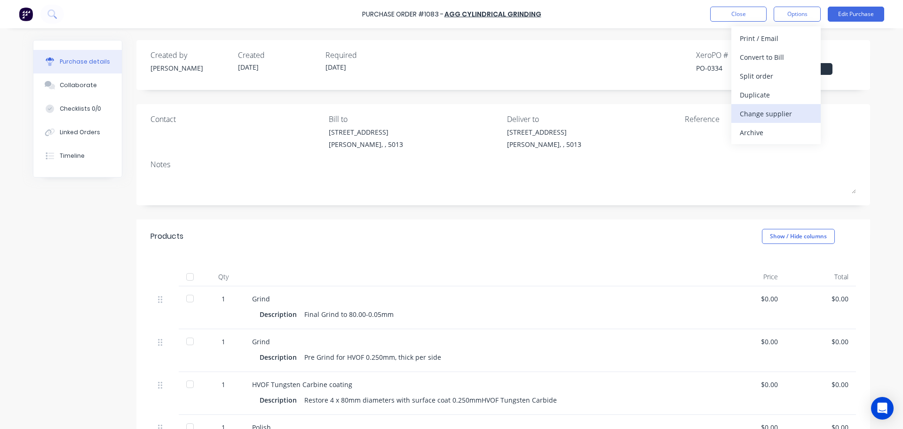
click at [772, 114] on div "Change supplier" at bounding box center [776, 114] width 72 height 14
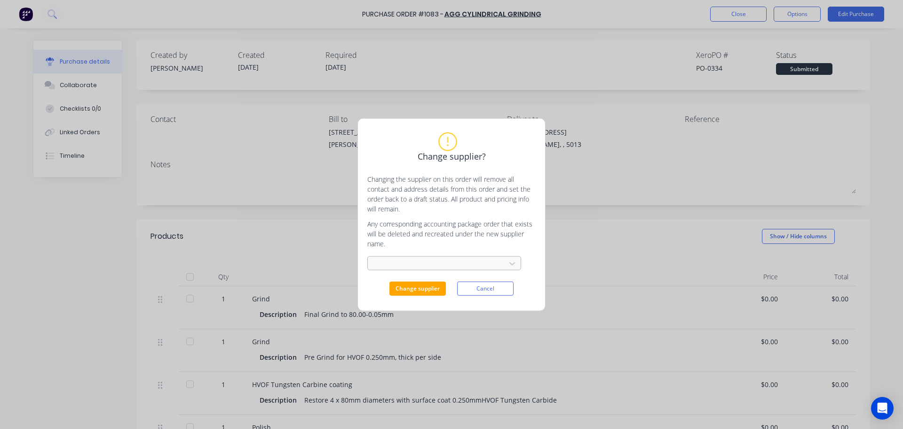
click at [416, 264] on div at bounding box center [438, 263] width 126 height 12
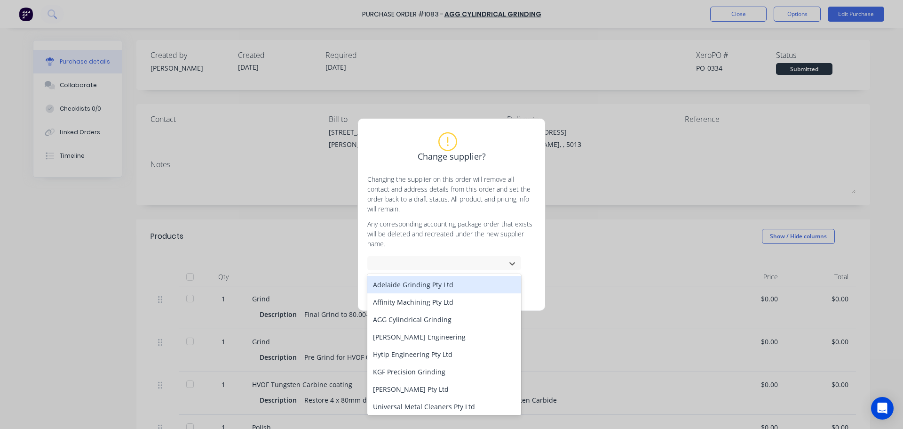
click at [425, 285] on div "Adelaide Grinding Pty Ltd" at bounding box center [444, 284] width 154 height 17
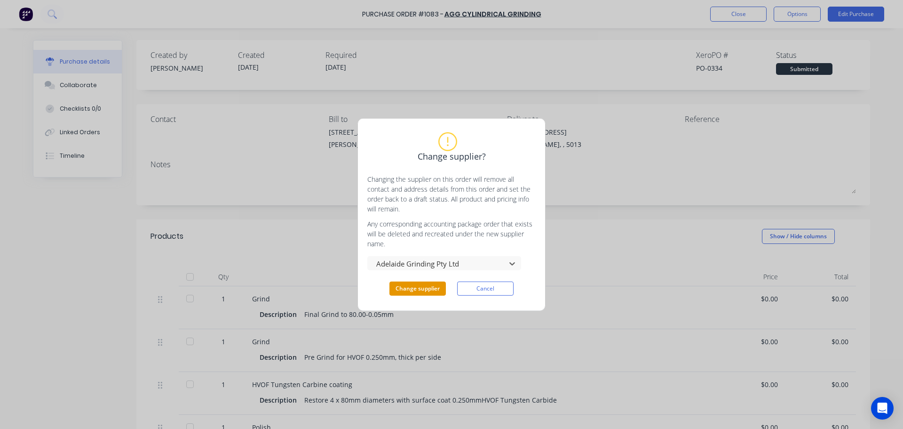
click at [421, 291] on button "Change supplier" at bounding box center [417, 288] width 56 height 14
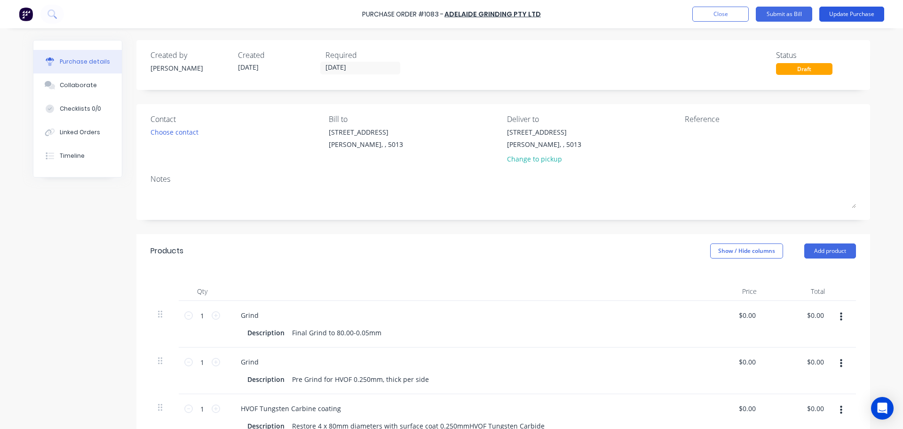
click at [866, 18] on button "Update Purchase" at bounding box center [851, 14] width 65 height 15
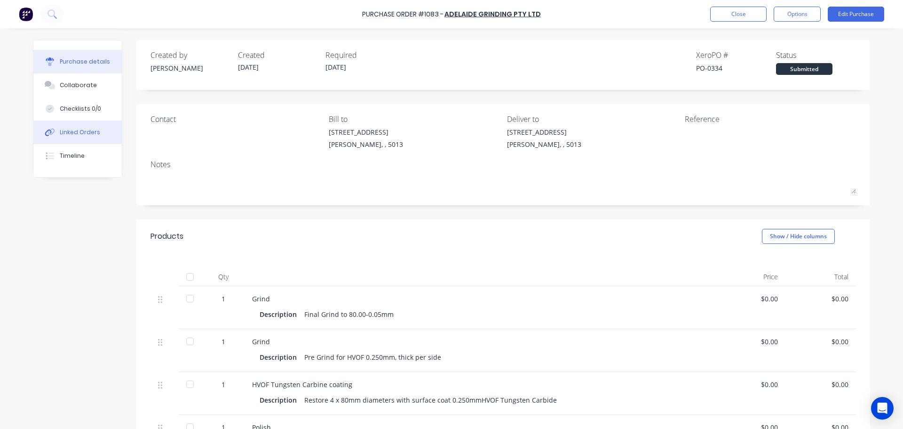
click at [66, 135] on div "Linked Orders" at bounding box center [80, 132] width 40 height 8
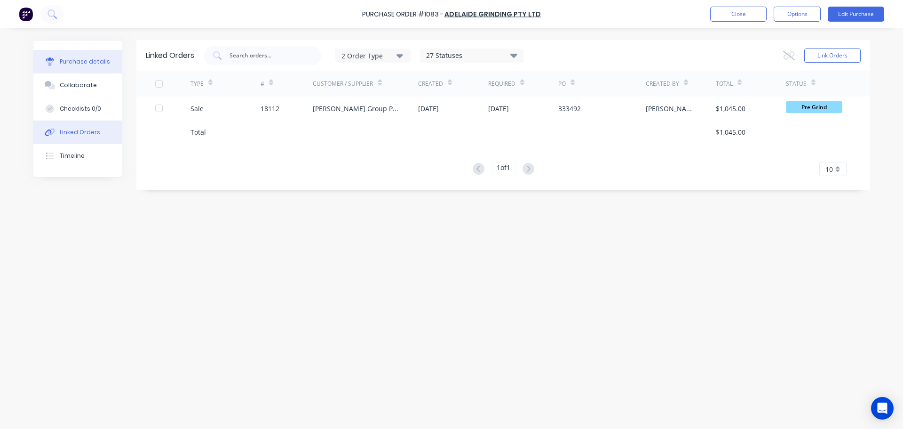
click at [97, 62] on div "Purchase details" at bounding box center [85, 61] width 50 height 8
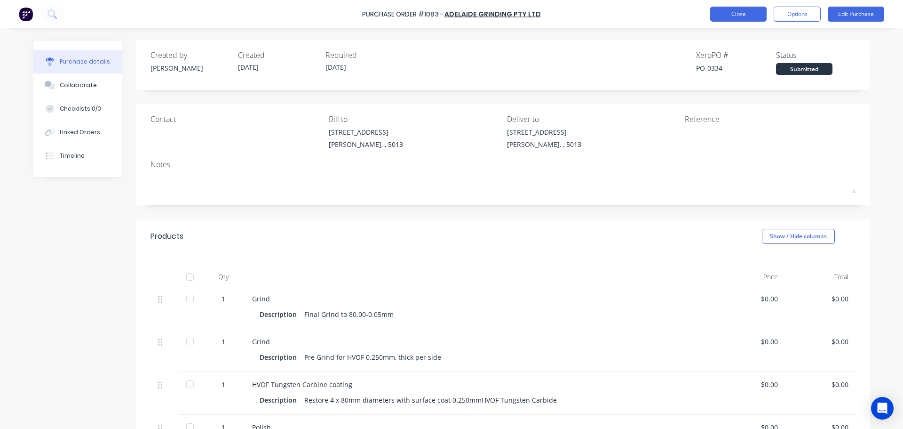
click at [731, 7] on button "Close" at bounding box center [738, 14] width 56 height 15
